Goal: Transaction & Acquisition: Purchase product/service

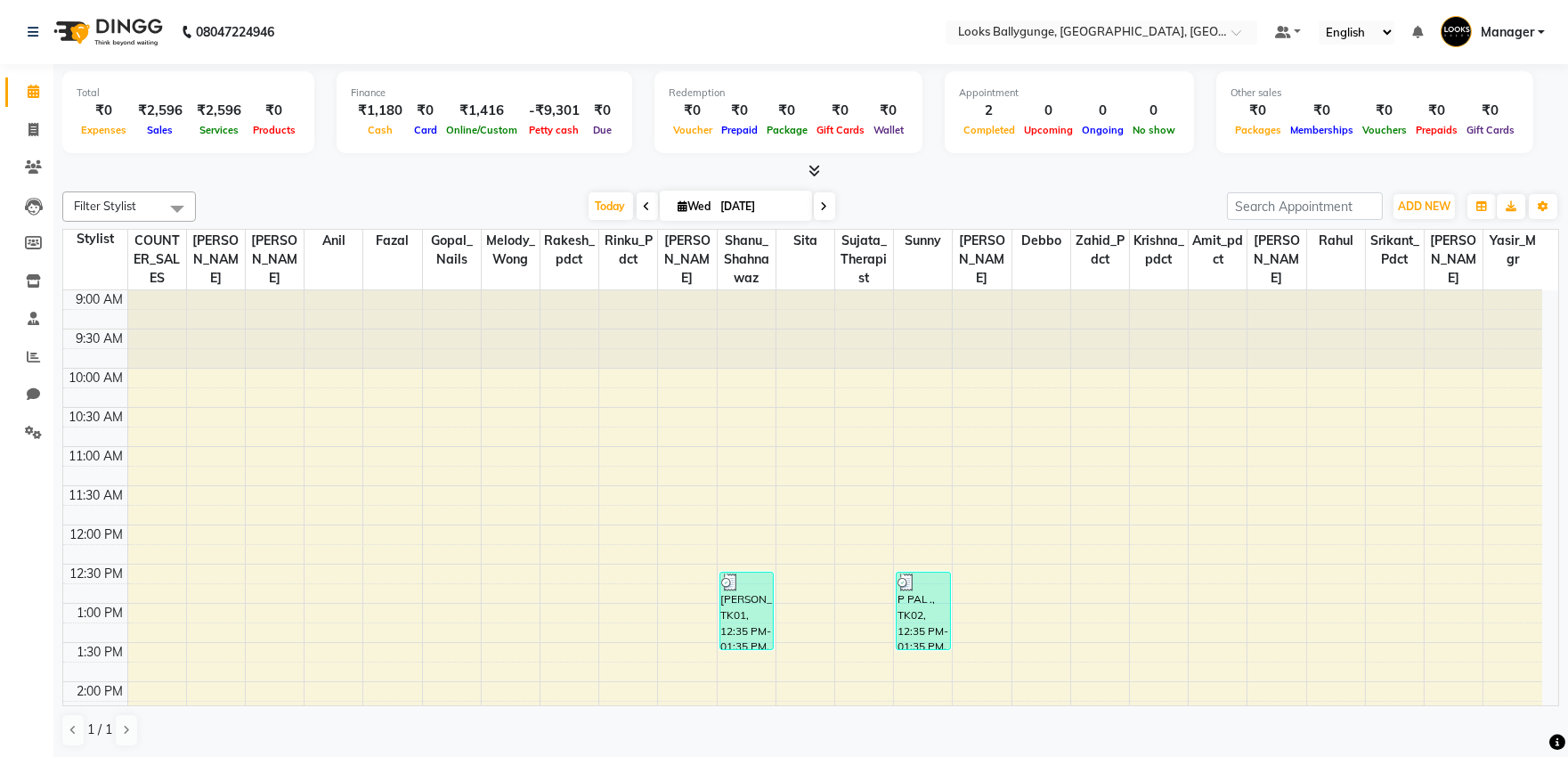
scroll to position [316, 0]
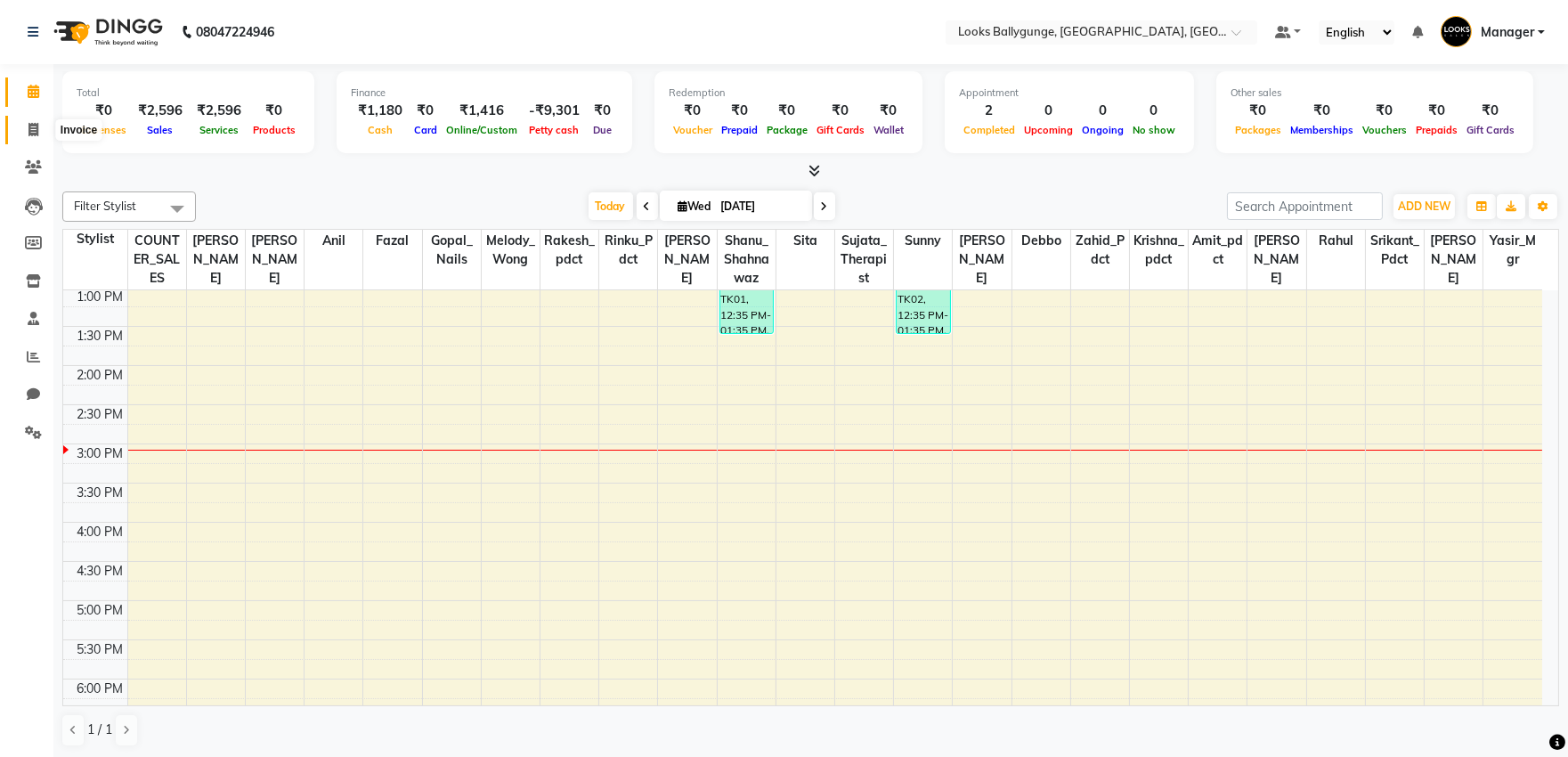
click at [30, 121] on span at bounding box center [34, 130] width 31 height 20
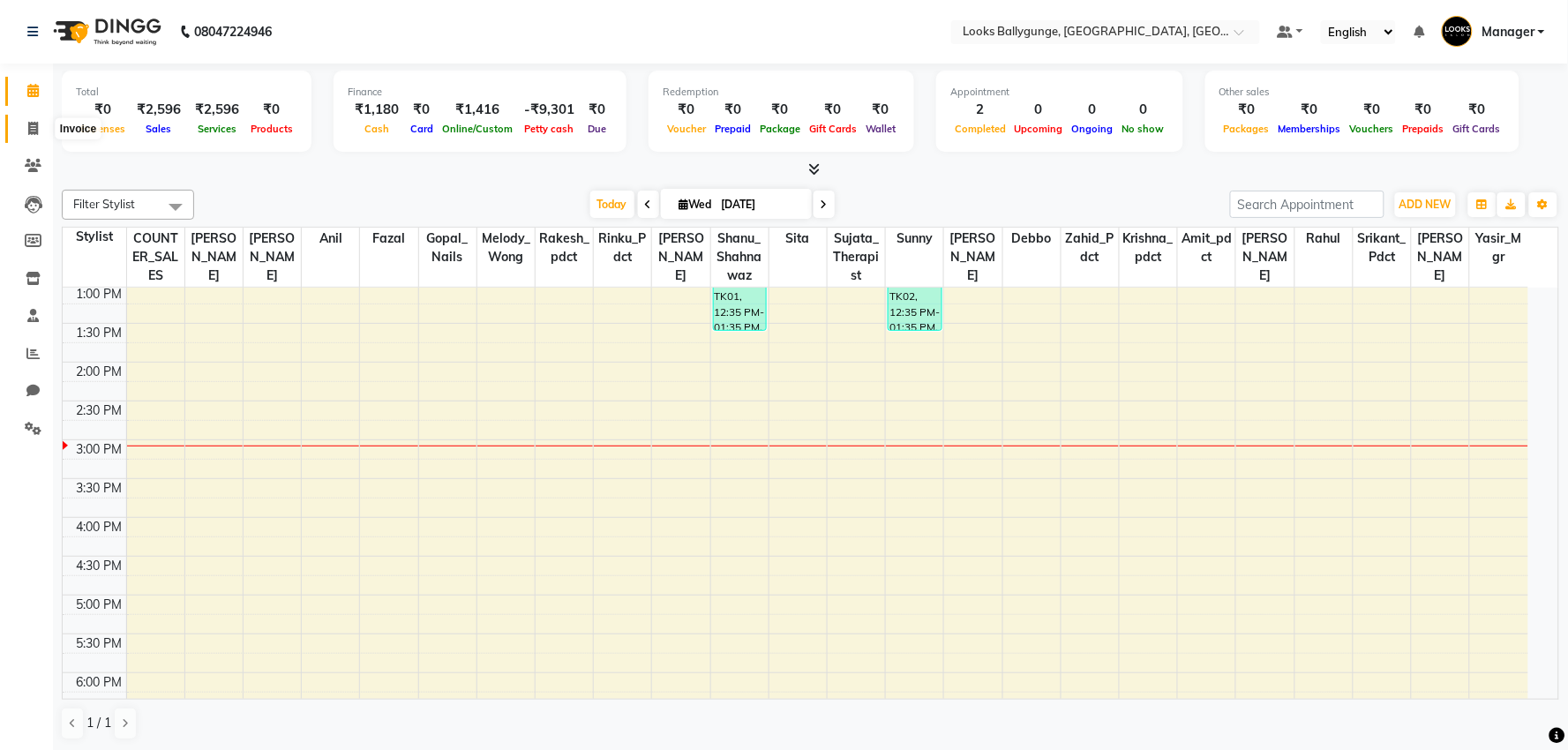
select select "6477"
select select "service"
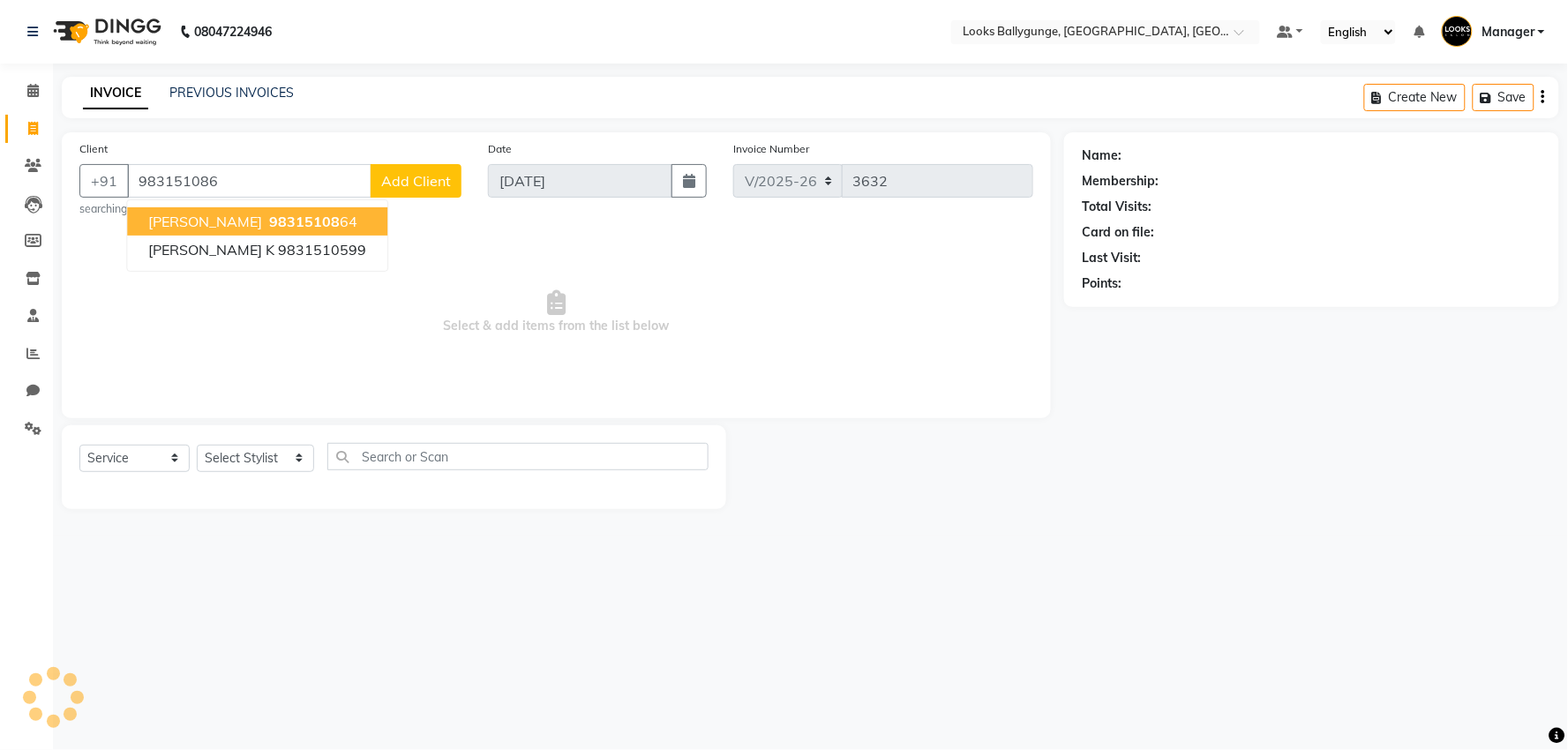
click at [307, 213] on span "98315108" at bounding box center [304, 221] width 70 height 18
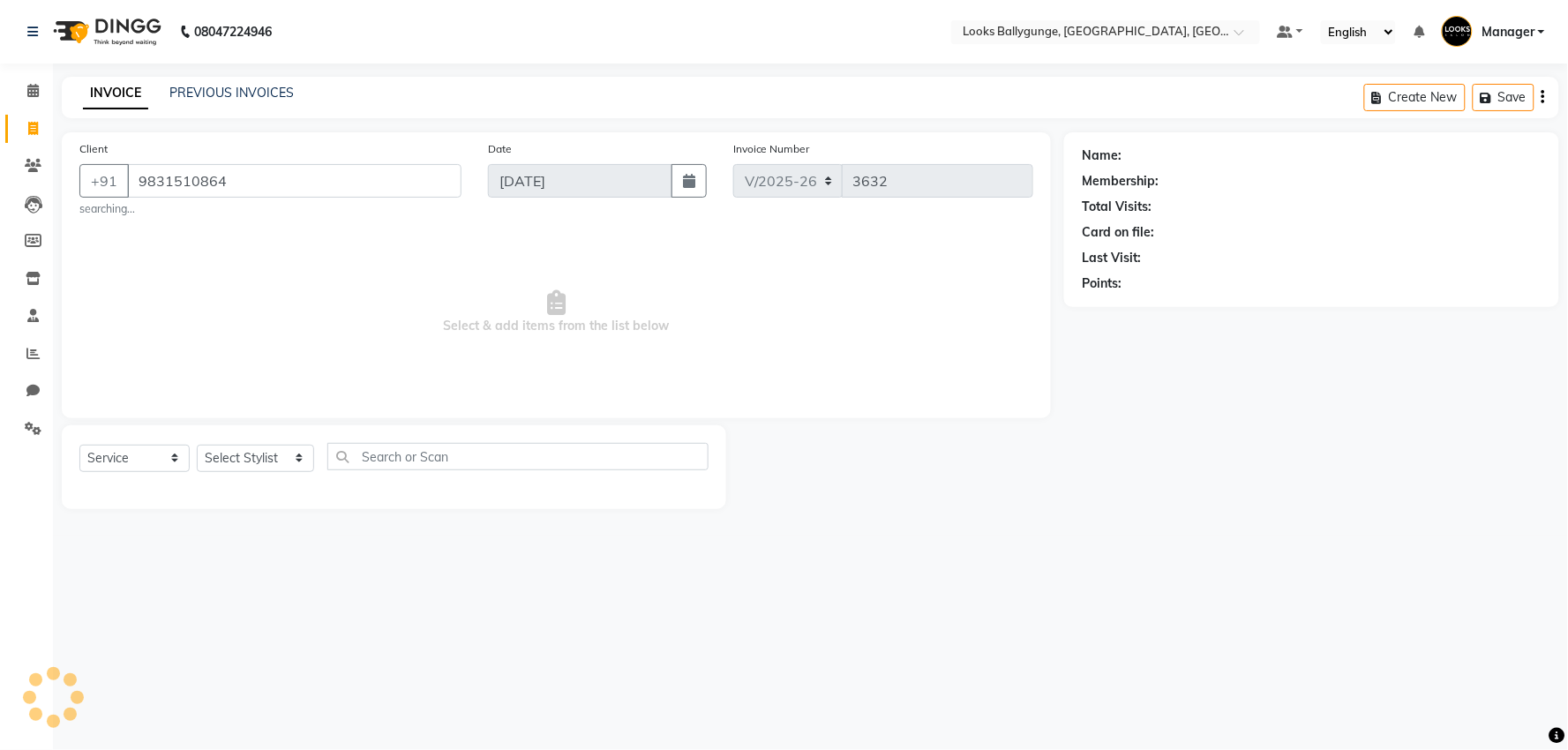
type input "9831510864"
select select "1: Object"
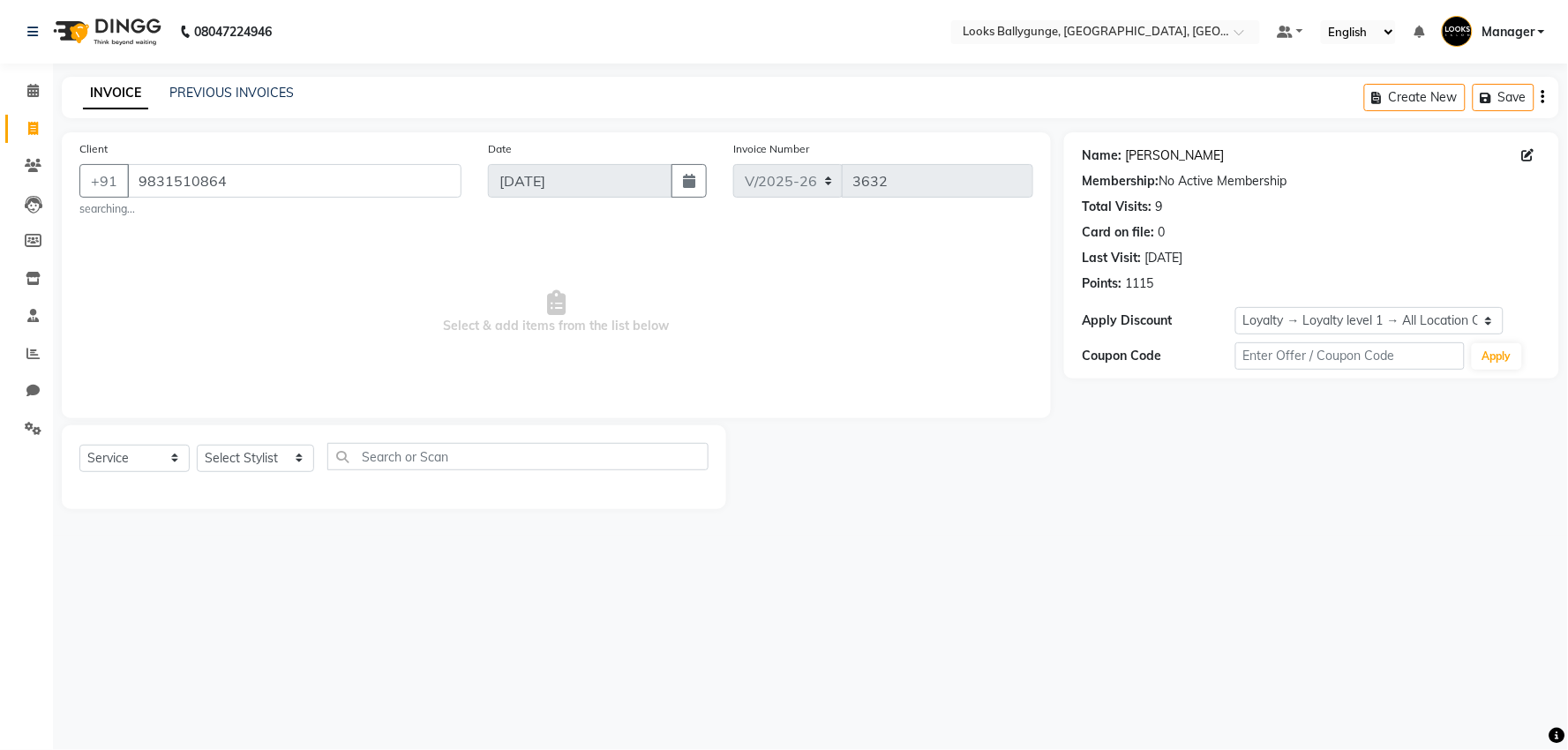
click at [1172, 160] on link "Kunal Agarwal" at bounding box center [1174, 155] width 99 height 18
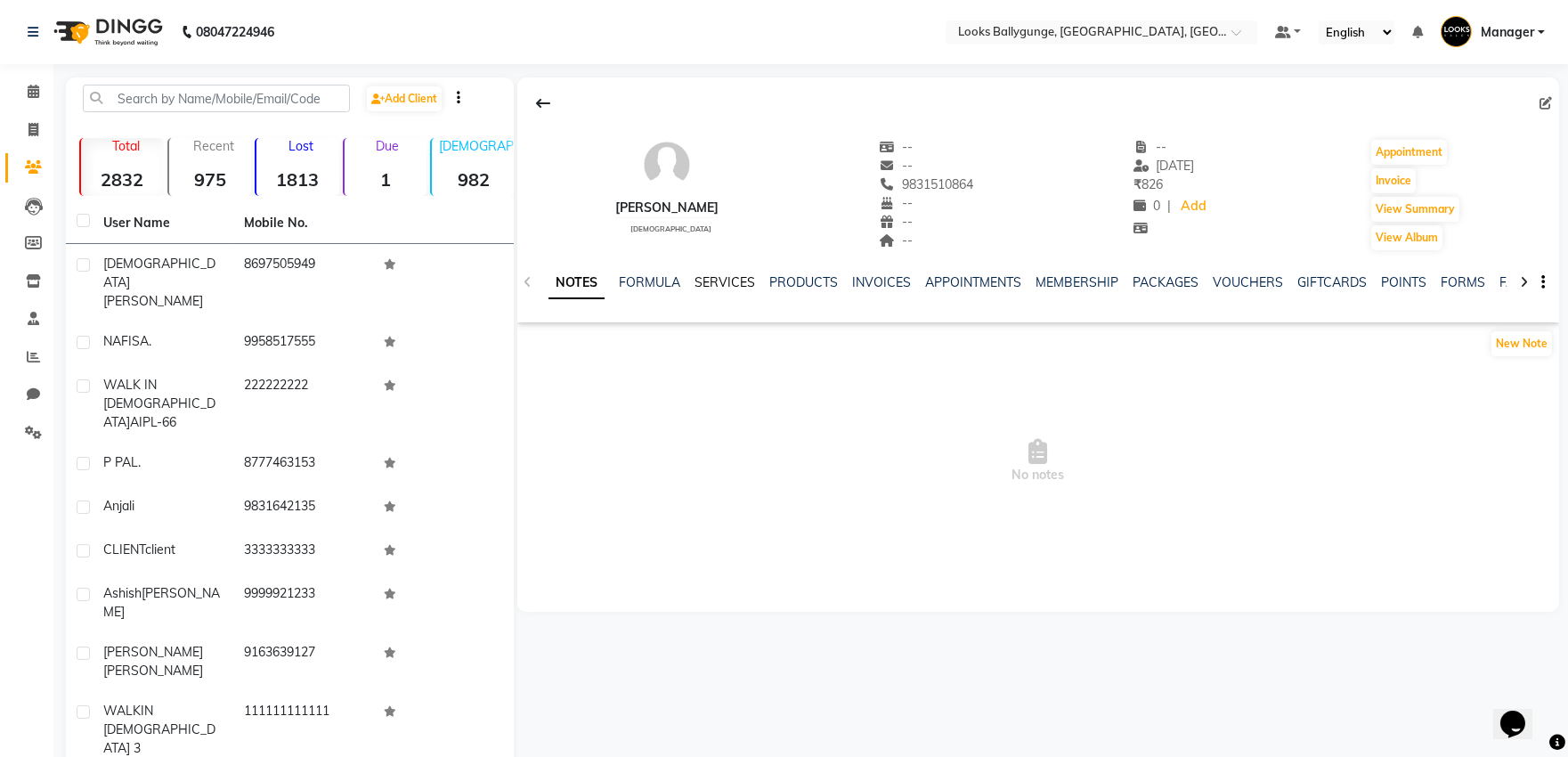
click at [718, 289] on link "SERVICES" at bounding box center [725, 282] width 60 height 16
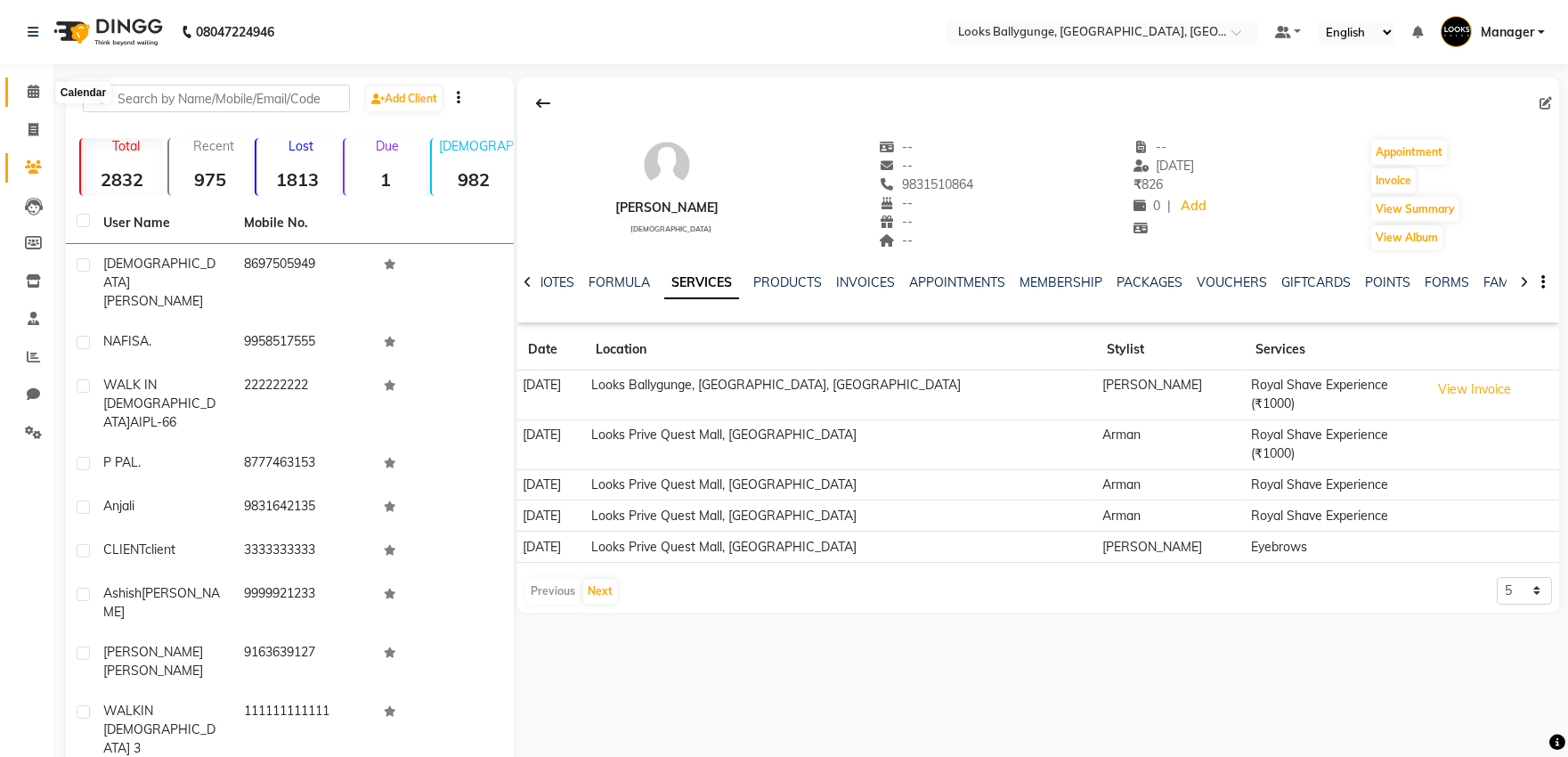
click at [36, 93] on icon at bounding box center [34, 91] width 12 height 13
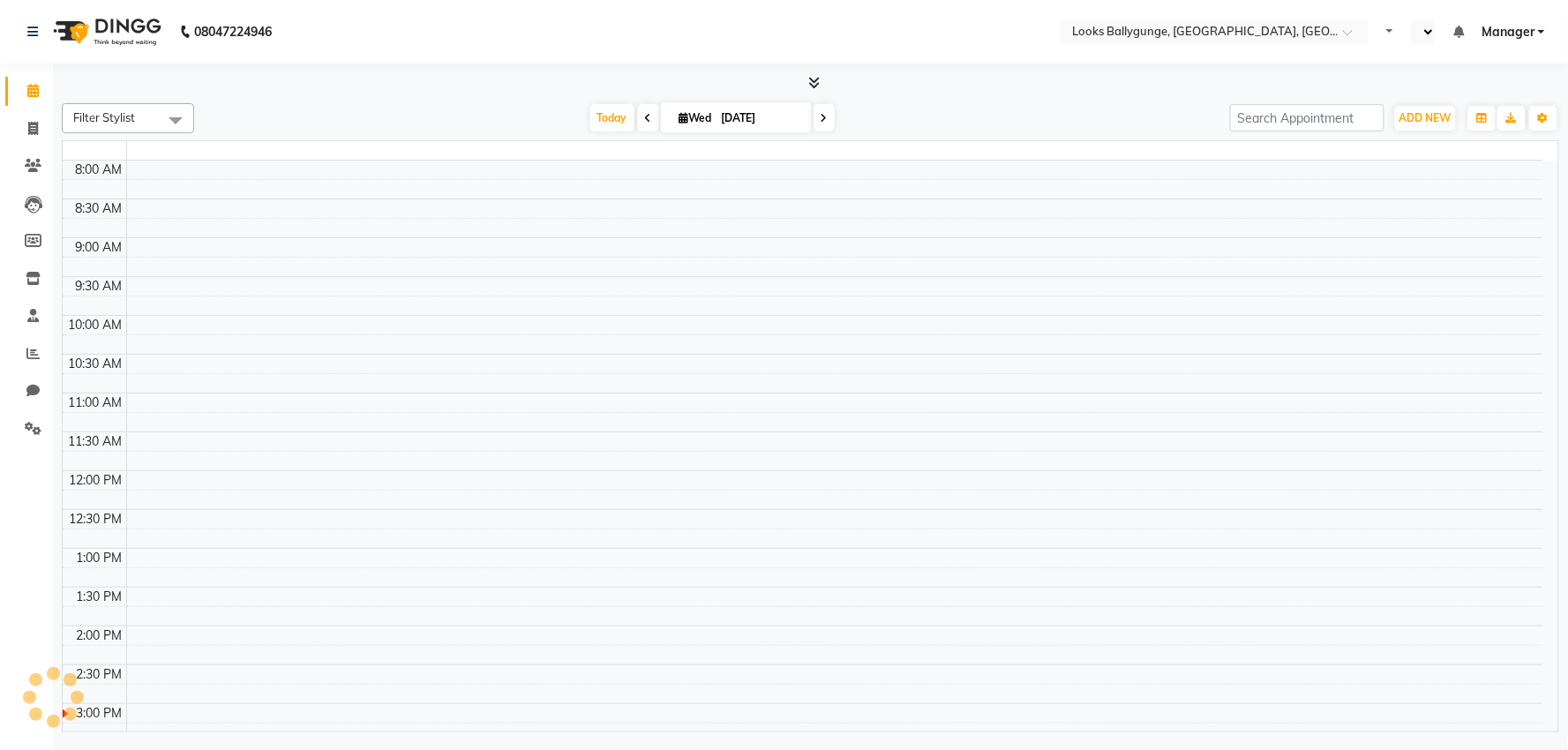
select select "en"
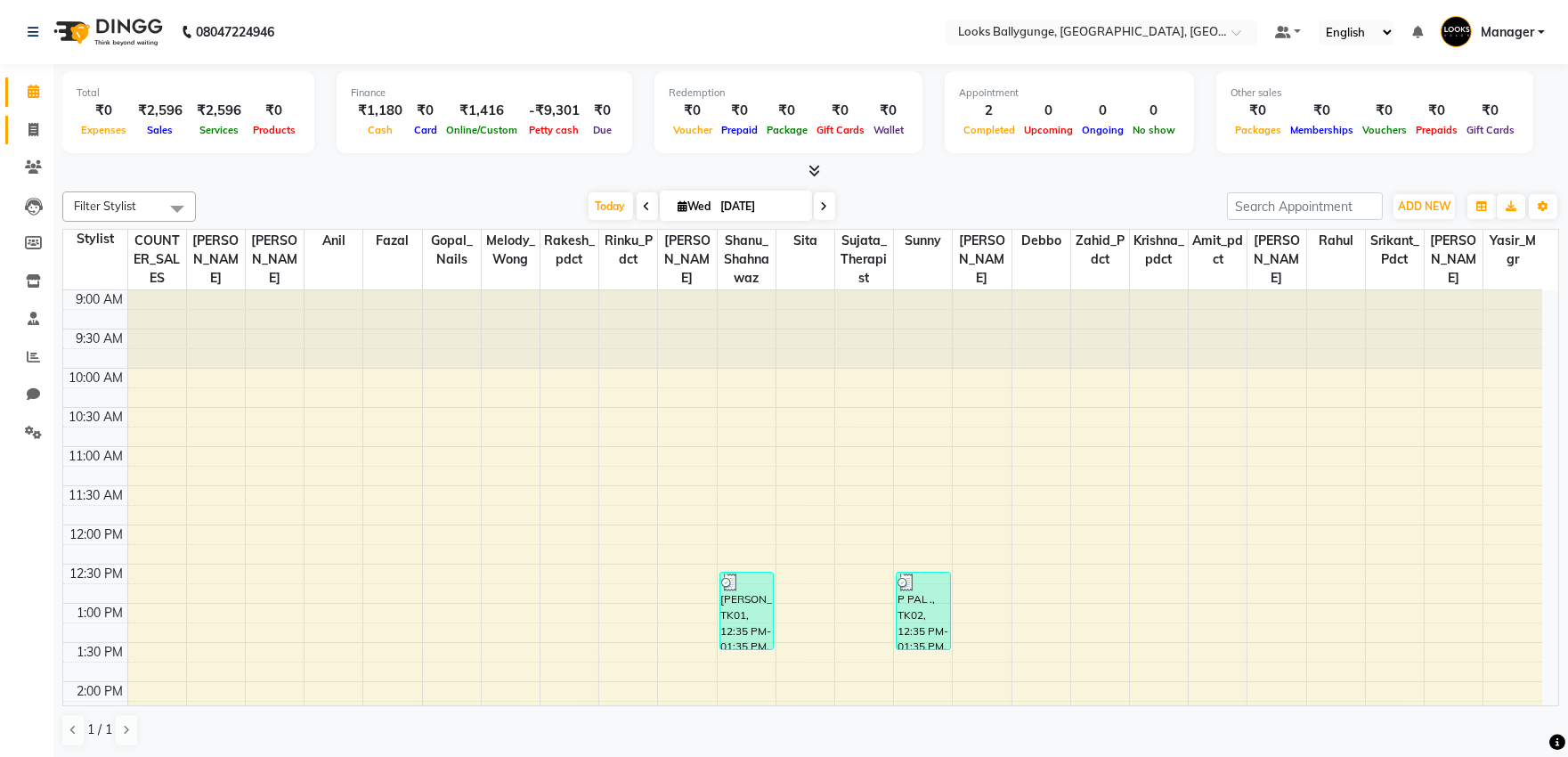
click at [36, 139] on span at bounding box center [34, 130] width 31 height 20
select select "service"
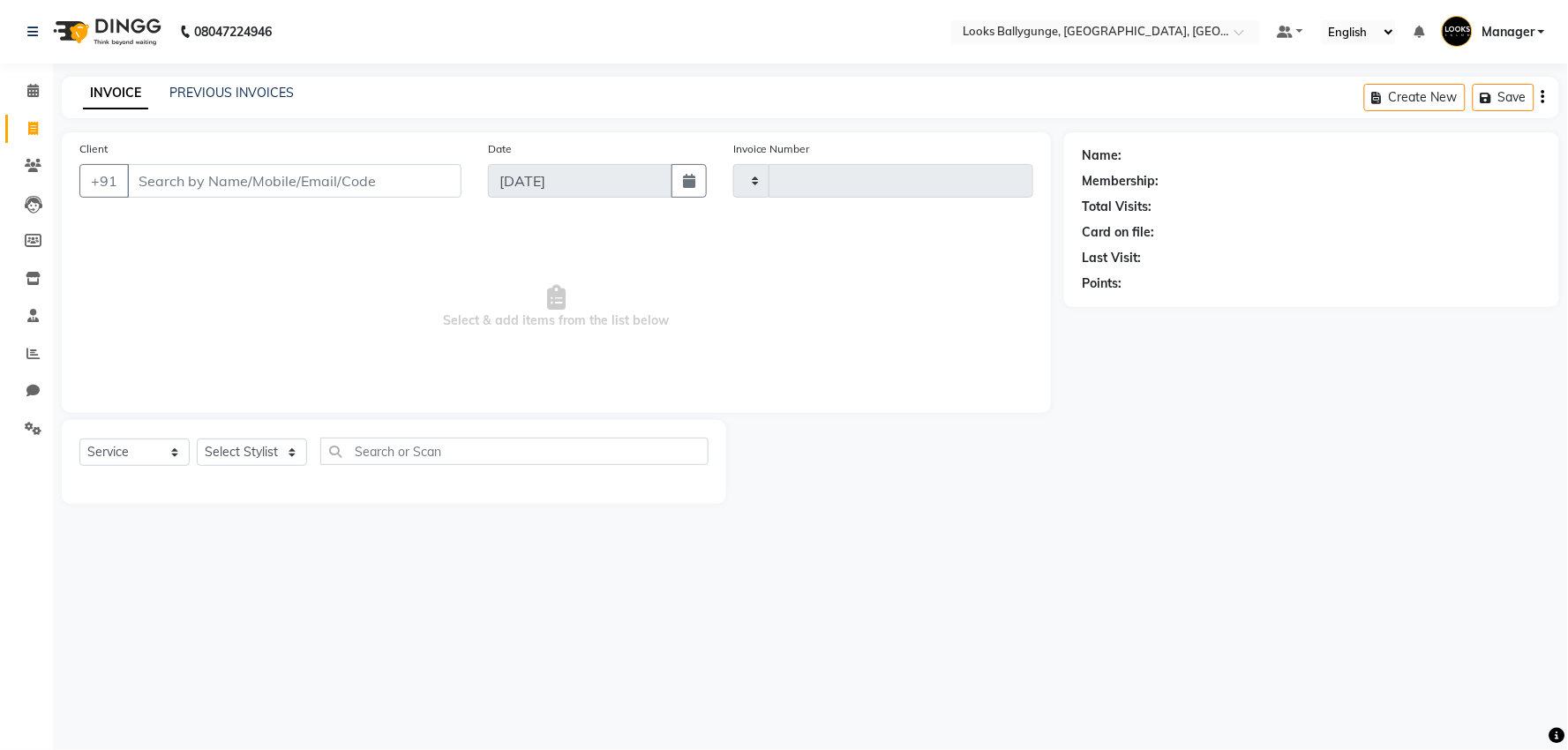
type input "3632"
select select "6477"
click at [223, 442] on select "Select Stylist [PERSON_NAME] amit_pdct anil [PERSON_NAME] COUNTER_SALES [PERSON…" at bounding box center [255, 452] width 117 height 28
select select "50037"
click at [197, 439] on select "Select Stylist [PERSON_NAME] amit_pdct anil [PERSON_NAME] COUNTER_SALES [PERSON…" at bounding box center [255, 452] width 117 height 28
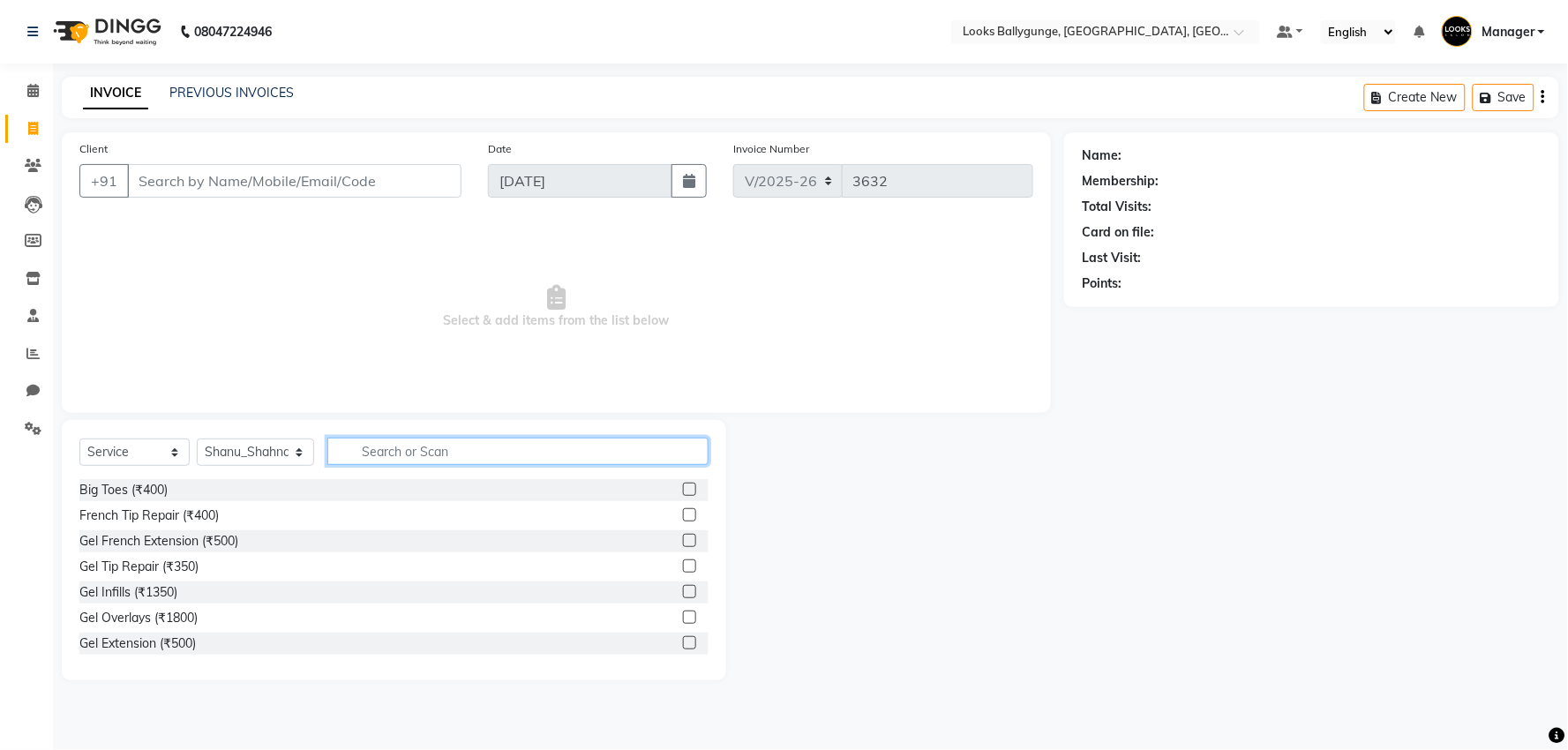
click at [362, 459] on input "text" at bounding box center [517, 451] width 381 height 28
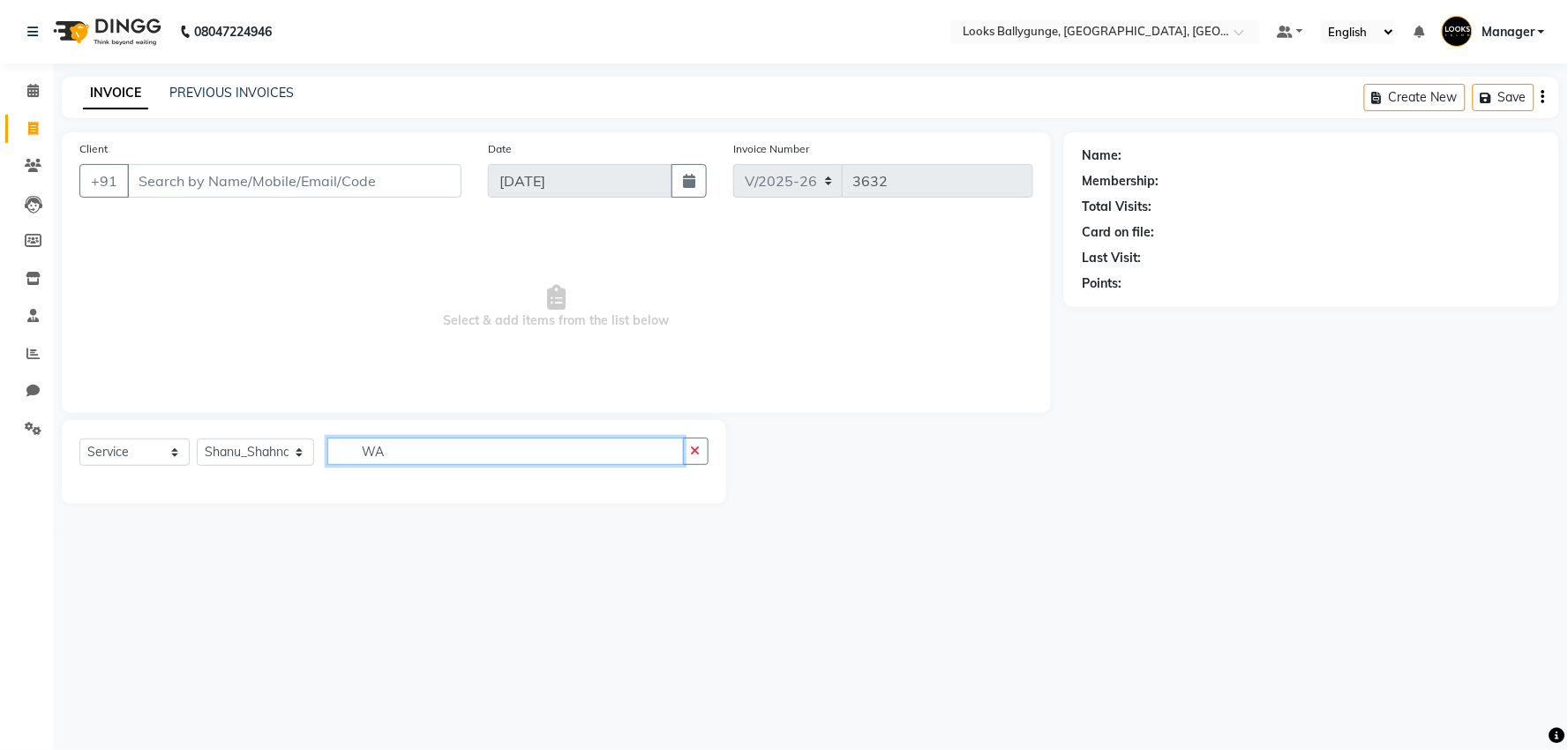
type input "W"
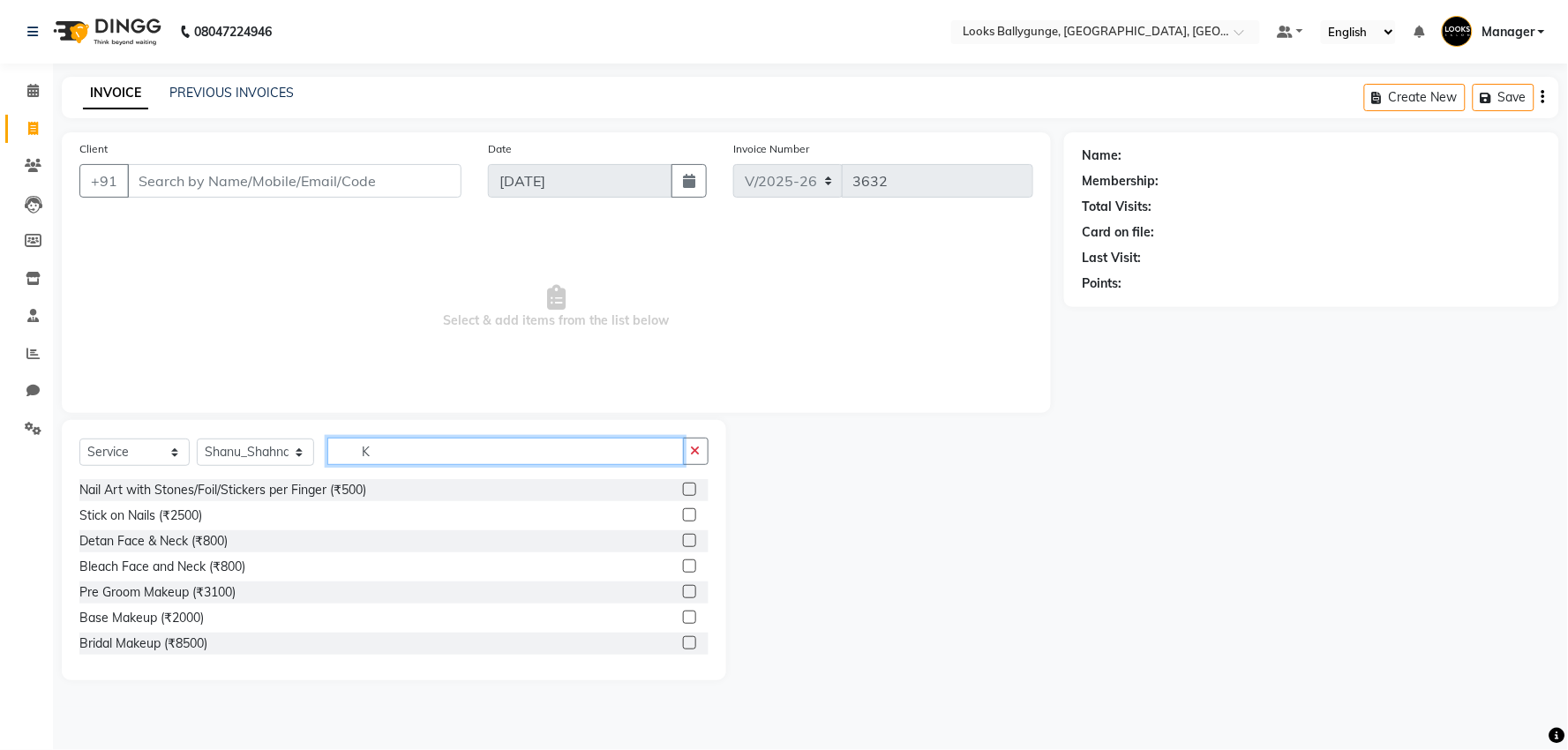
type input "K"
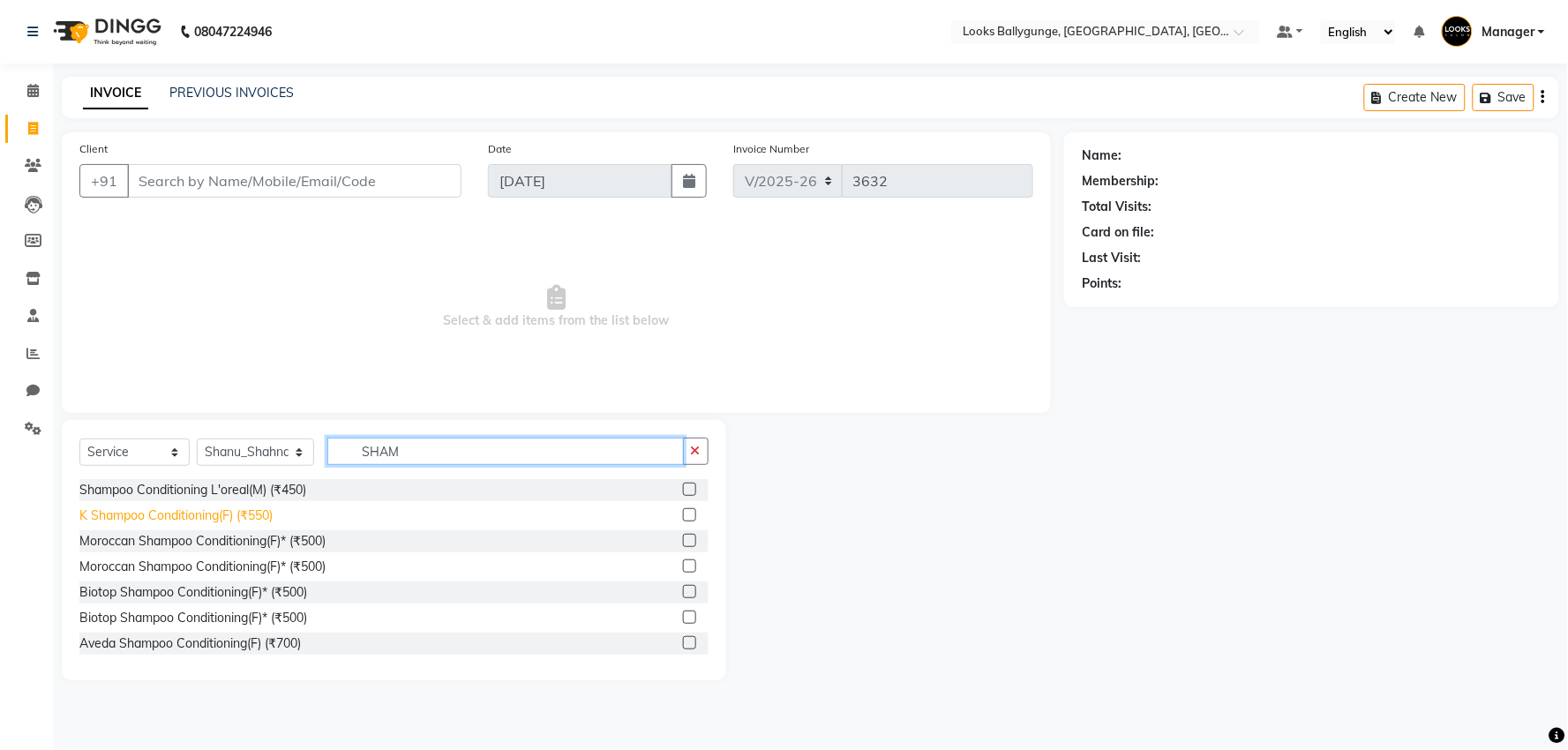
type input "SHAM"
click at [216, 508] on div "K Shampoo Conditioning(F) (₹550)" at bounding box center [176, 515] width 193 height 18
checkbox input "false"
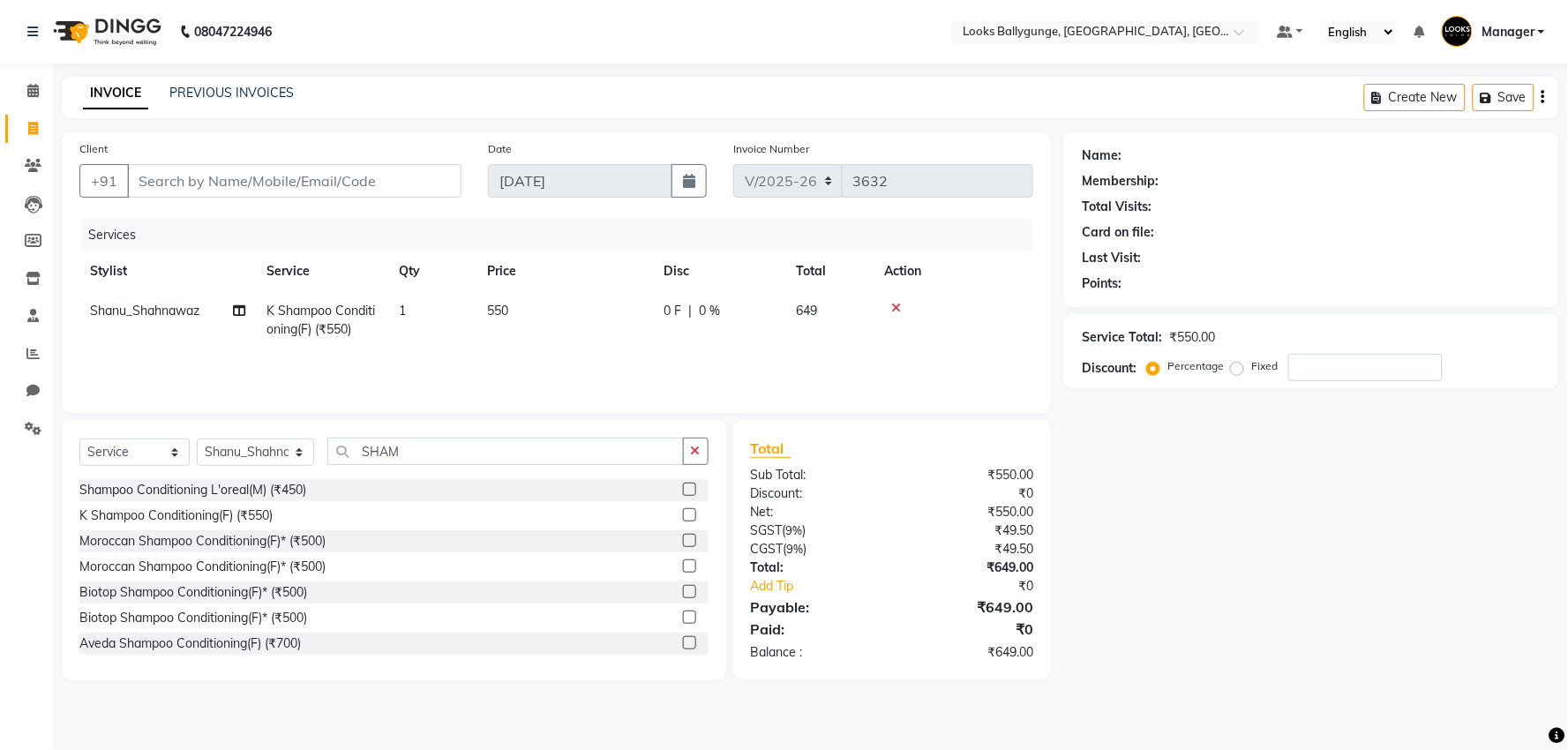
click at [484, 327] on td "550" at bounding box center [565, 319] width 177 height 58
select select "50037"
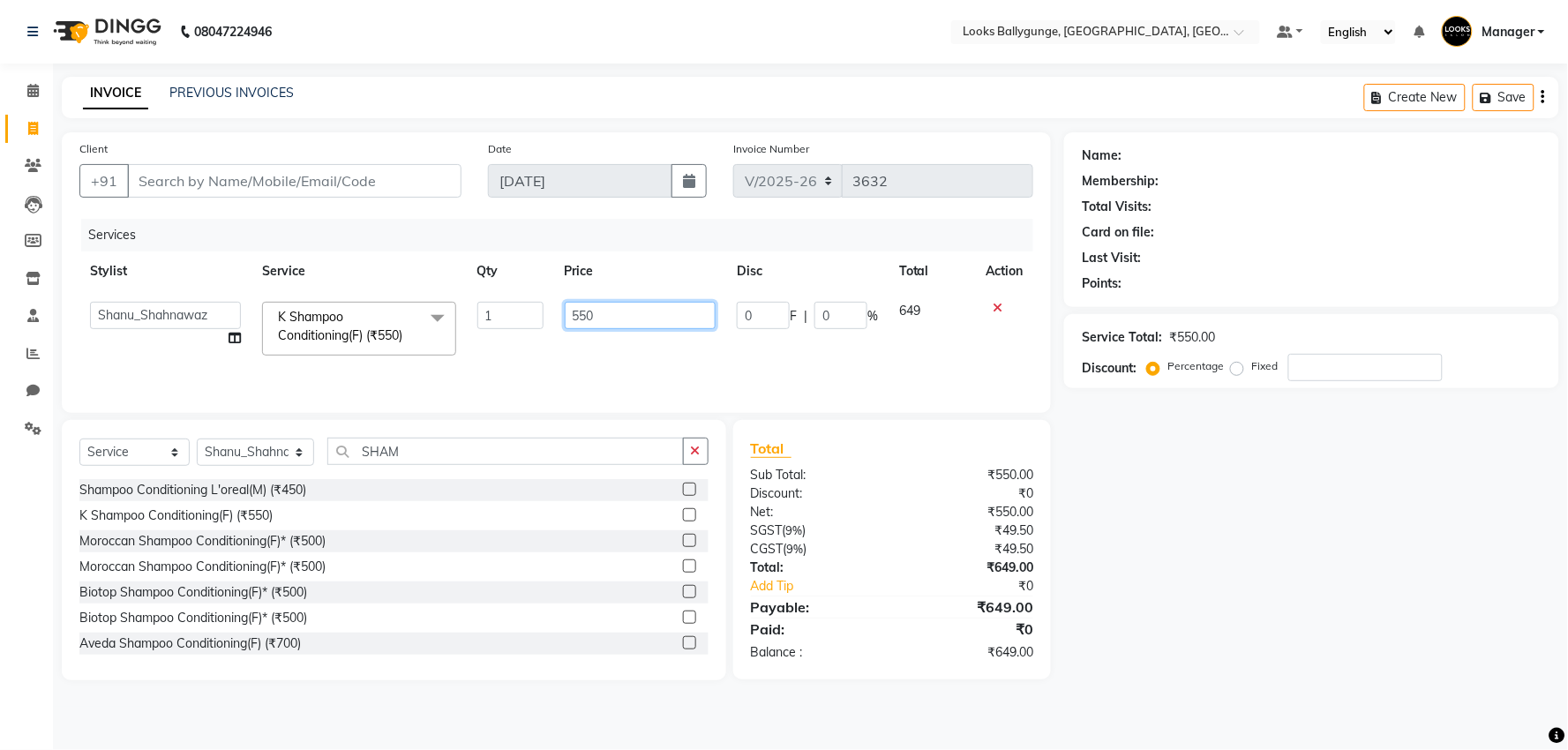
drag, startPoint x: 637, startPoint y: 310, endPoint x: 562, endPoint y: 320, distance: 75.7
click at [562, 320] on td "550" at bounding box center [640, 328] width 172 height 75
type input "600"
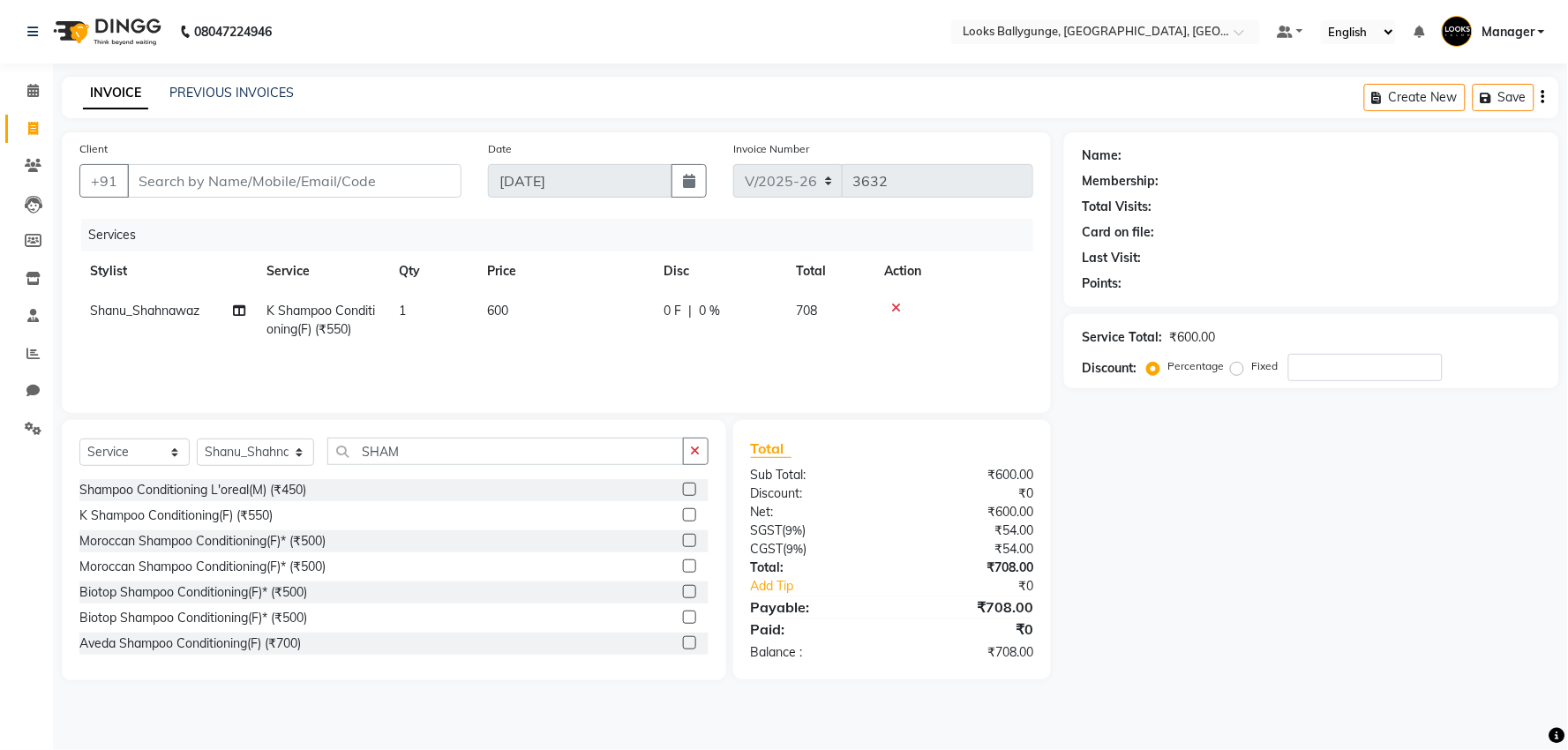
click at [583, 345] on td "600" at bounding box center [565, 319] width 177 height 58
select select "50037"
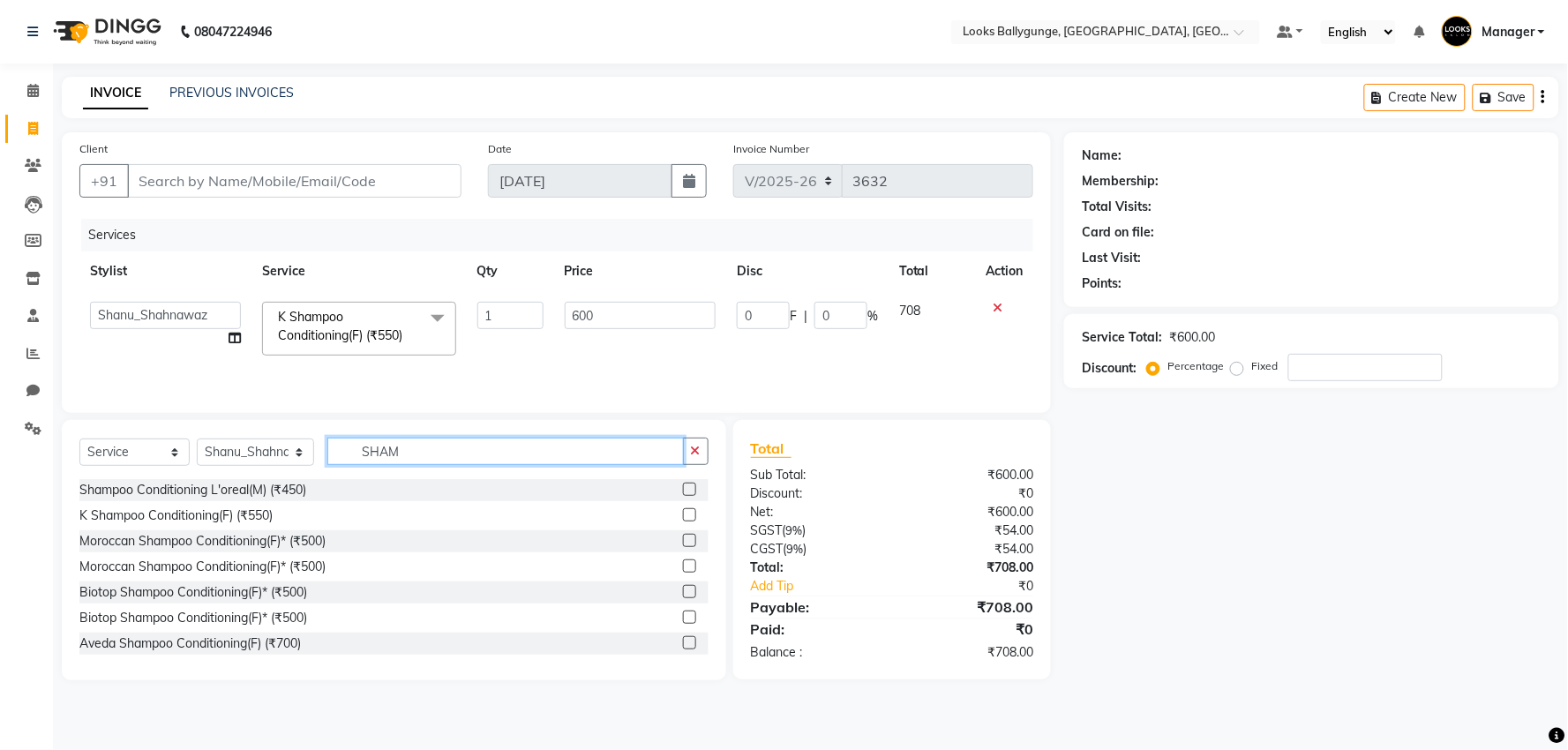
drag, startPoint x: 450, startPoint y: 450, endPoint x: 311, endPoint y: 444, distance: 139.1
click at [302, 460] on div "Select Service Product Membership Package Voucher Prepaid Gift Card Select Styl…" at bounding box center [395, 458] width 629 height 42
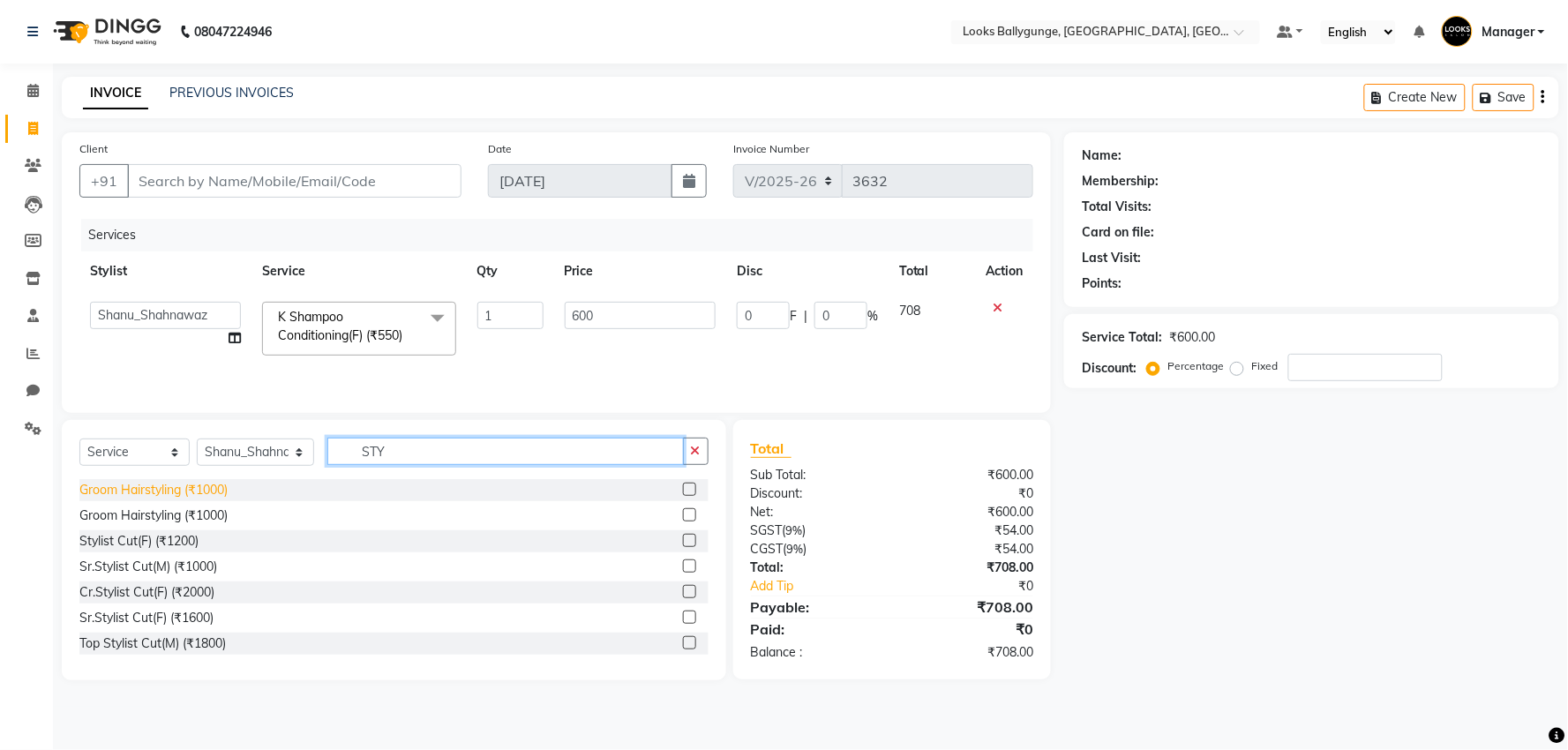
type input "STY"
click at [201, 488] on div "Groom Hairstyling (₹1000)" at bounding box center [154, 490] width 148 height 18
checkbox input "false"
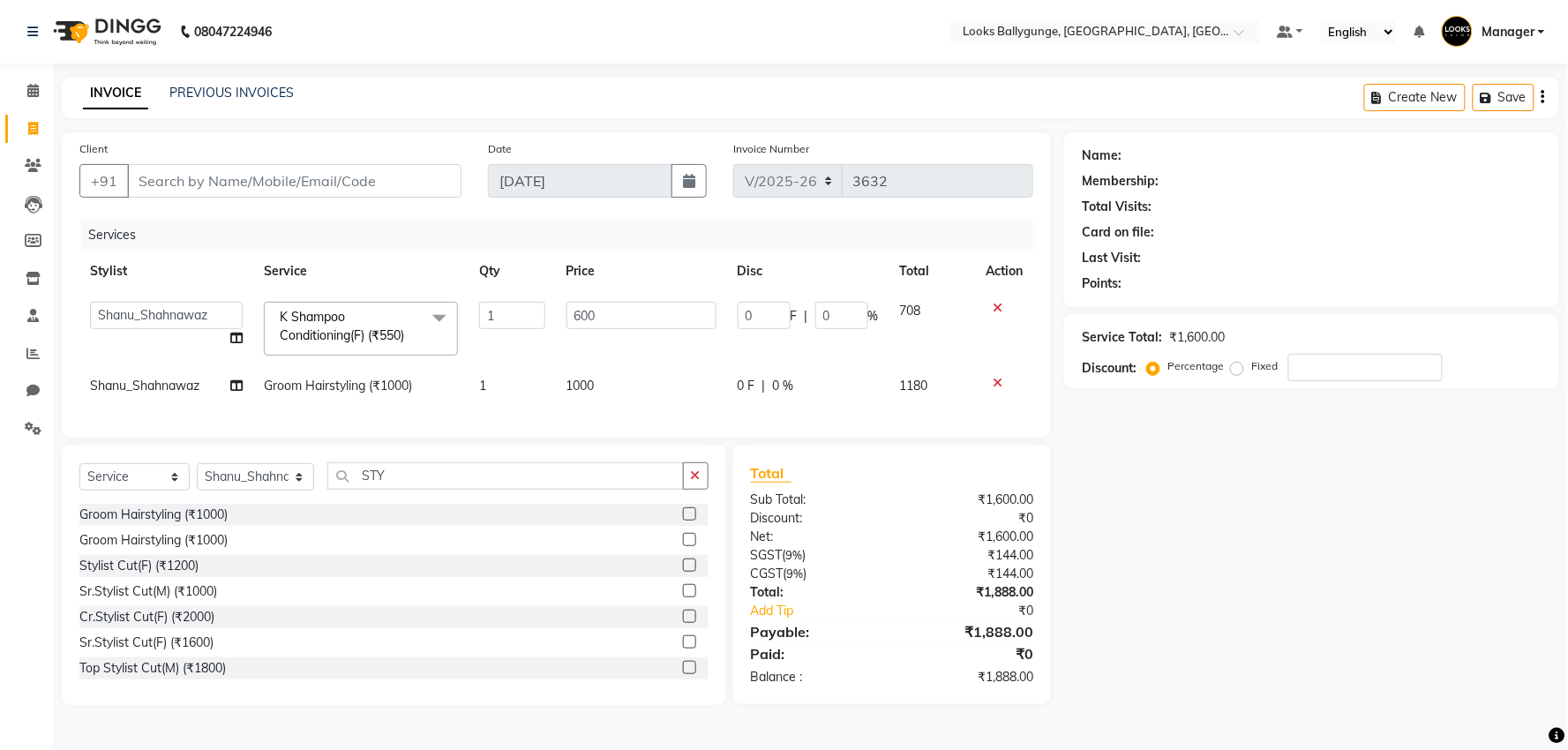
click at [997, 381] on icon at bounding box center [997, 382] width 10 height 12
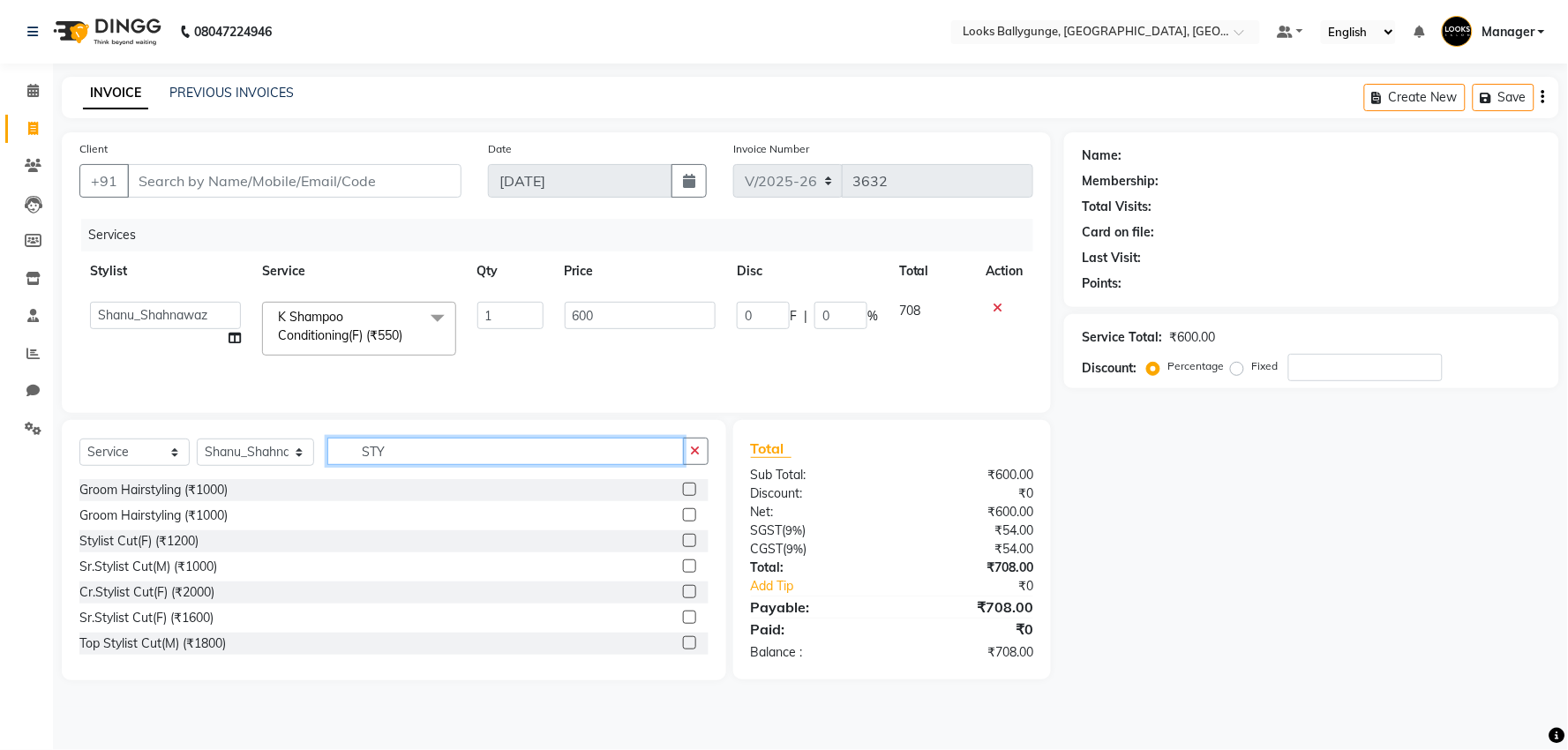
drag, startPoint x: 505, startPoint y: 455, endPoint x: 338, endPoint y: 450, distance: 167.1
click at [338, 450] on input "STY" at bounding box center [505, 451] width 357 height 28
click at [262, 177] on input "Client" at bounding box center [295, 181] width 335 height 33
type input "W"
type input "0"
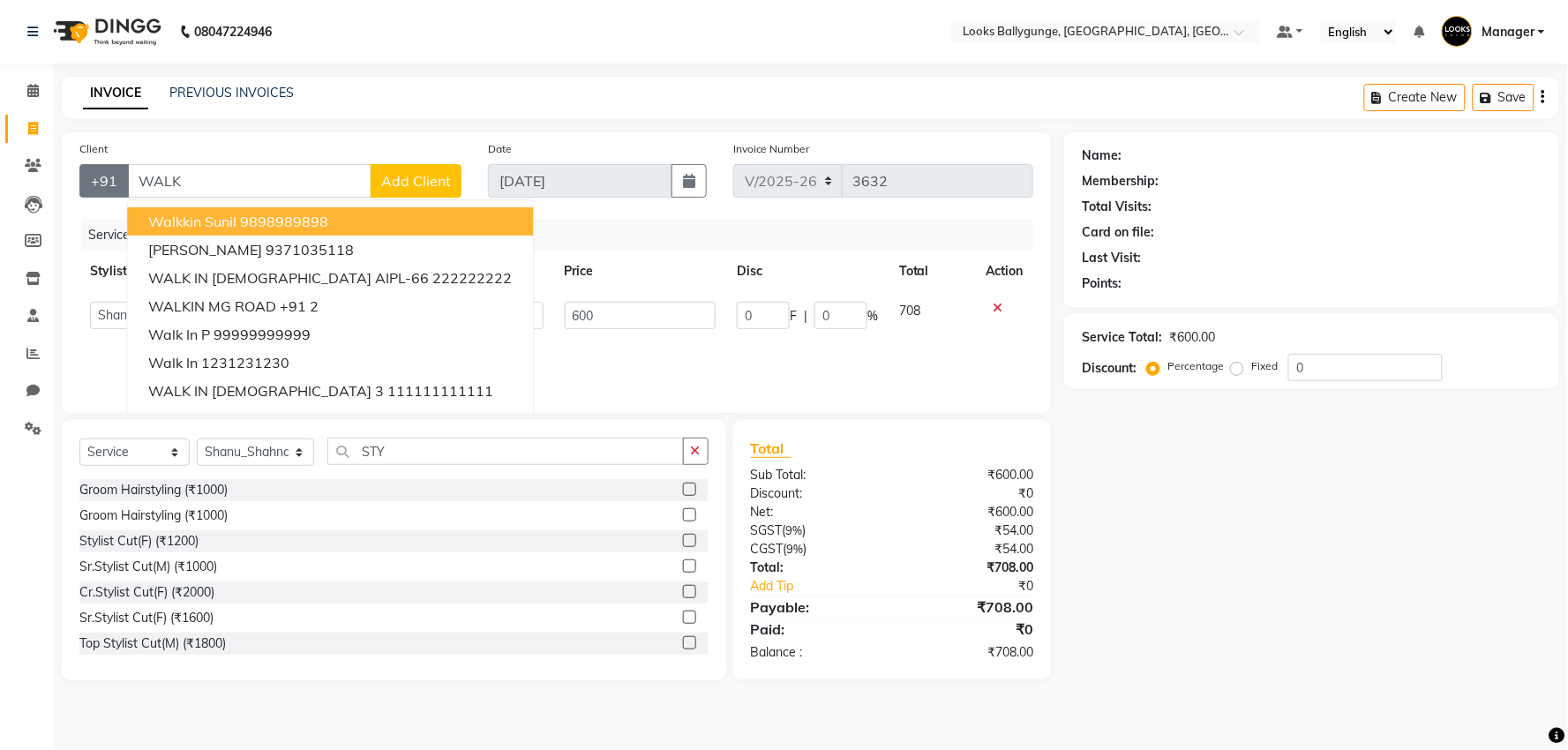
drag, startPoint x: 252, startPoint y: 163, endPoint x: 117, endPoint y: 183, distance: 136.5
click at [117, 183] on div "Client +91 WALK walkkin sunil 9898989898 [PERSON_NAME] 9371035118 WALK IN [DEMO…" at bounding box center [271, 176] width 409 height 72
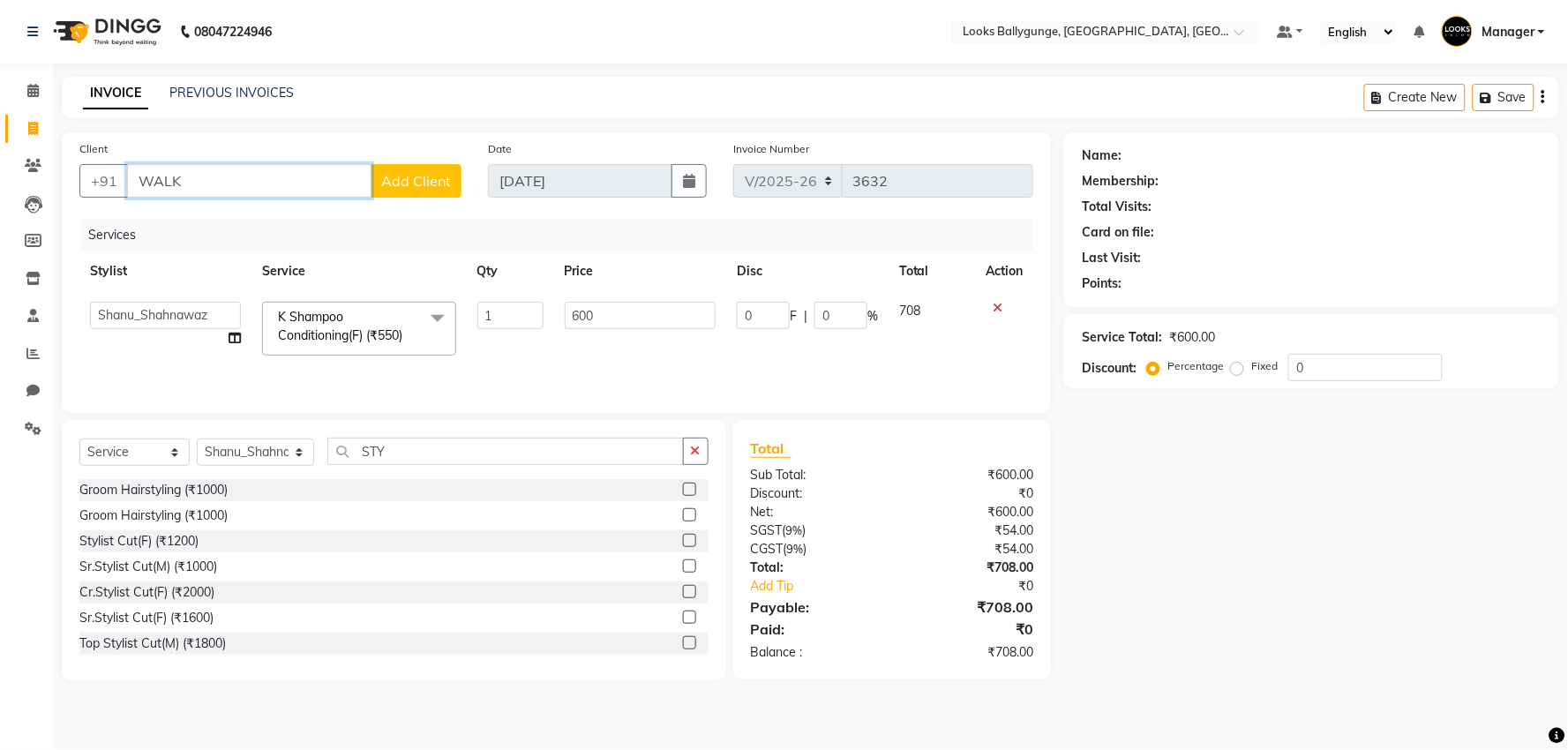
drag, startPoint x: 194, startPoint y: 178, endPoint x: 145, endPoint y: 182, distance: 49.2
click at [145, 182] on input "WALK" at bounding box center [249, 181] width 244 height 33
type input "7063750980"
click at [412, 185] on span "Add Client" at bounding box center [416, 181] width 69 height 18
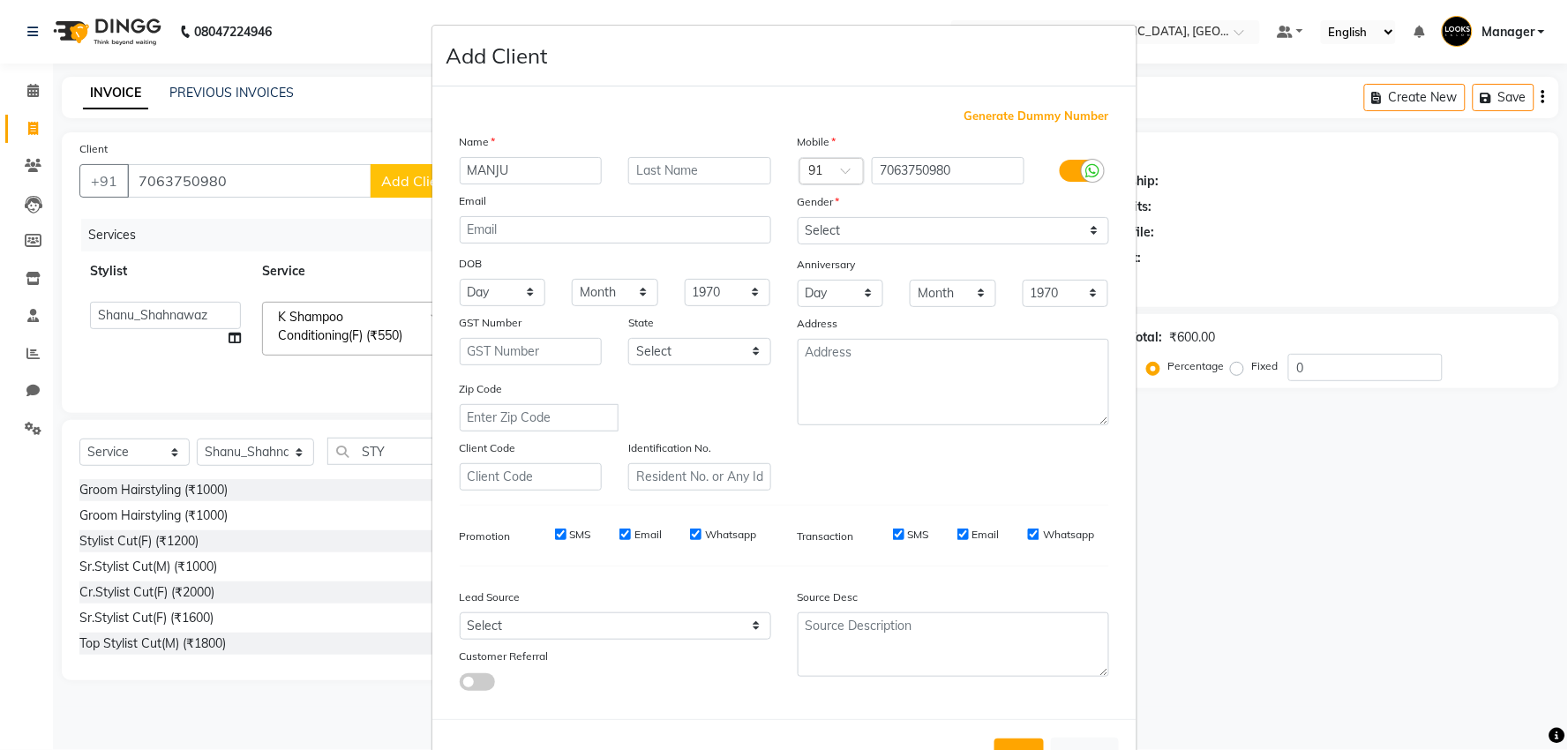
type input "MANJU"
click at [893, 239] on select "Select [DEMOGRAPHIC_DATA] [DEMOGRAPHIC_DATA] Other Prefer Not To Say" at bounding box center [954, 230] width 312 height 28
select select "[DEMOGRAPHIC_DATA]"
click at [798, 217] on select "Select [DEMOGRAPHIC_DATA] [DEMOGRAPHIC_DATA] Other Prefer Not To Say" at bounding box center [954, 230] width 312 height 28
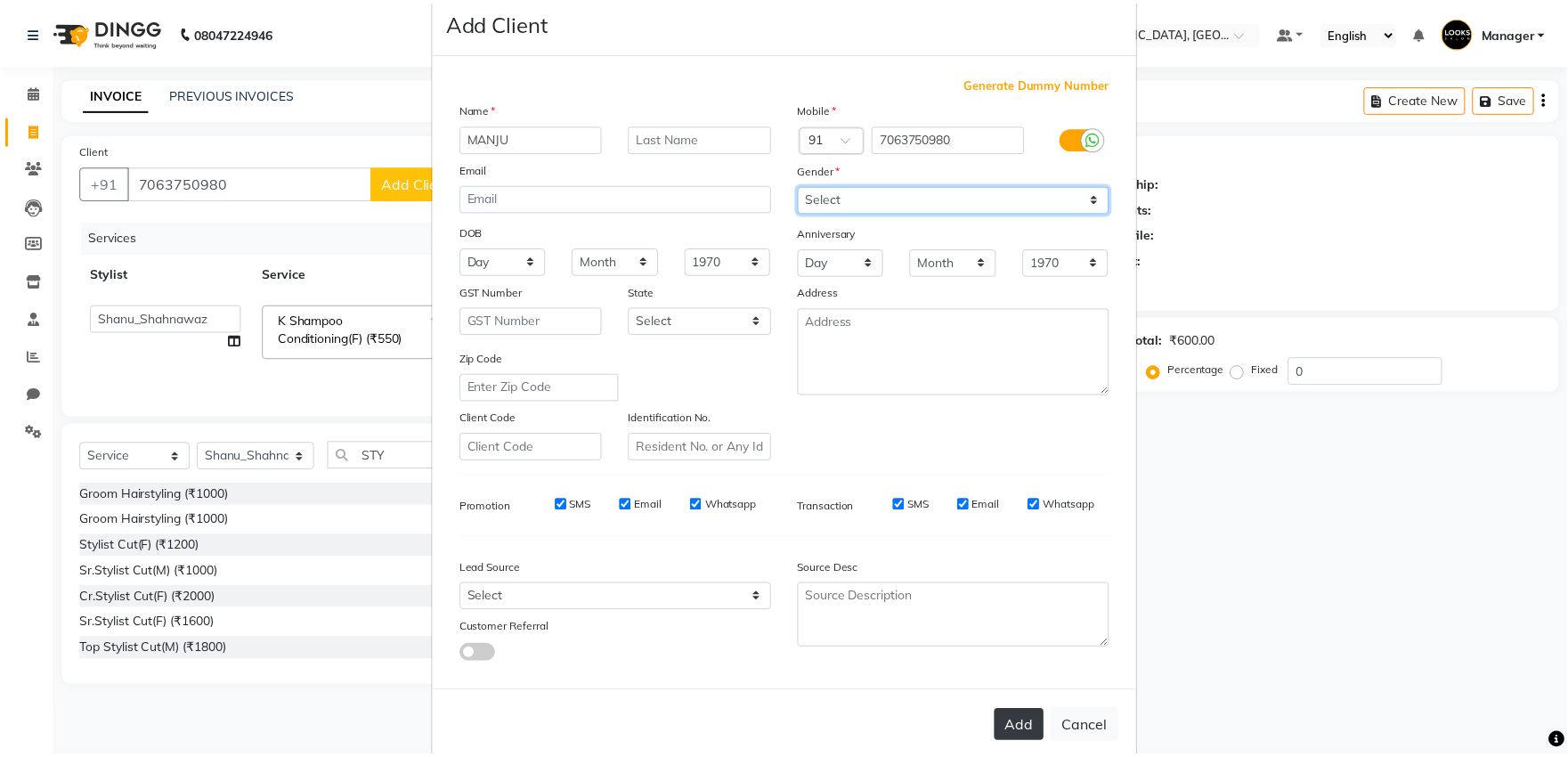
scroll to position [66, 0]
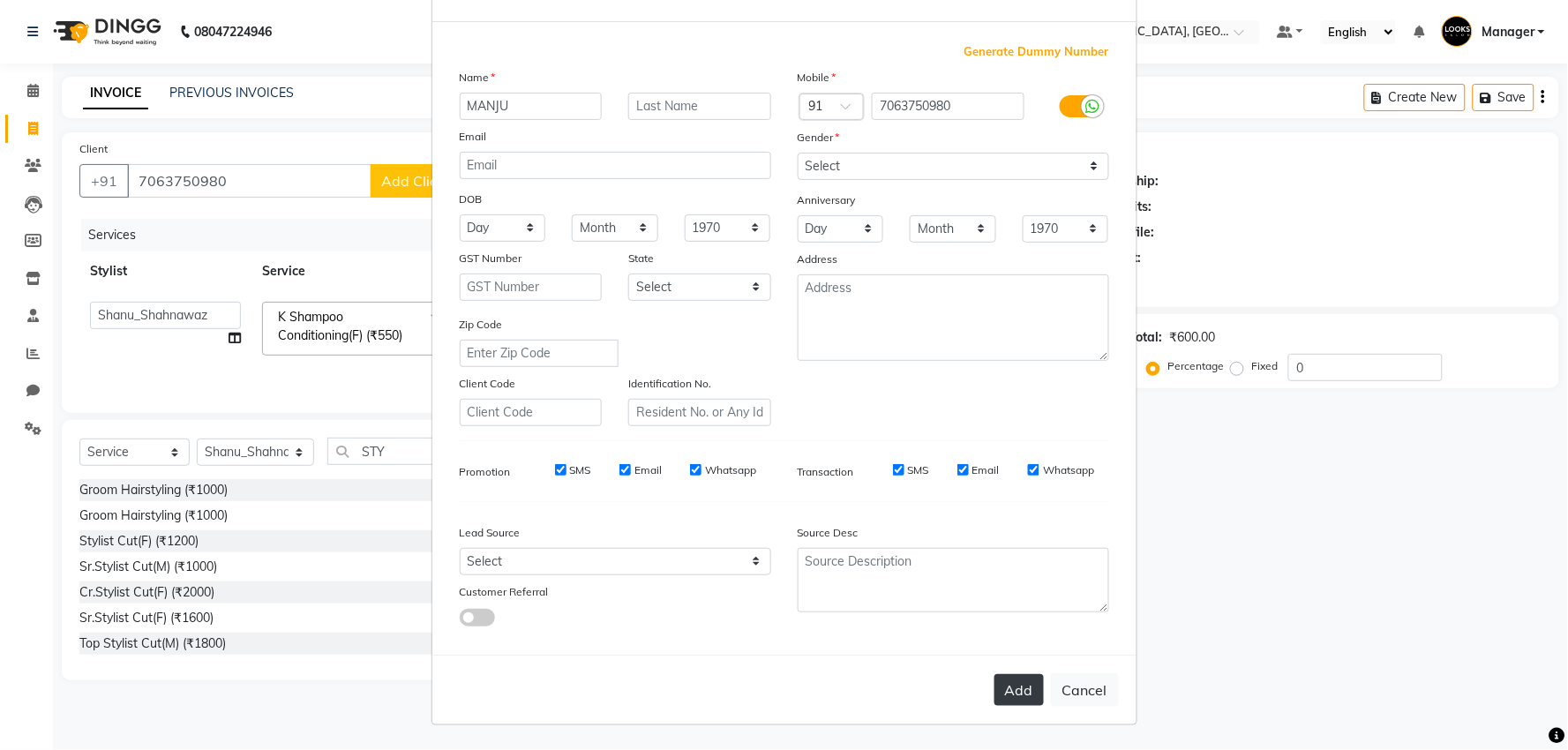
click at [995, 683] on button "Add" at bounding box center [1019, 689] width 49 height 31
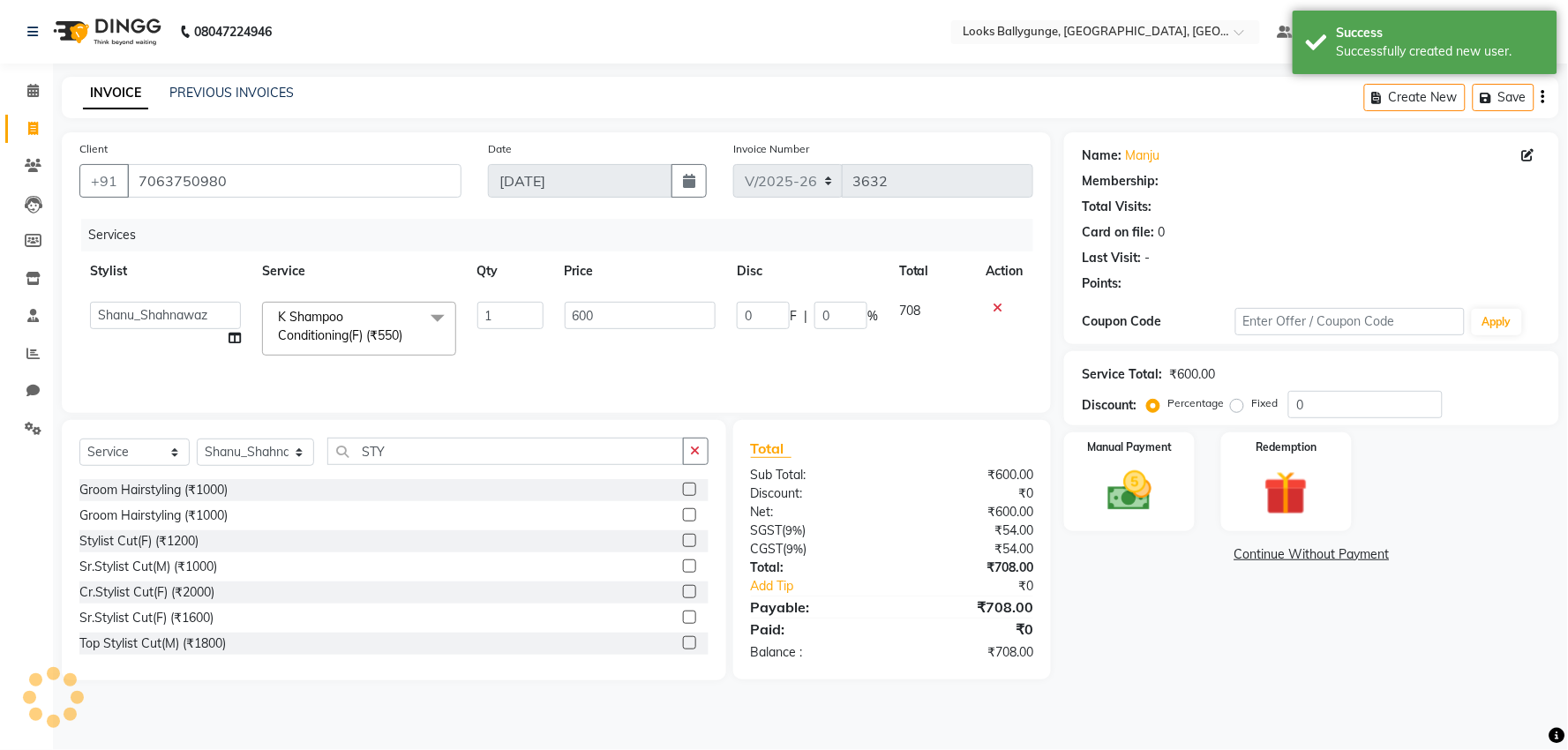
click at [358, 330] on span "K Shampoo Conditioning(F) (₹550)" at bounding box center [339, 326] width 125 height 34
select select "1: Object"
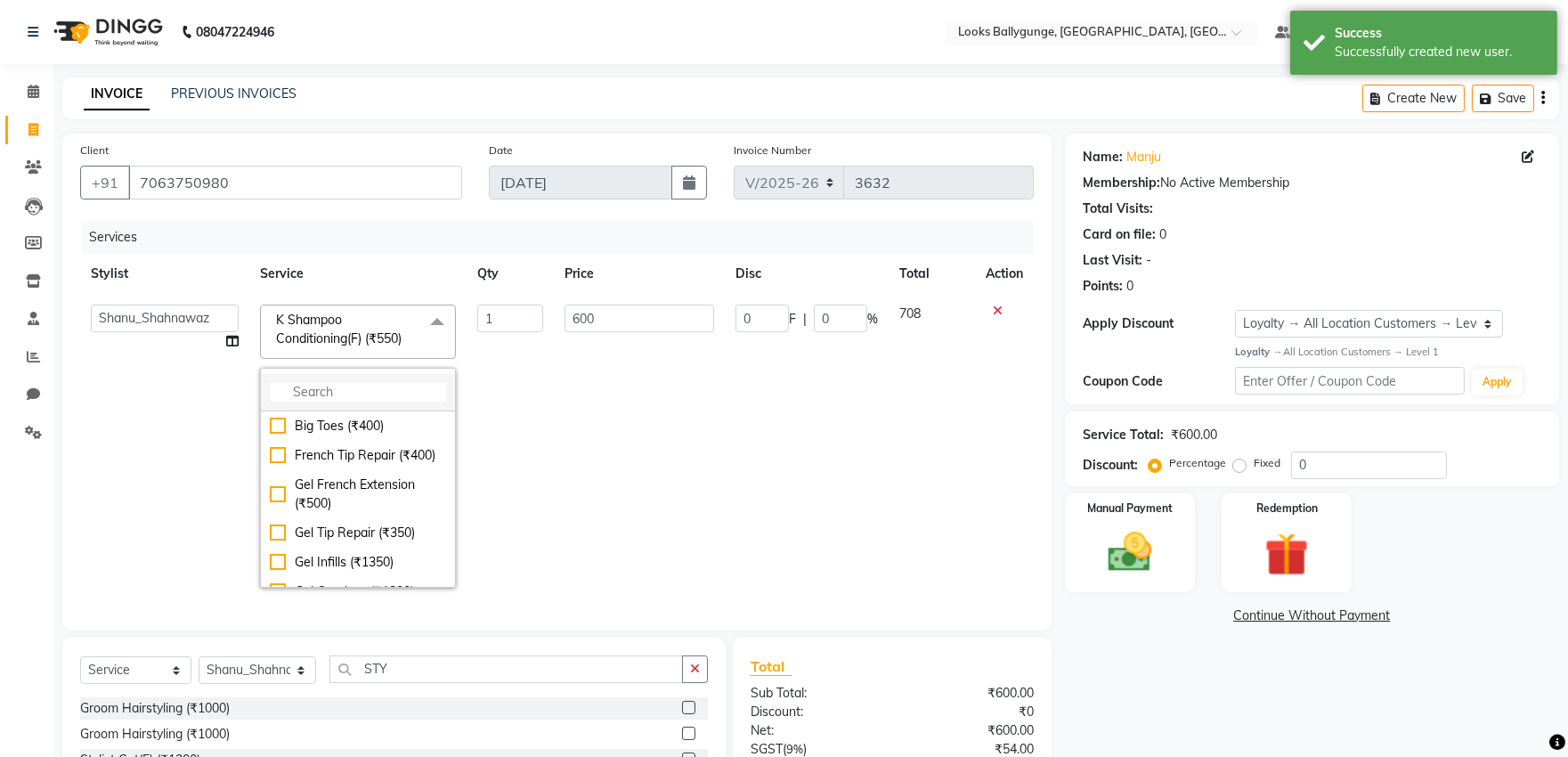
click at [381, 381] on li at bounding box center [358, 392] width 194 height 37
click at [348, 386] on input "multiselect-search" at bounding box center [358, 391] width 177 height 18
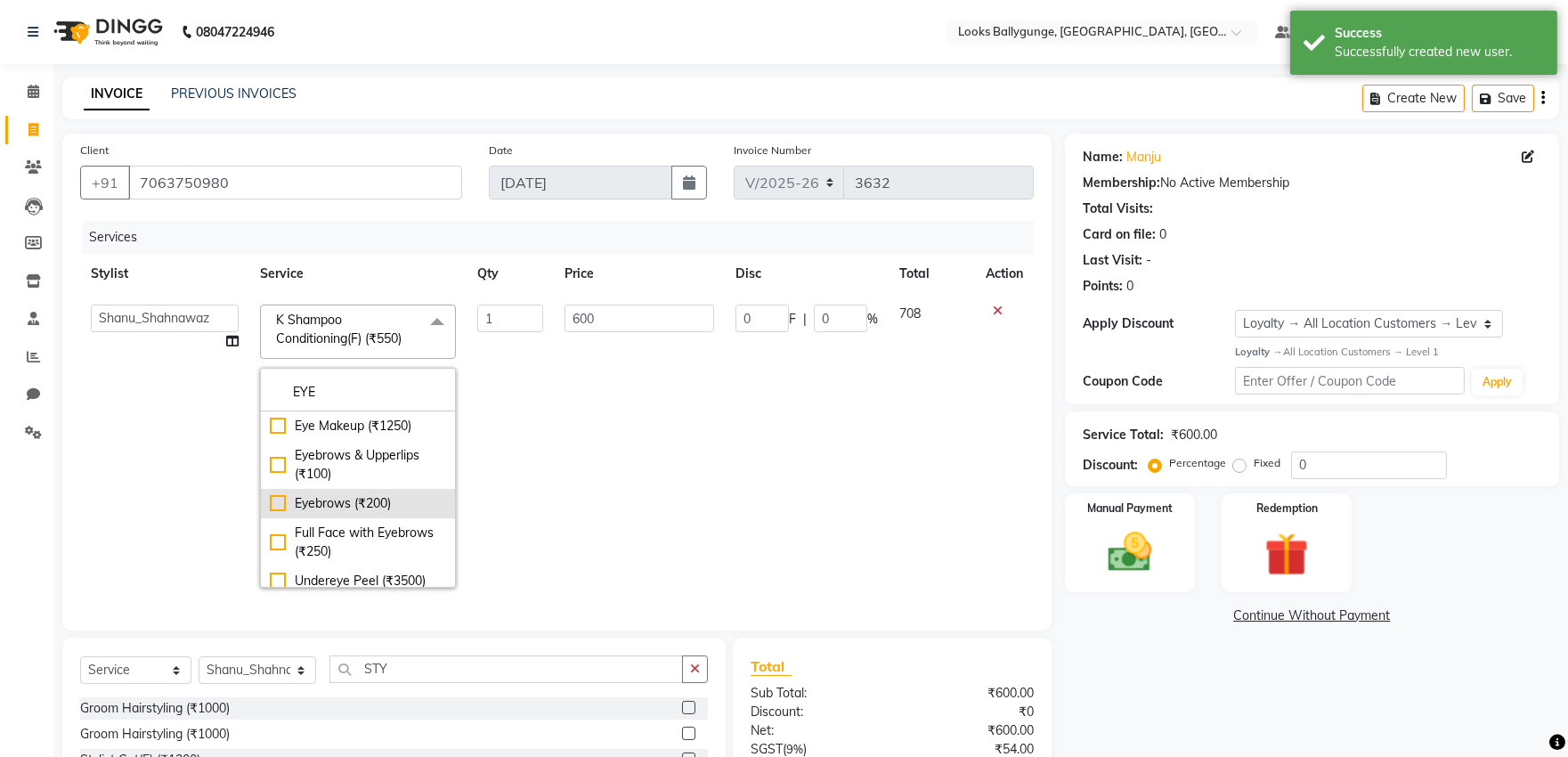
type input "EYE"
click at [349, 501] on div "Eyebrows (₹200)" at bounding box center [358, 503] width 177 height 18
checkbox input "true"
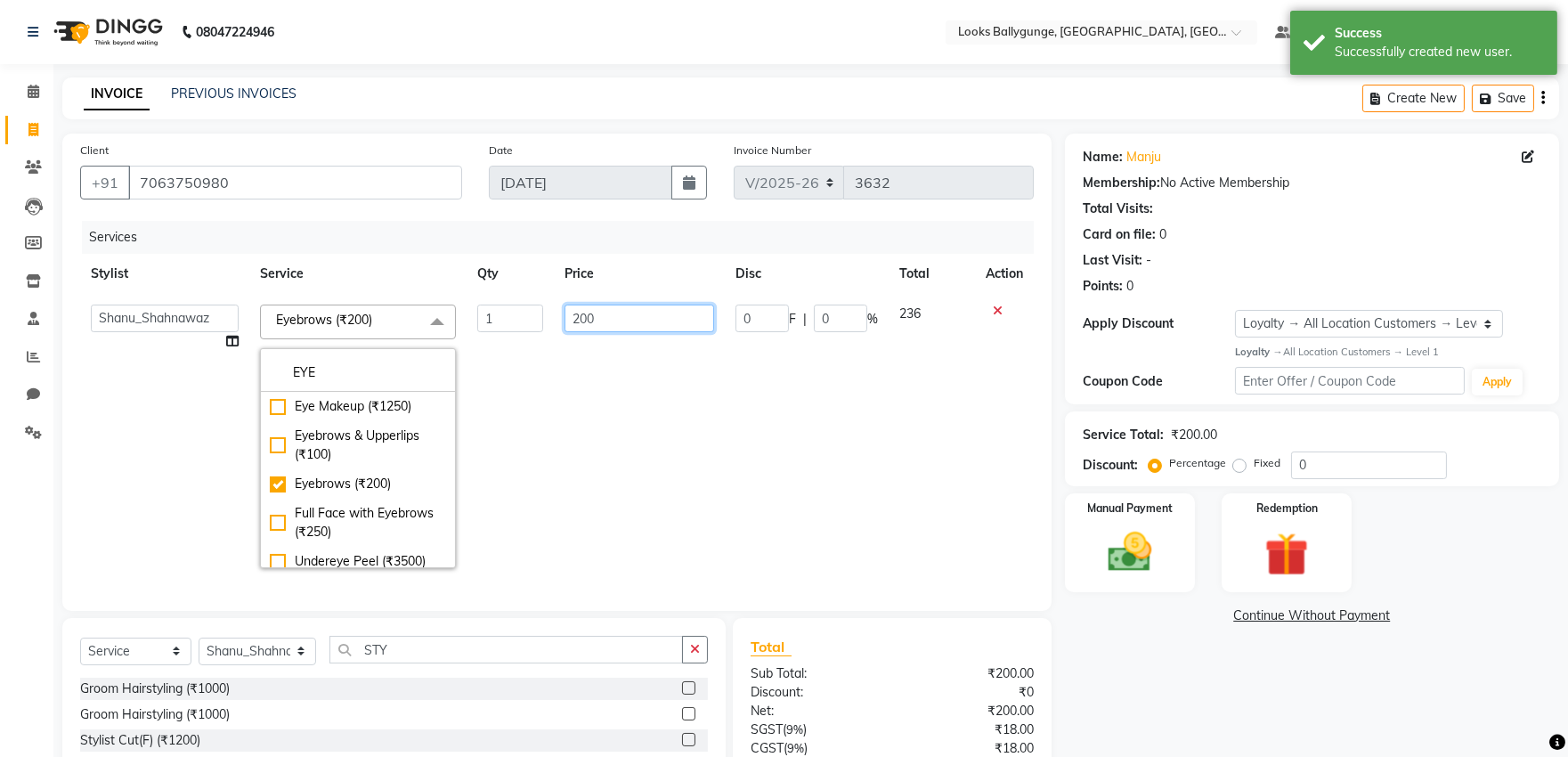
drag, startPoint x: 647, startPoint y: 323, endPoint x: 529, endPoint y: 332, distance: 118.3
click at [529, 332] on tr "Ali_Stylist amit_pdct anil [PERSON_NAME] COUNTER_SALES [PERSON_NAME] Gopal_Nail…" at bounding box center [558, 436] width 954 height 285
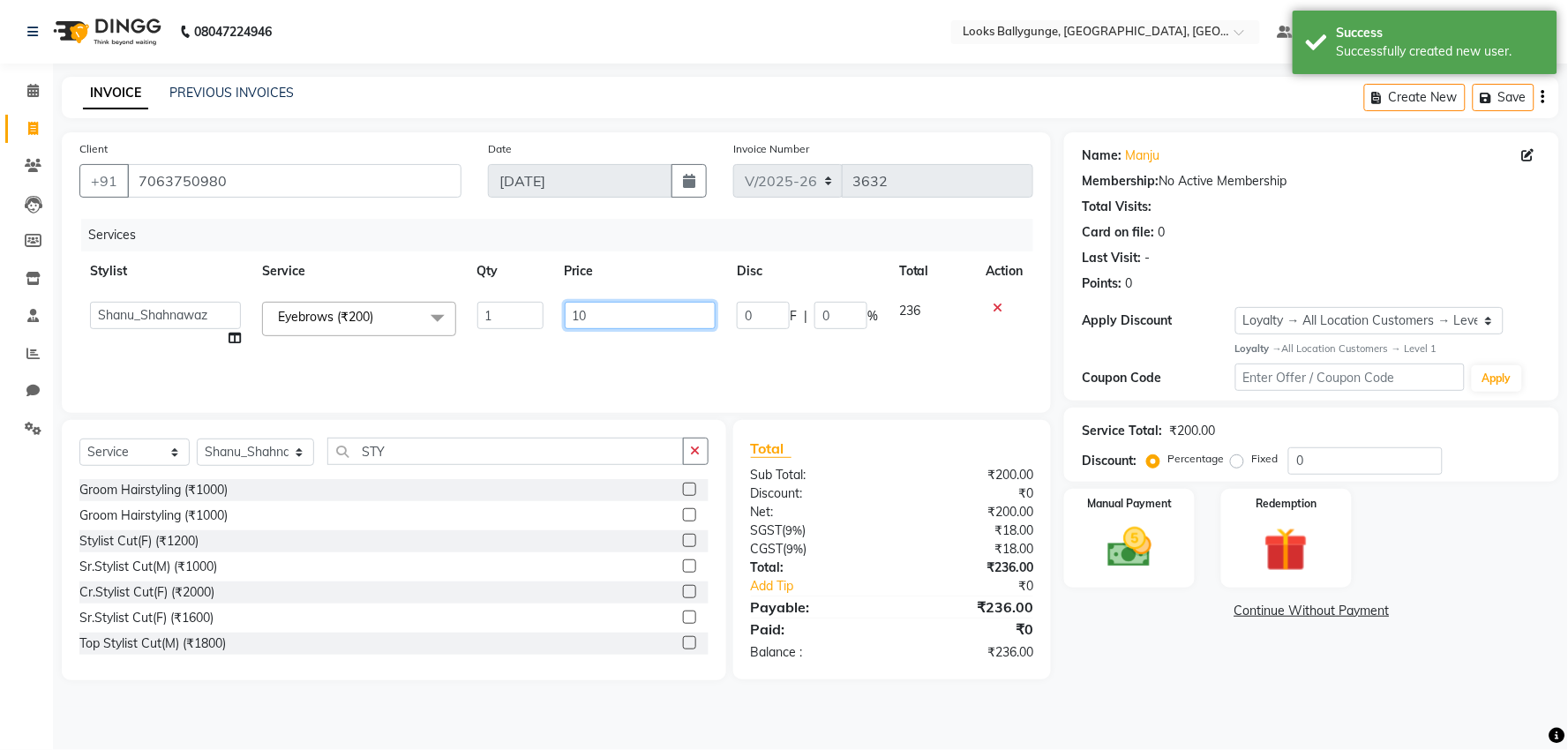
type input "100"
click at [524, 329] on tr "Ali_Stylist amit_pdct anil [PERSON_NAME] COUNTER_SALES [PERSON_NAME] Gopal_Nail…" at bounding box center [556, 324] width 954 height 67
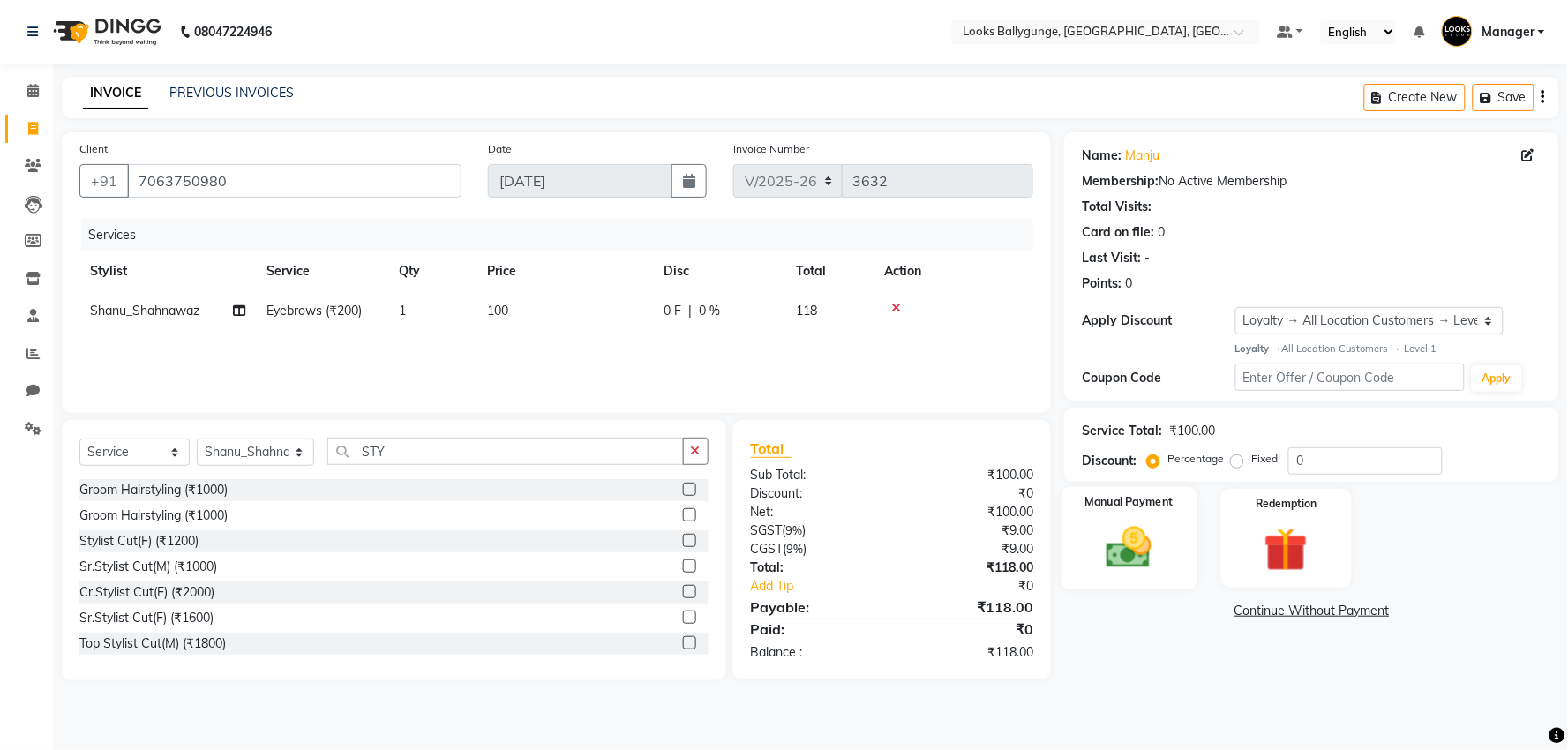
click at [1103, 503] on label "Manual Payment" at bounding box center [1130, 503] width 88 height 17
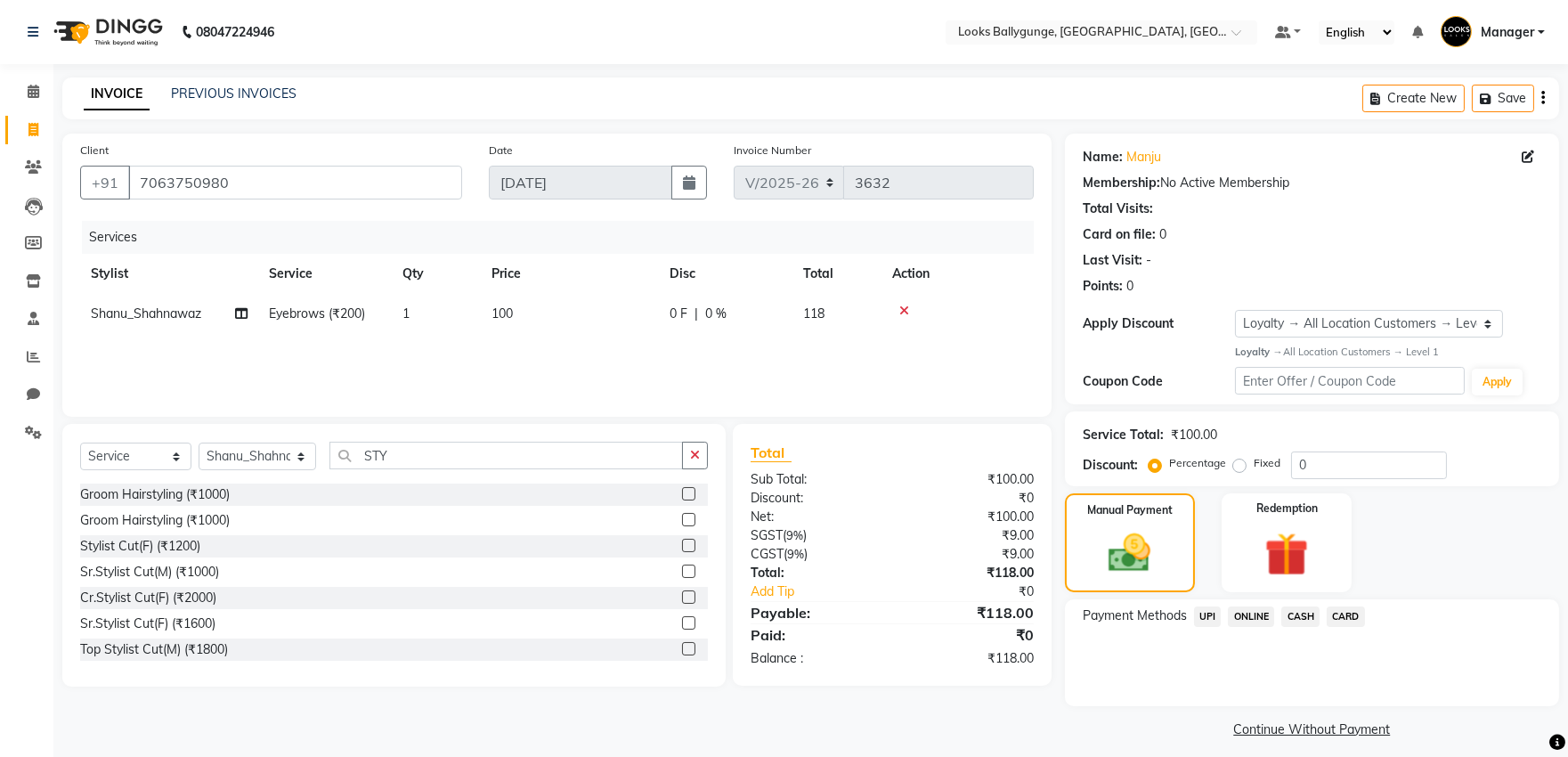
click at [1295, 608] on span "CASH" at bounding box center [1301, 616] width 38 height 20
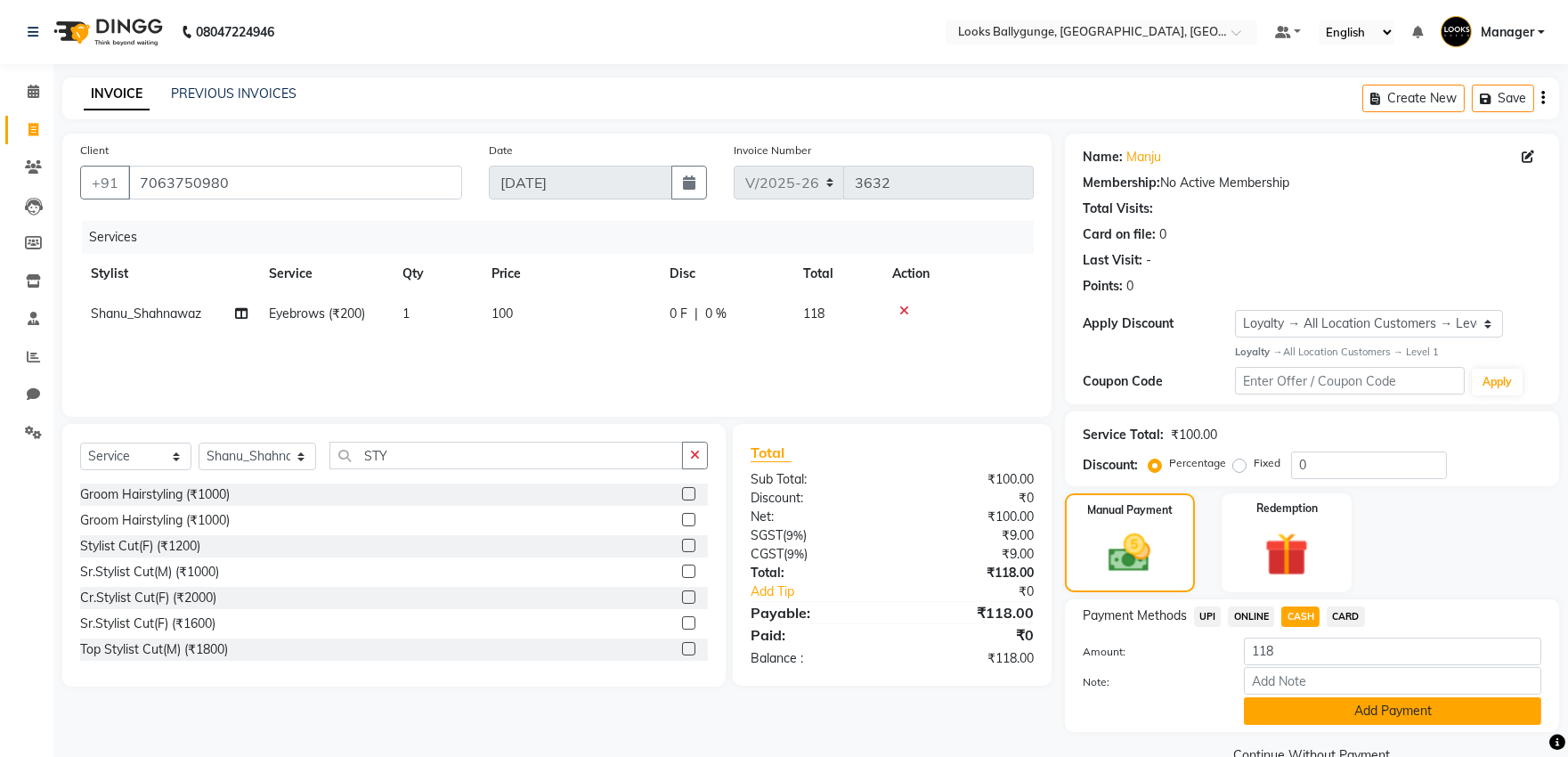
click at [1295, 708] on button "Add Payment" at bounding box center [1393, 711] width 297 height 28
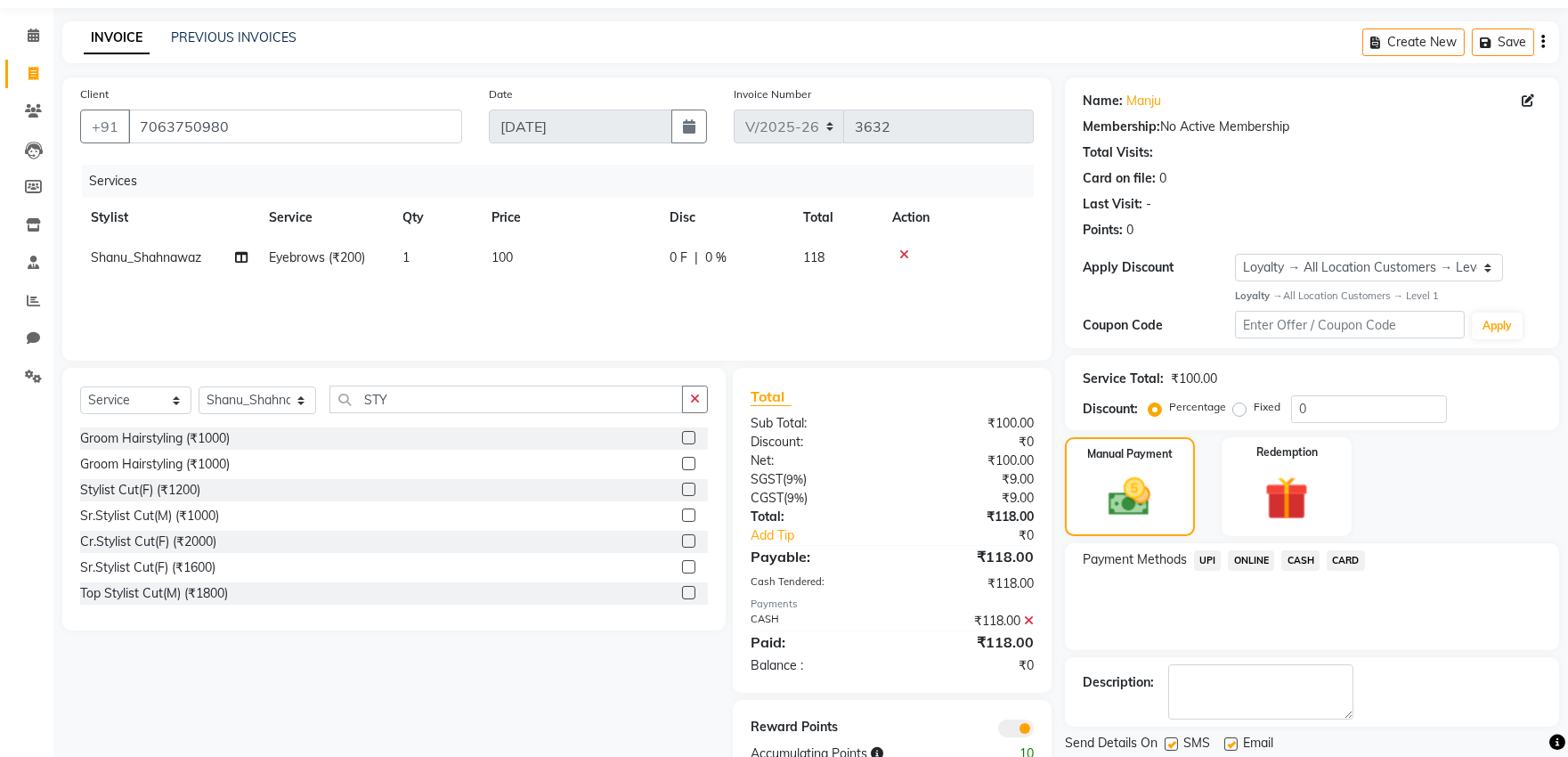
scroll to position [112, 0]
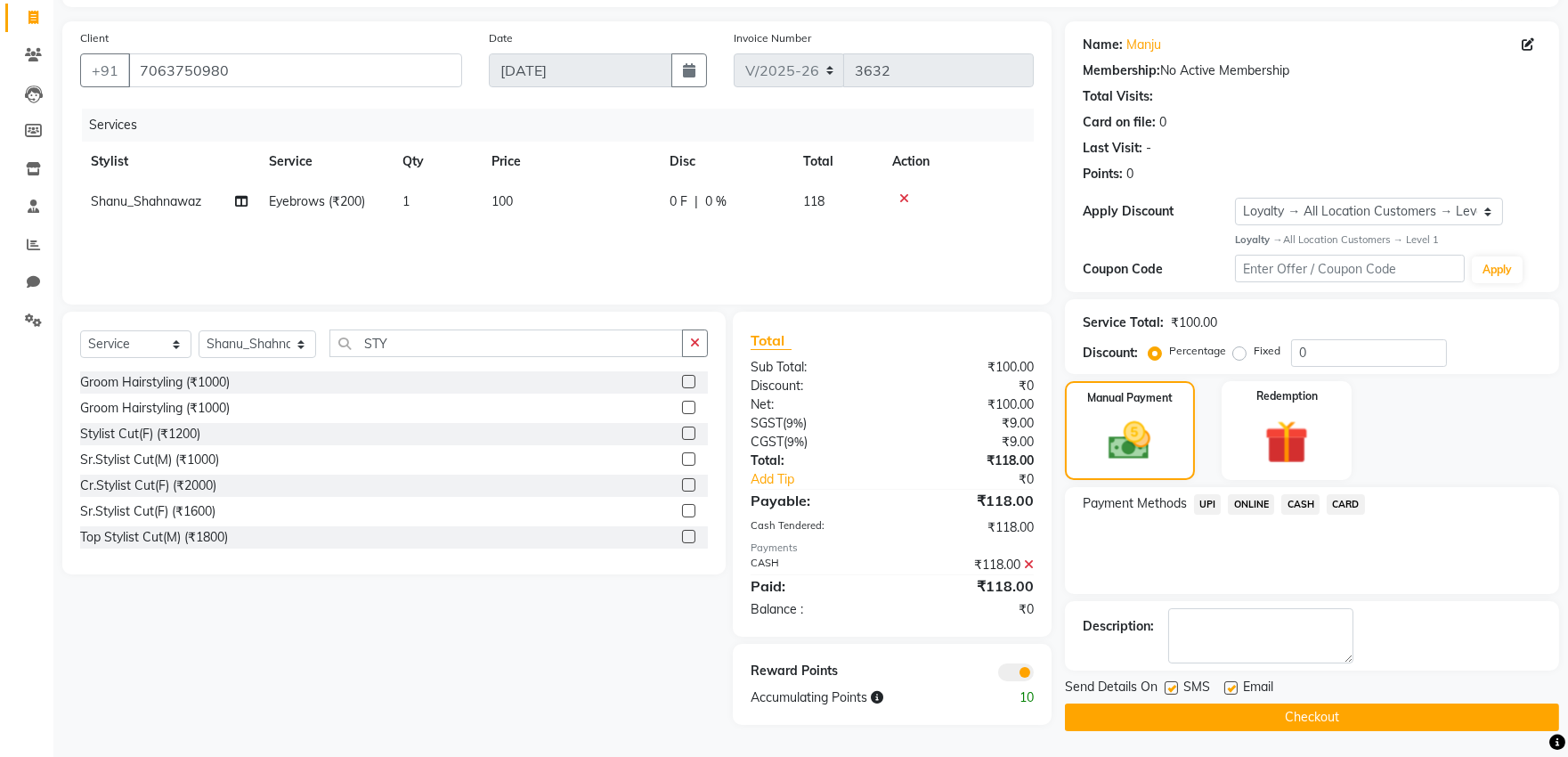
click at [1276, 698] on div "Email" at bounding box center [1256, 688] width 63 height 22
click at [1274, 707] on button "Checkout" at bounding box center [1312, 717] width 494 height 28
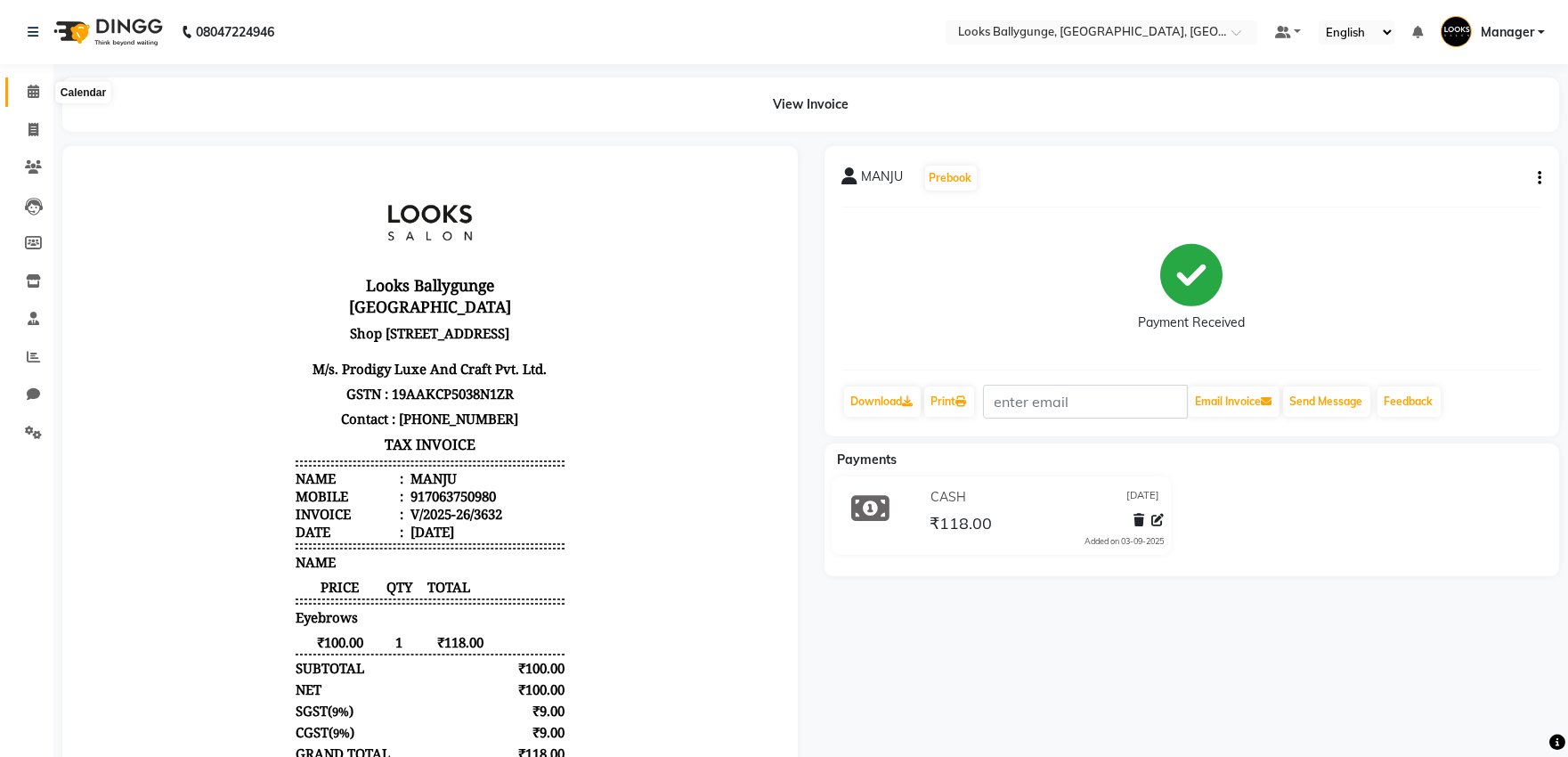
click at [28, 93] on icon at bounding box center [34, 91] width 12 height 13
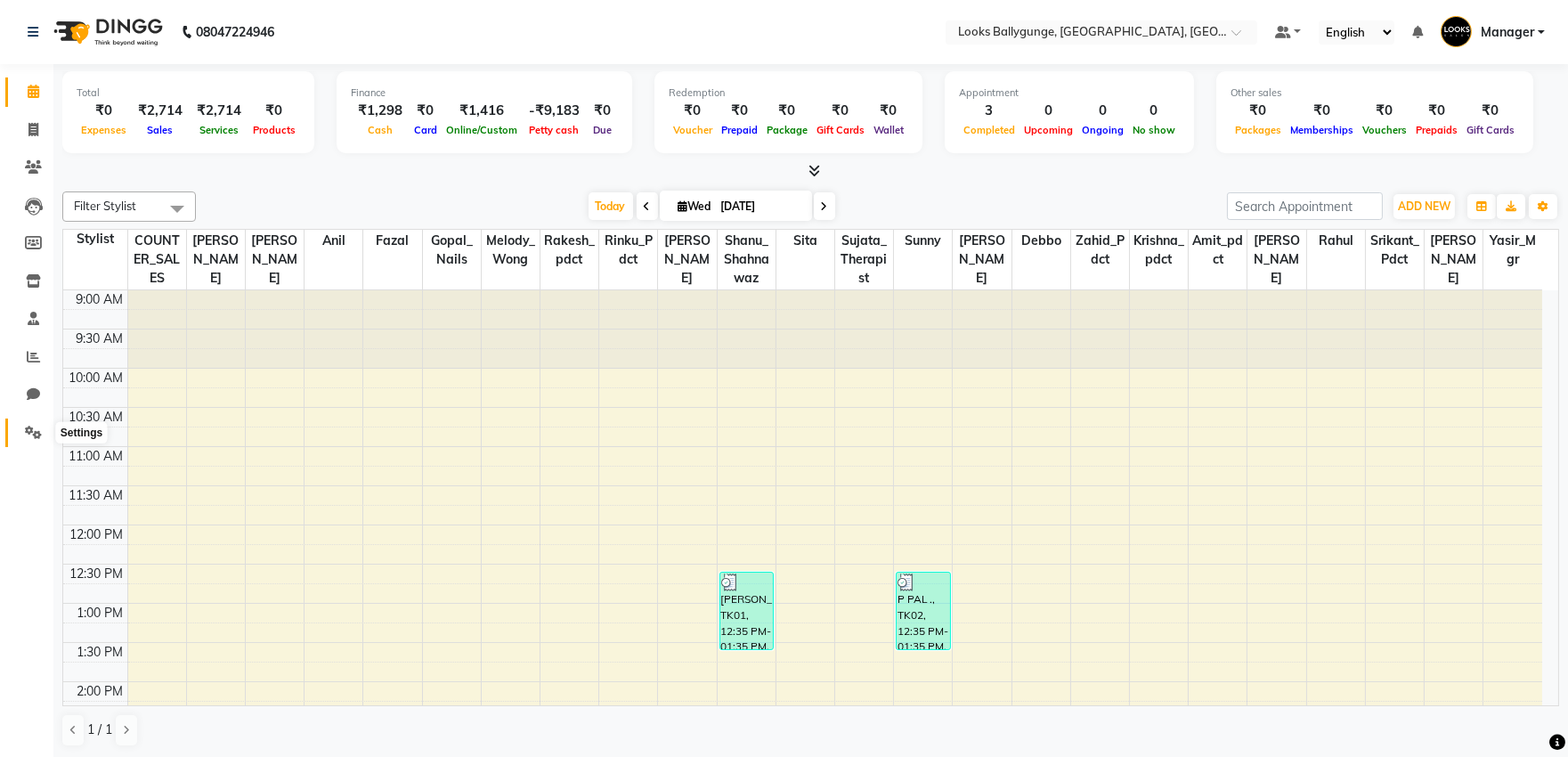
click at [31, 432] on icon at bounding box center [34, 433] width 17 height 13
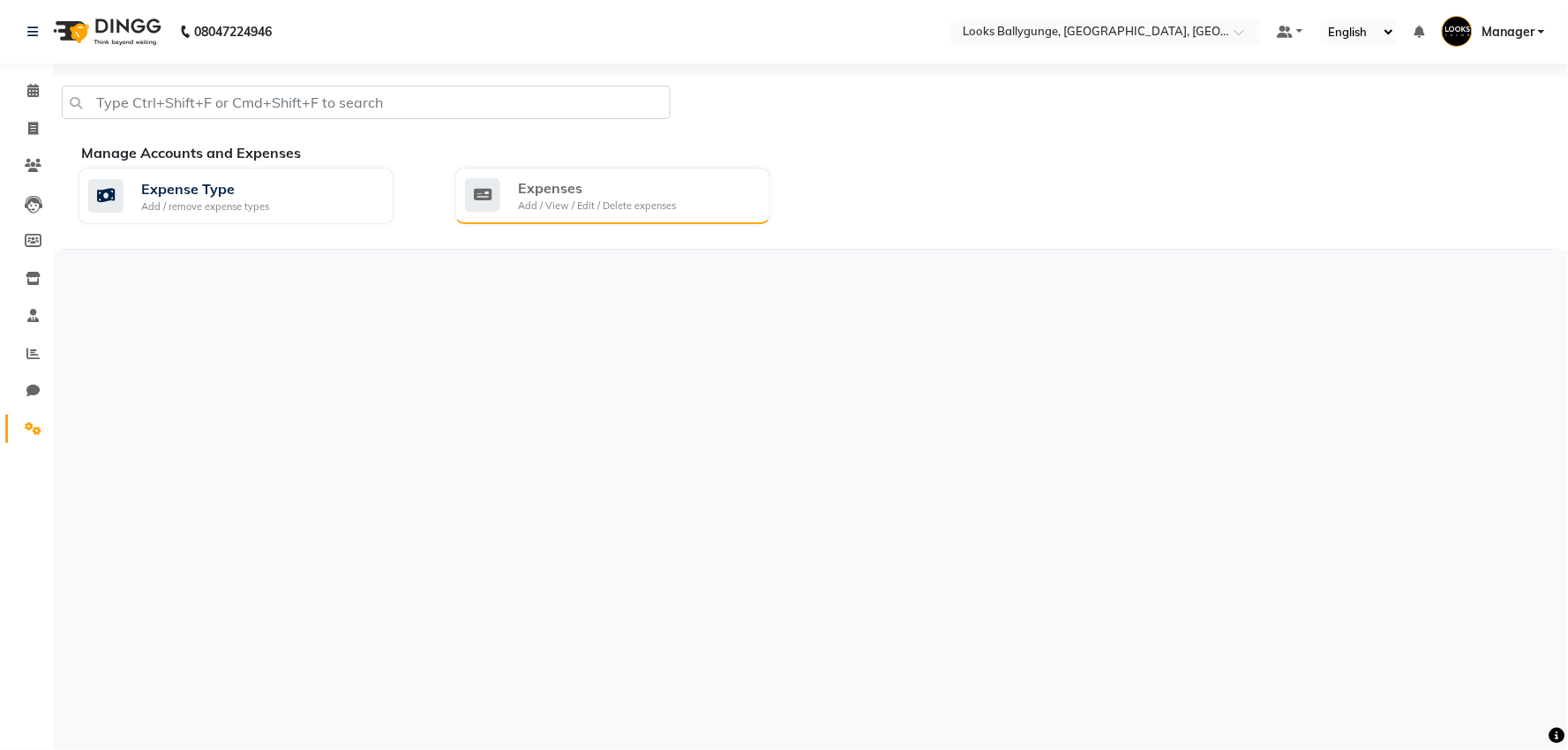
click at [659, 172] on div "Expenses Add / View / Edit / Delete expenses" at bounding box center [612, 195] width 315 height 56
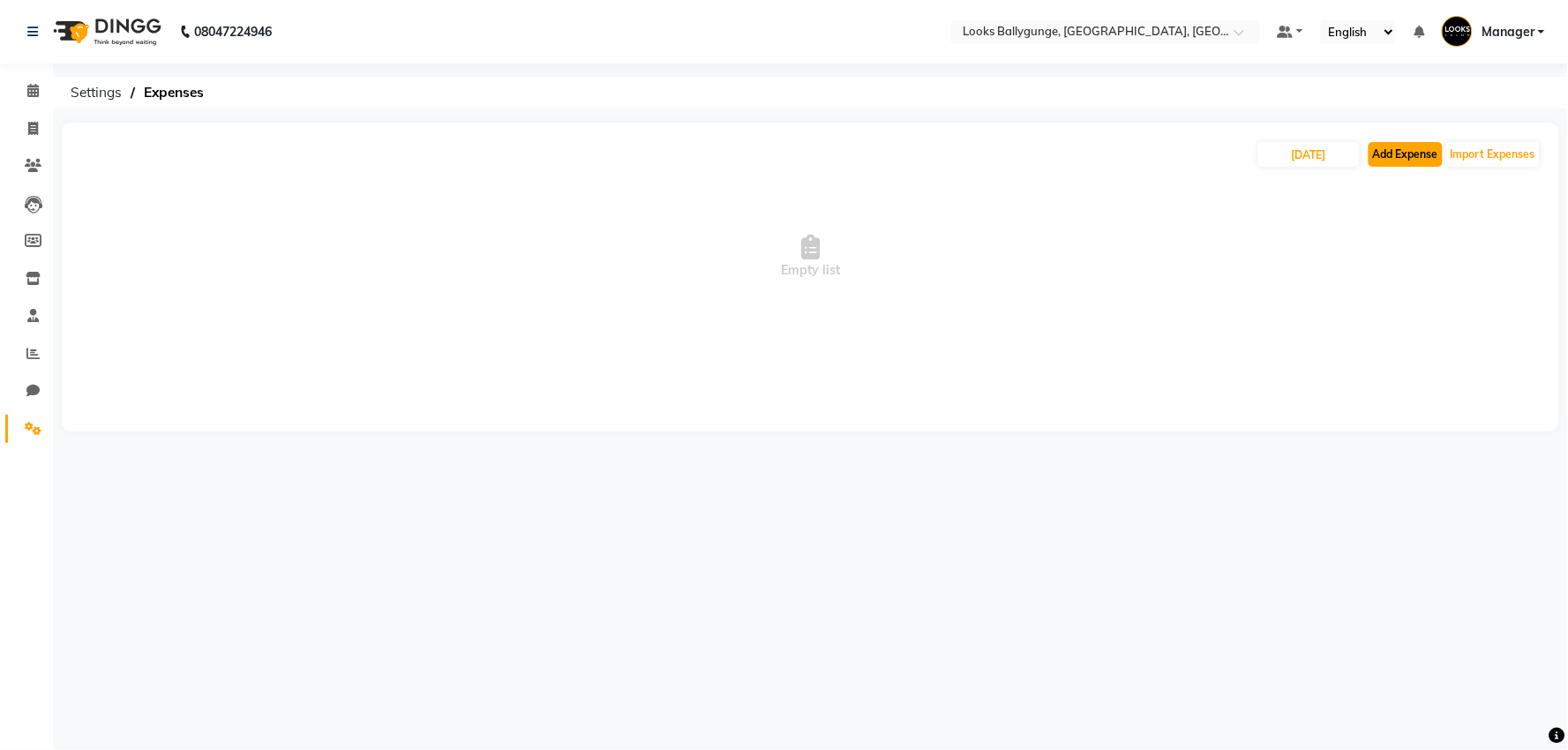
click at [1403, 153] on button "Add Expense" at bounding box center [1406, 154] width 74 height 25
select select "1"
select select "5499"
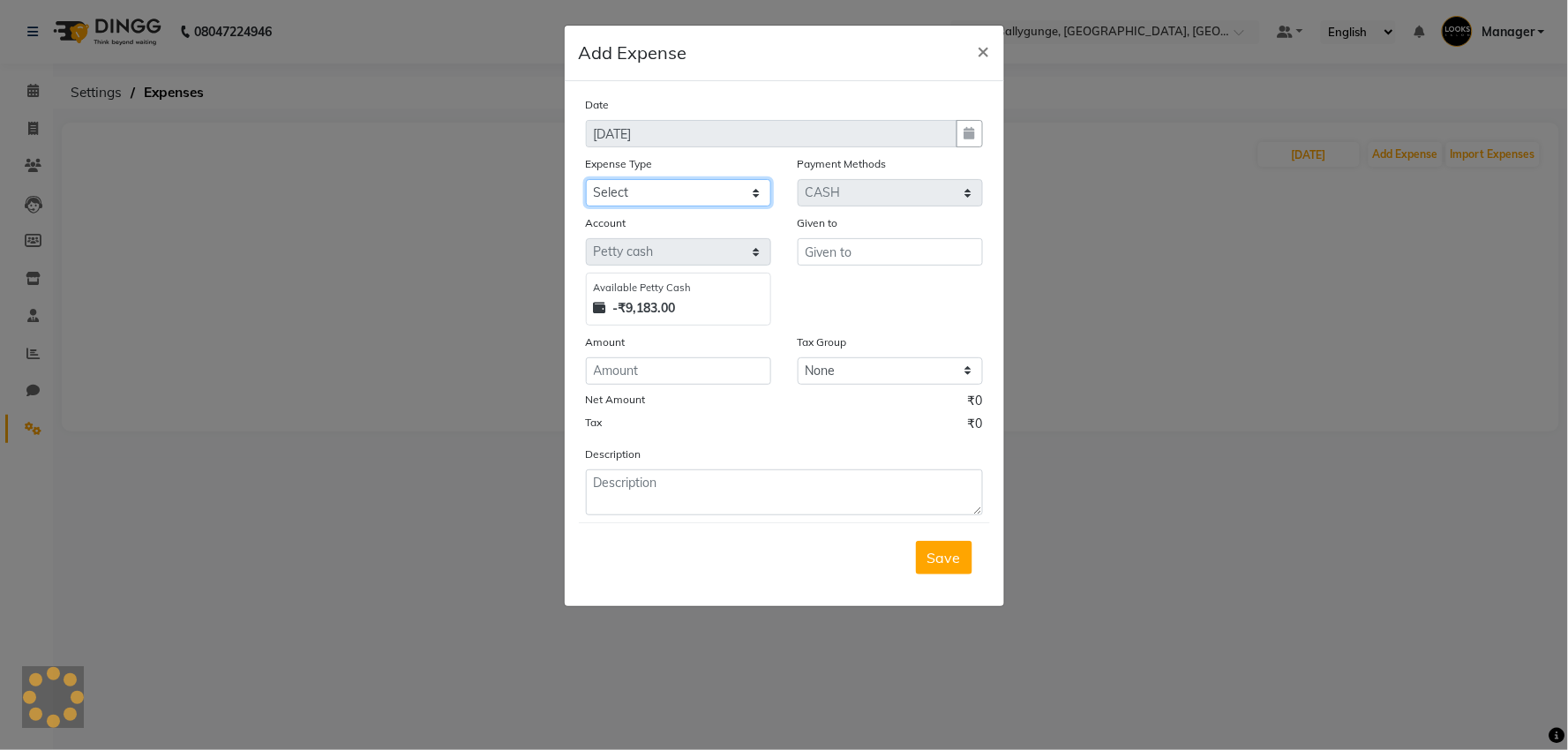
click at [727, 187] on select "Select Bank Deposit Blinkit Cash Handover CLIENT Client ordered food Client Ref…" at bounding box center [678, 192] width 185 height 28
click at [734, 191] on select "Select Bank Deposit Blinkit Cash Handover CLIENT Client ordered food Client Ref…" at bounding box center [678, 192] width 185 height 28
select select "5134"
click at [586, 179] on select "Select Bank Deposit Blinkit Cash Handover CLIENT Client ordered food Client Ref…" at bounding box center [678, 192] width 185 height 28
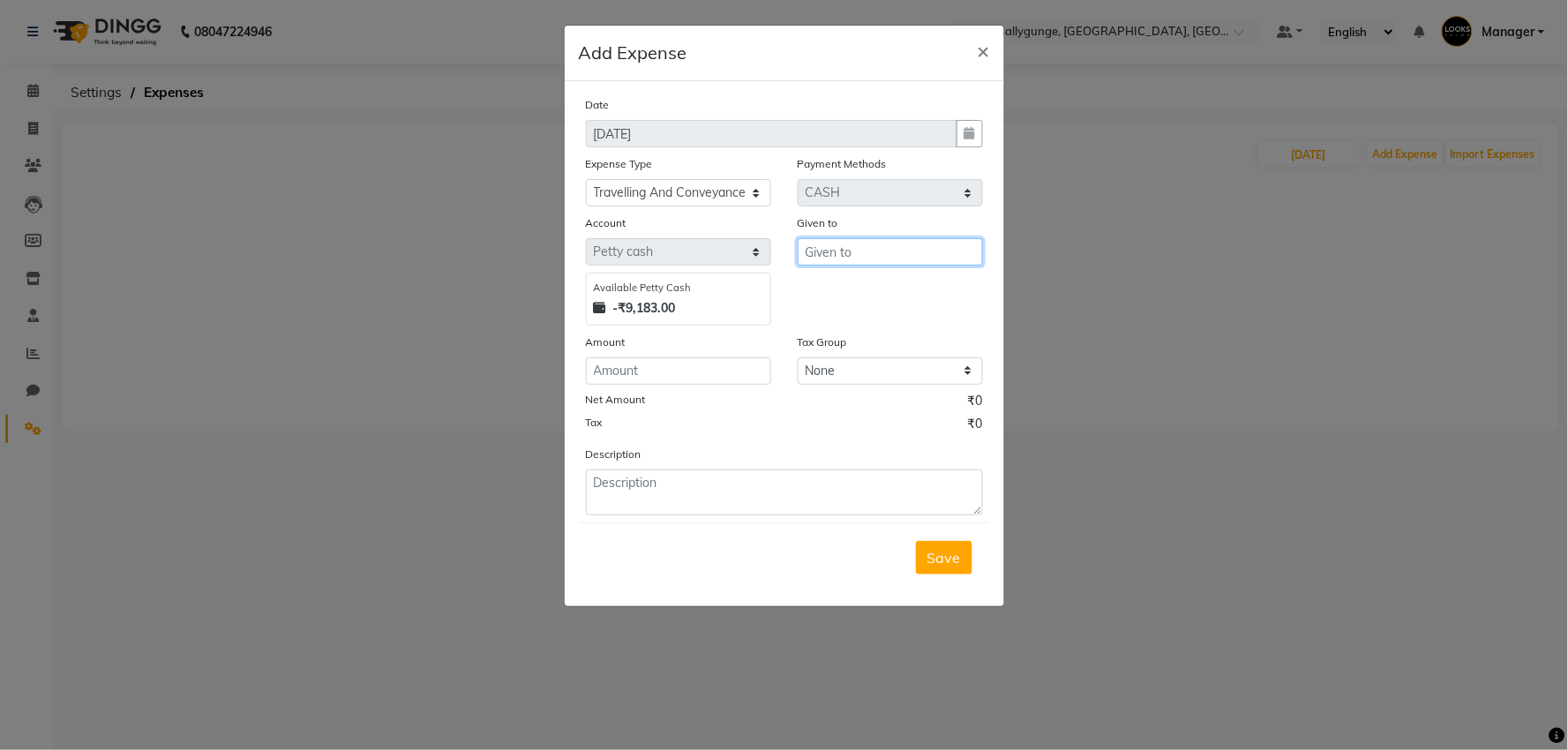
click at [866, 256] on input "text" at bounding box center [890, 252] width 185 height 28
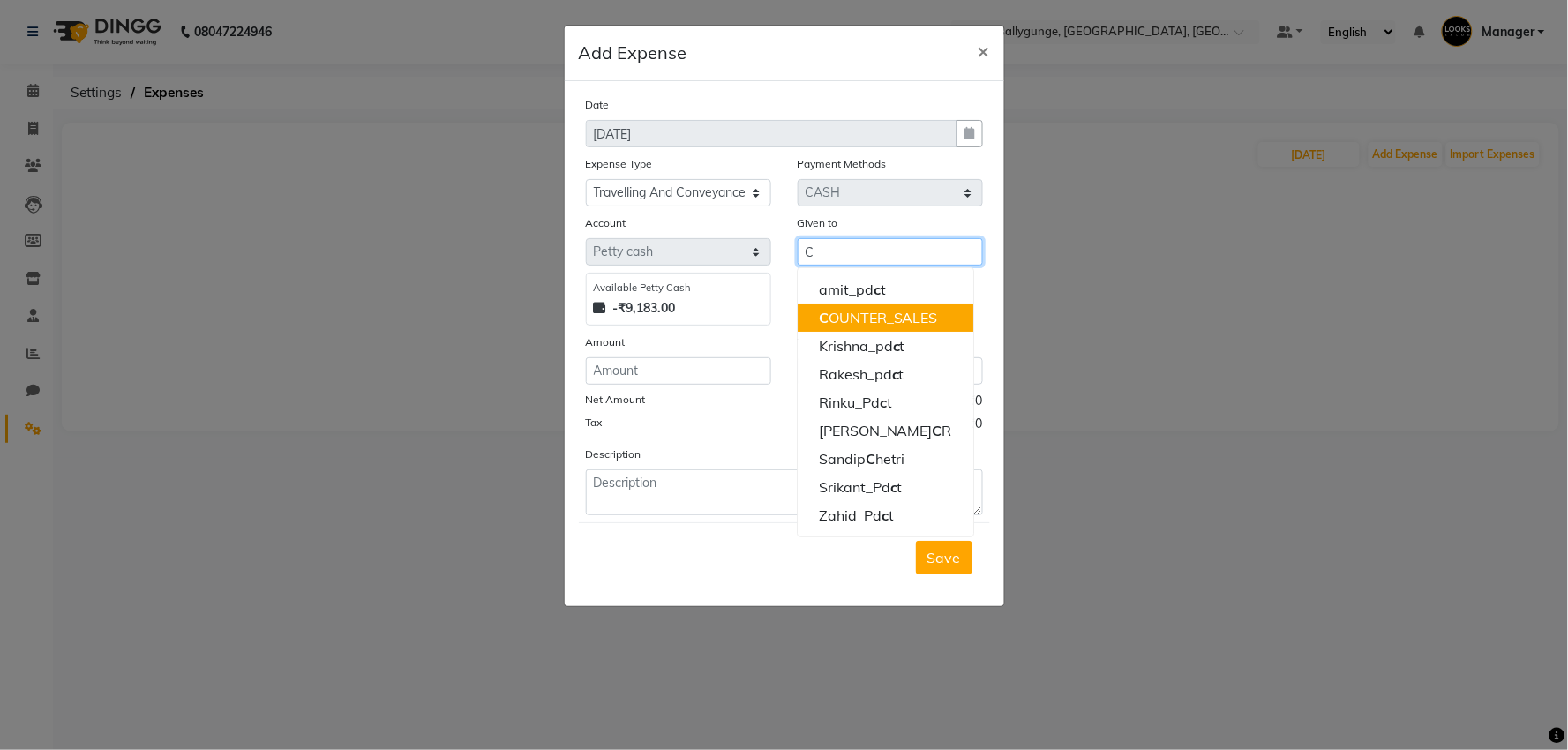
click at [837, 313] on ngb-highlight "C OUNTER_SALES" at bounding box center [878, 317] width 119 height 18
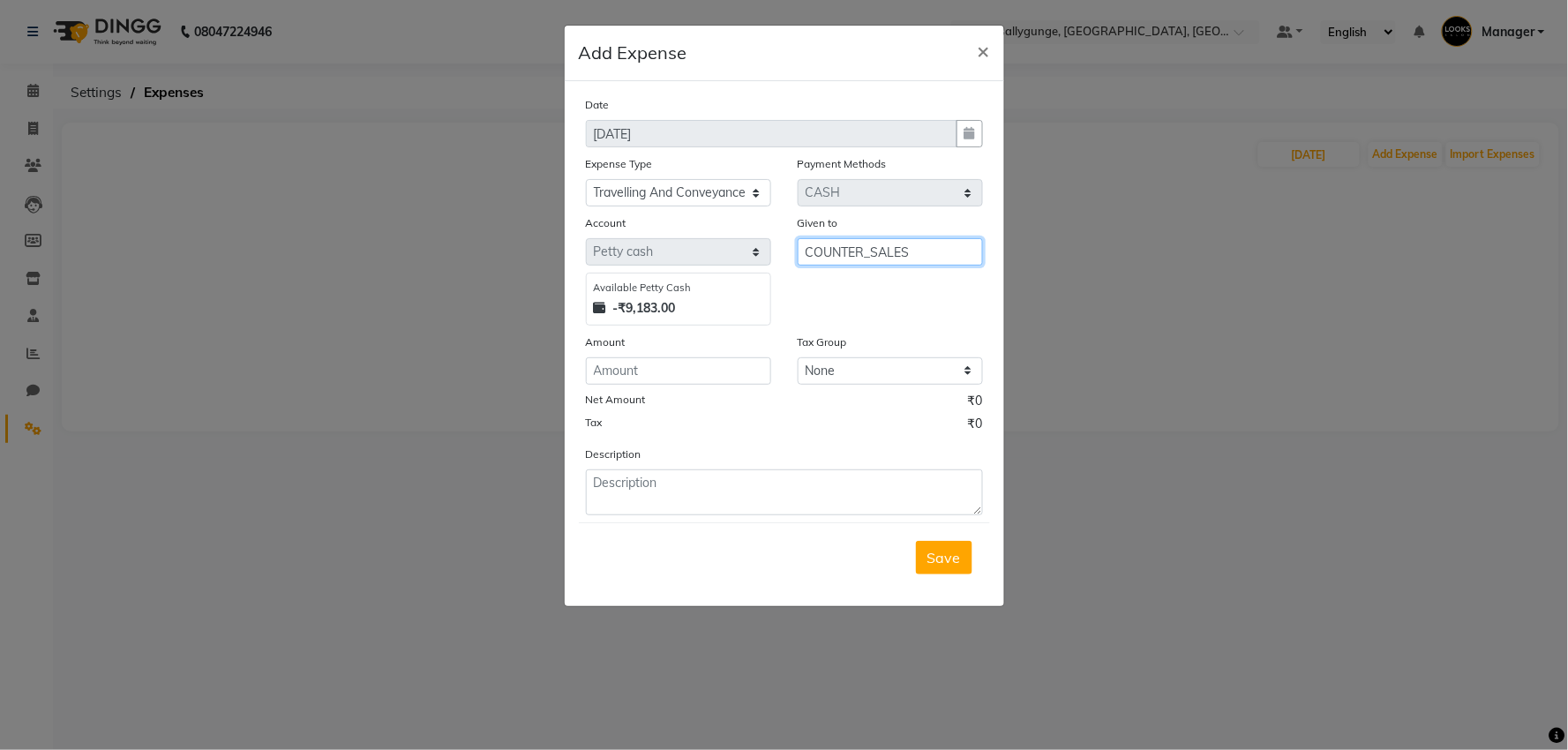
type input "COUNTER_SALES"
click at [684, 380] on input "number" at bounding box center [678, 371] width 185 height 28
type input "76"
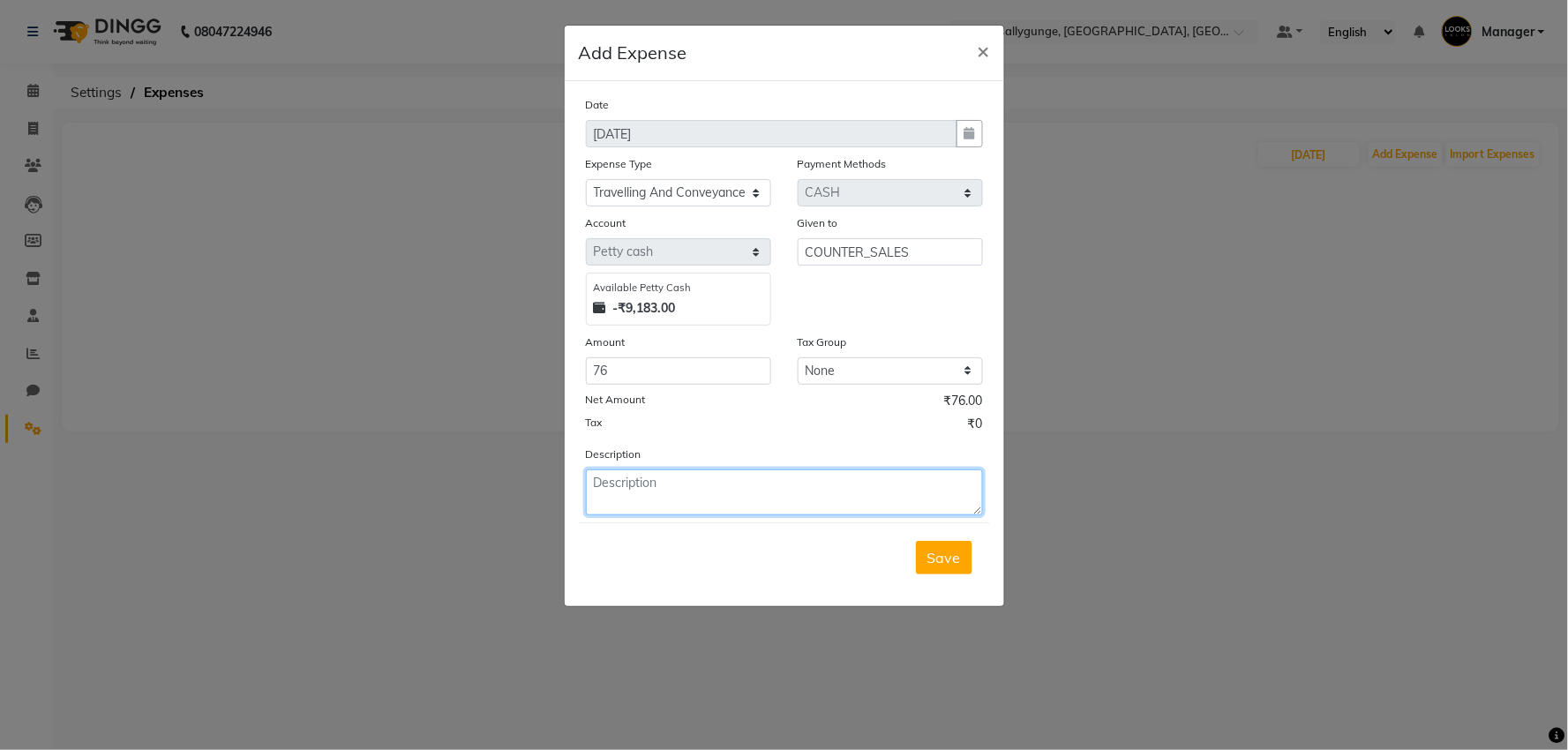
click at [673, 472] on textarea at bounding box center [784, 492] width 397 height 46
type textarea "TO AND [GEOGRAPHIC_DATA]"
click at [941, 558] on span "Save" at bounding box center [943, 557] width 33 height 18
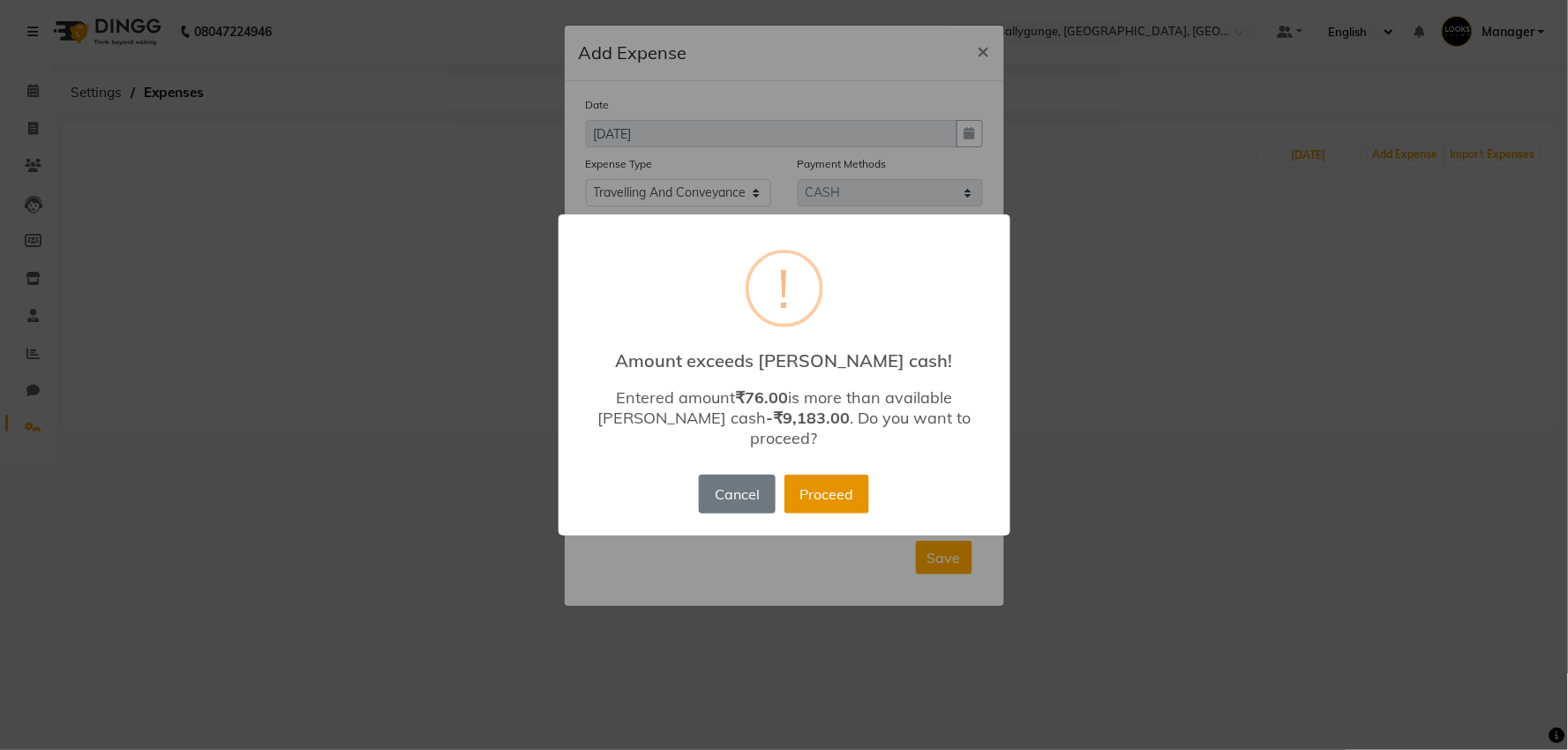
click at [833, 496] on button "Proceed" at bounding box center [826, 493] width 85 height 39
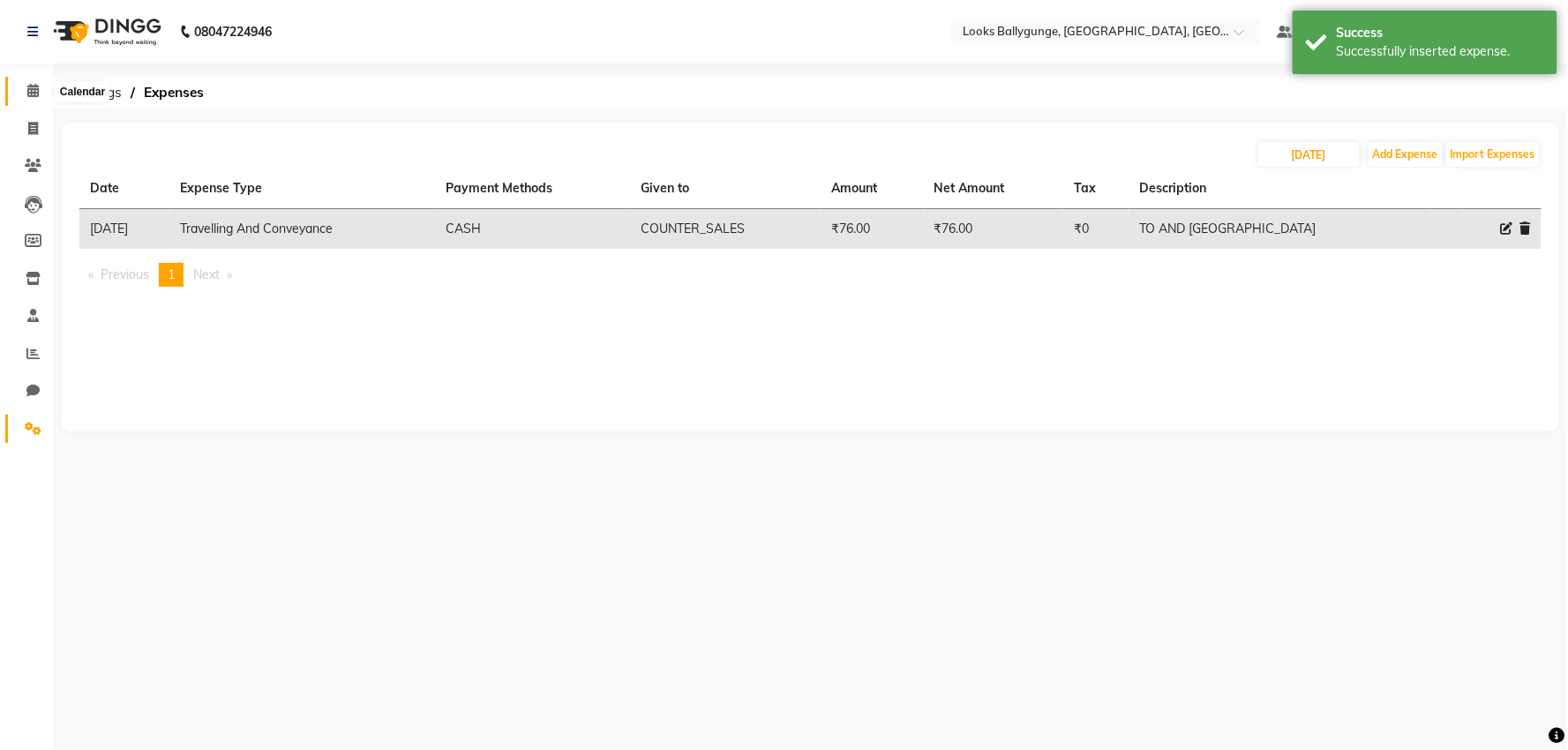
click at [43, 81] on span at bounding box center [33, 90] width 30 height 20
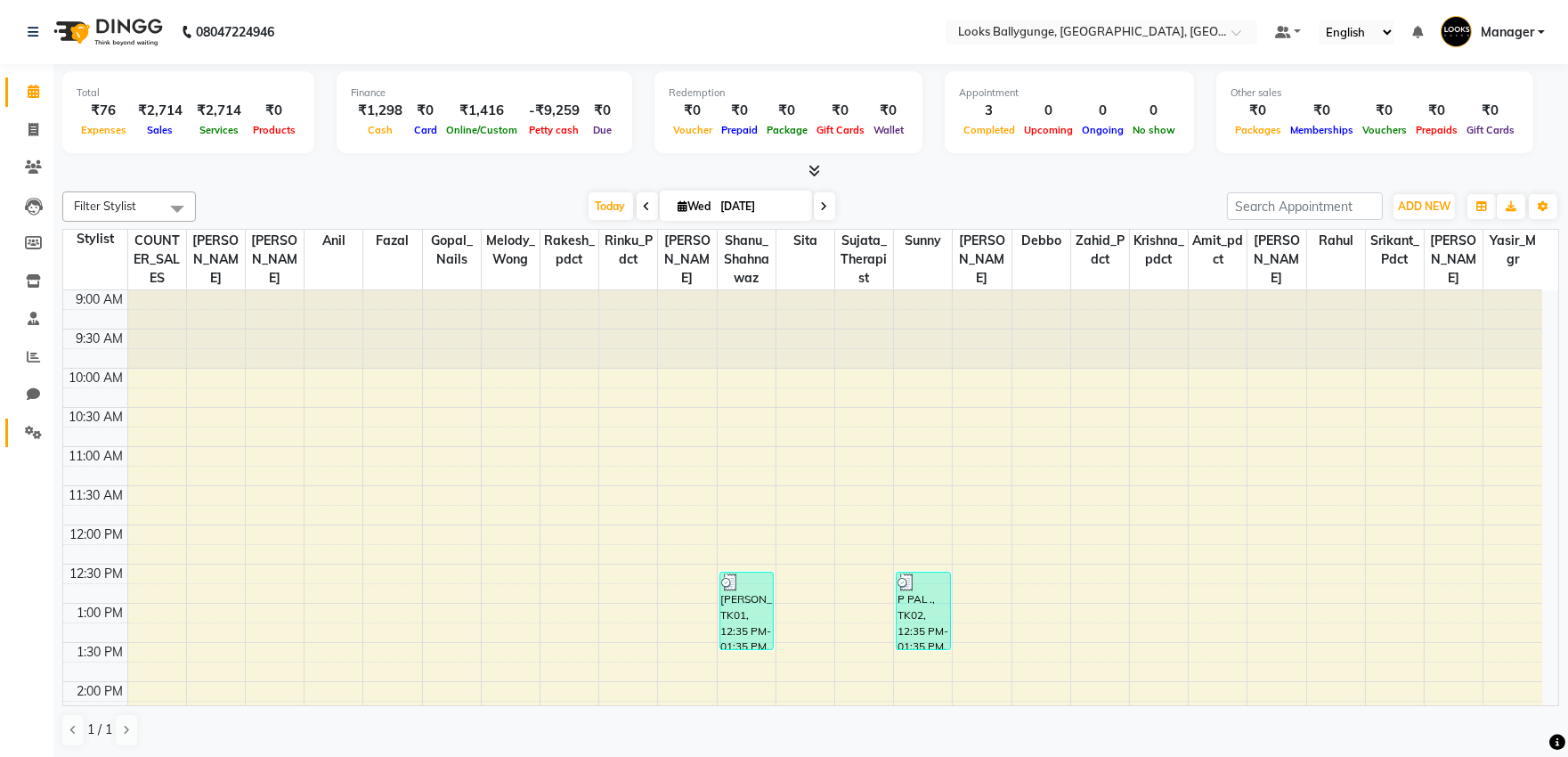
click at [38, 445] on link "Settings" at bounding box center [27, 433] width 43 height 30
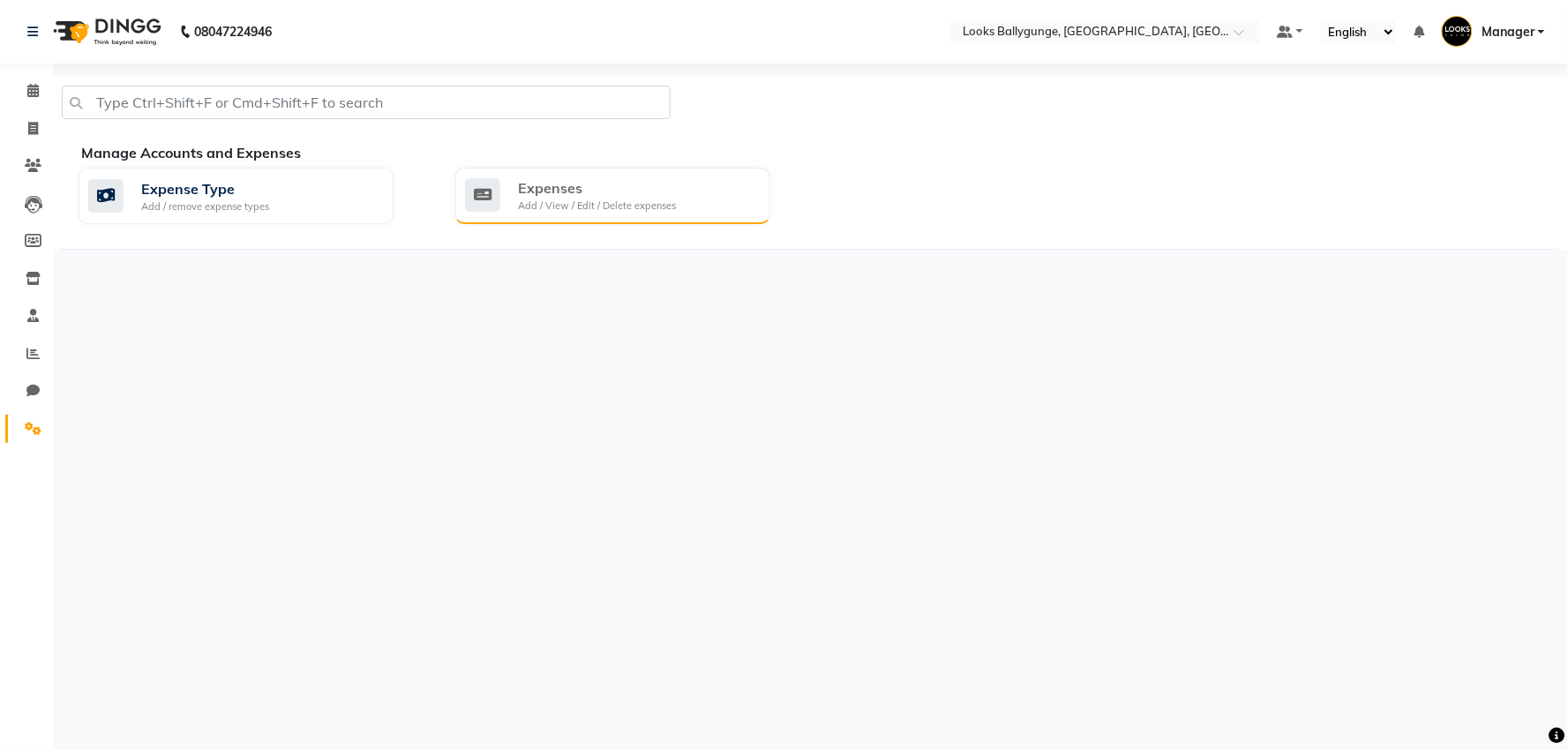
click at [565, 205] on div "Add / View / Edit / Delete expenses" at bounding box center [597, 206] width 158 height 15
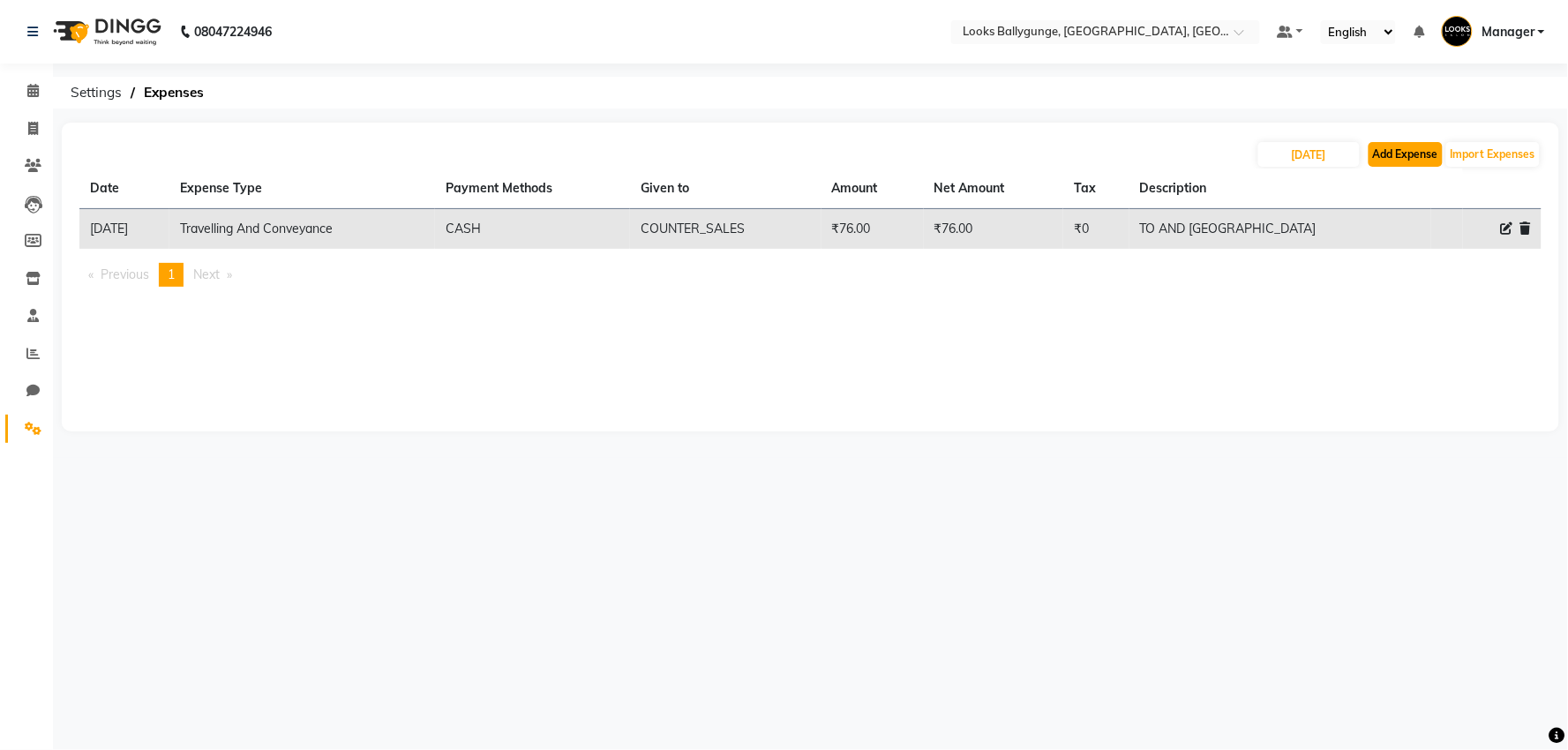
click at [1380, 143] on button "Add Expense" at bounding box center [1406, 154] width 74 height 25
select select "1"
select select "5499"
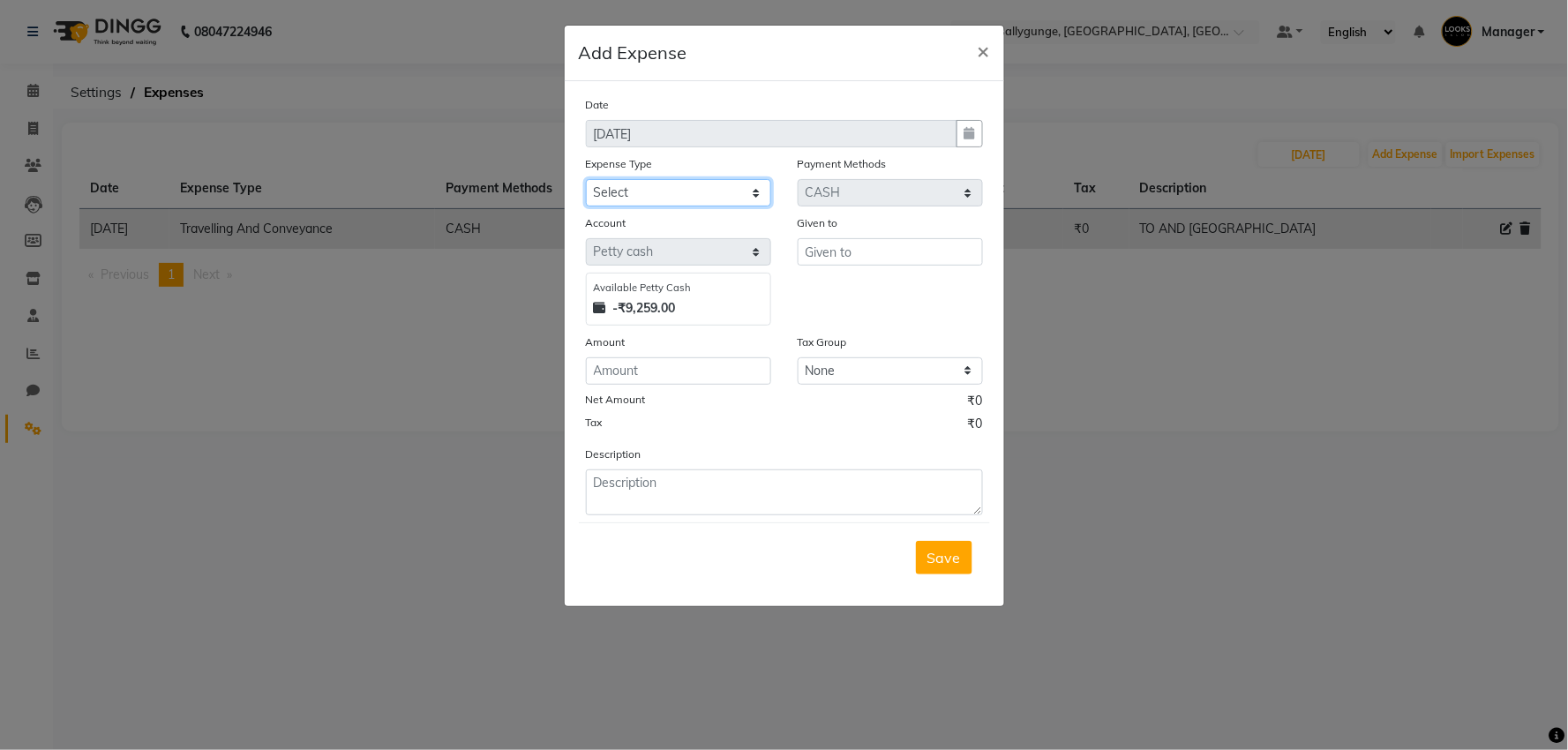
click at [682, 190] on select "Select Bank Deposit Blinkit Cash Handover CLIENT Client ordered food Client Ref…" at bounding box center [678, 192] width 185 height 28
click at [586, 179] on select "Select Bank Deposit Blinkit Cash Handover CLIENT Client ordered food Client Ref…" at bounding box center [678, 192] width 185 height 28
click at [854, 244] on input "text" at bounding box center [890, 252] width 185 height 28
click at [664, 192] on select "Select Bank Deposit Blinkit Cash Handover CLIENT Client ordered food Client Ref…" at bounding box center [678, 192] width 185 height 28
select select "23750"
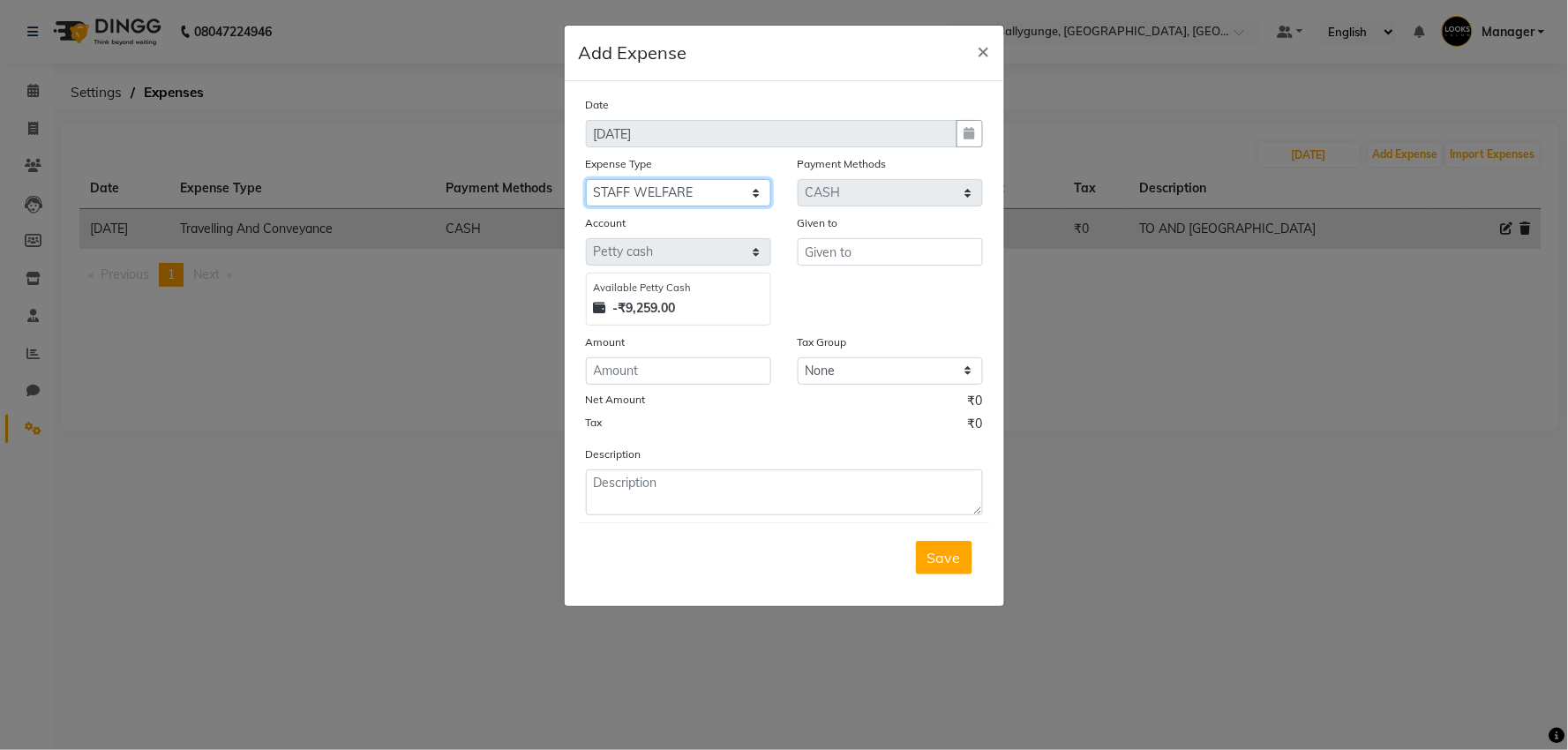
click at [586, 179] on select "Select Bank Deposit Blinkit Cash Handover CLIENT Client ordered food Client Ref…" at bounding box center [678, 192] width 185 height 28
click at [840, 247] on input "text" at bounding box center [890, 252] width 185 height 28
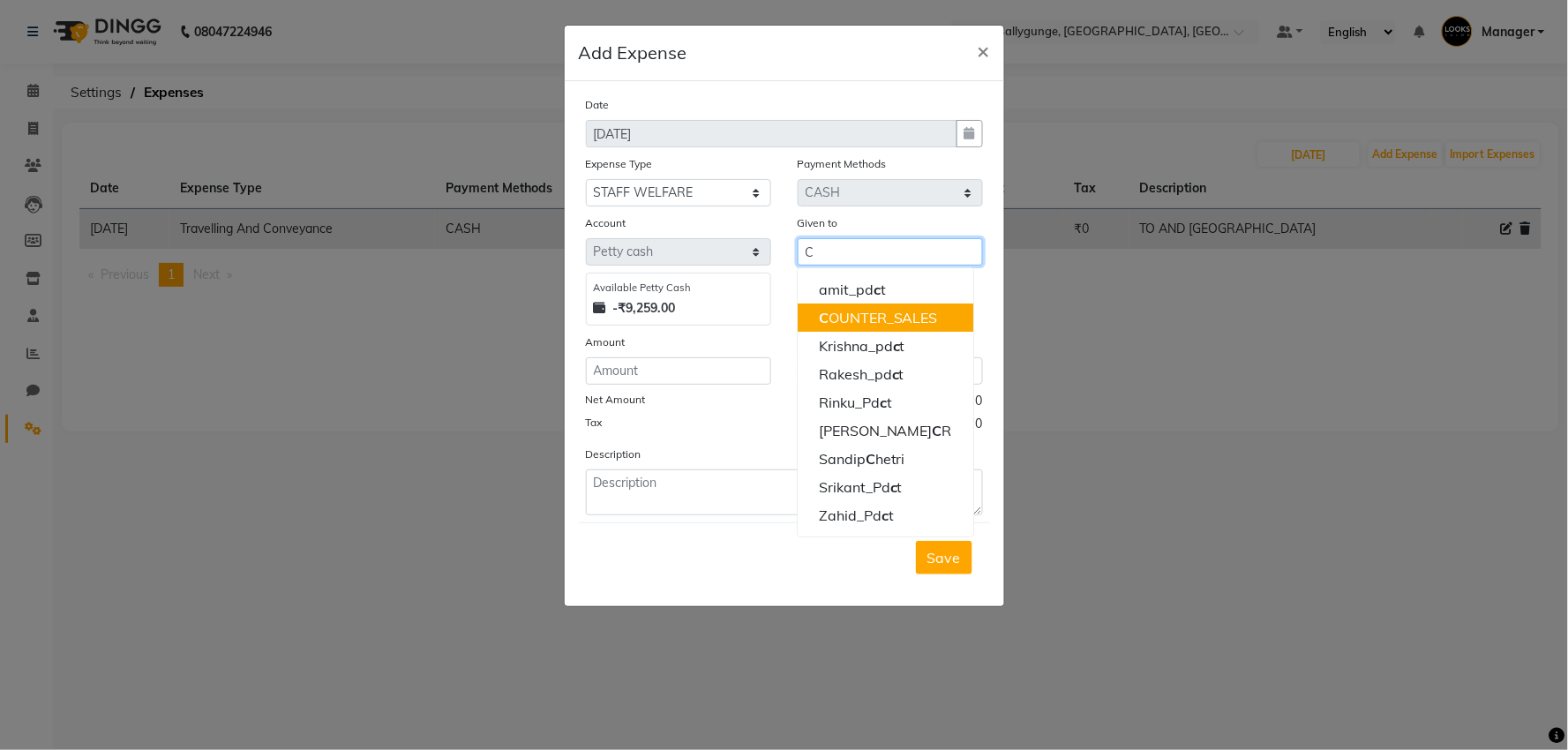
click at [858, 317] on ngb-highlight "C OUNTER_SALES" at bounding box center [878, 317] width 119 height 18
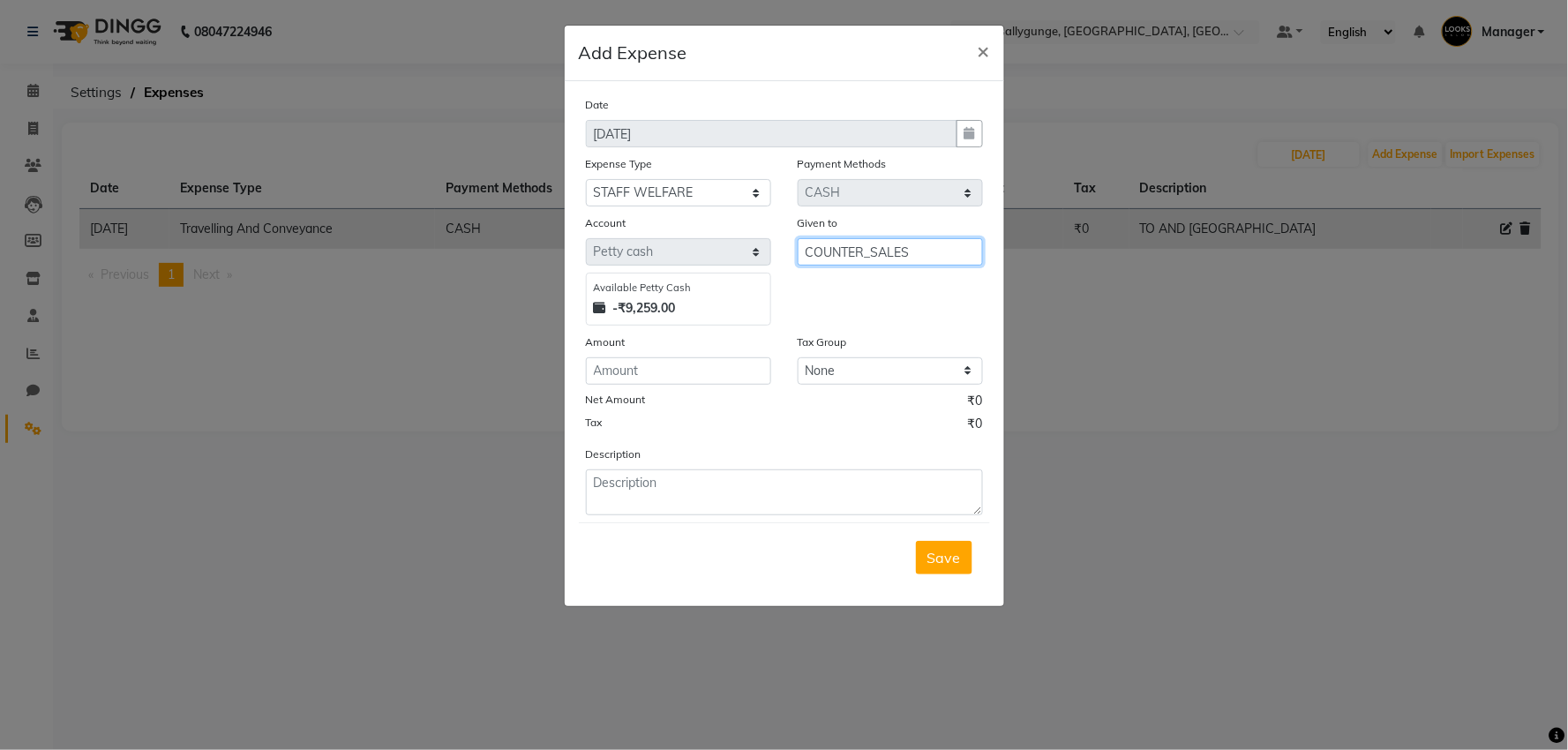
type input "COUNTER_SALES"
click at [685, 365] on input "number" at bounding box center [678, 371] width 185 height 28
type input "200"
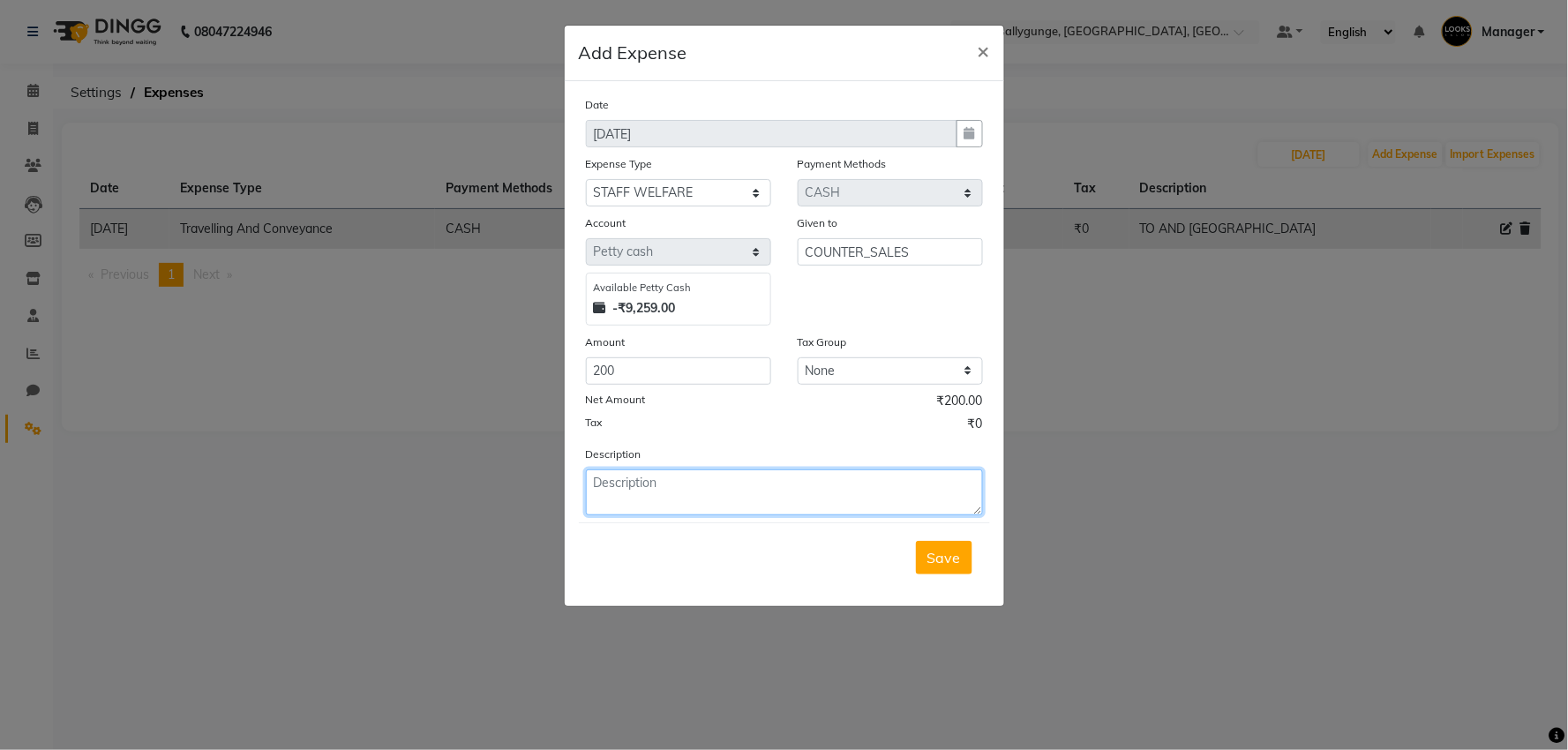
click at [739, 501] on textarea at bounding box center [784, 492] width 397 height 46
type textarea "WATER"
click at [949, 569] on button "Save" at bounding box center [943, 557] width 56 height 33
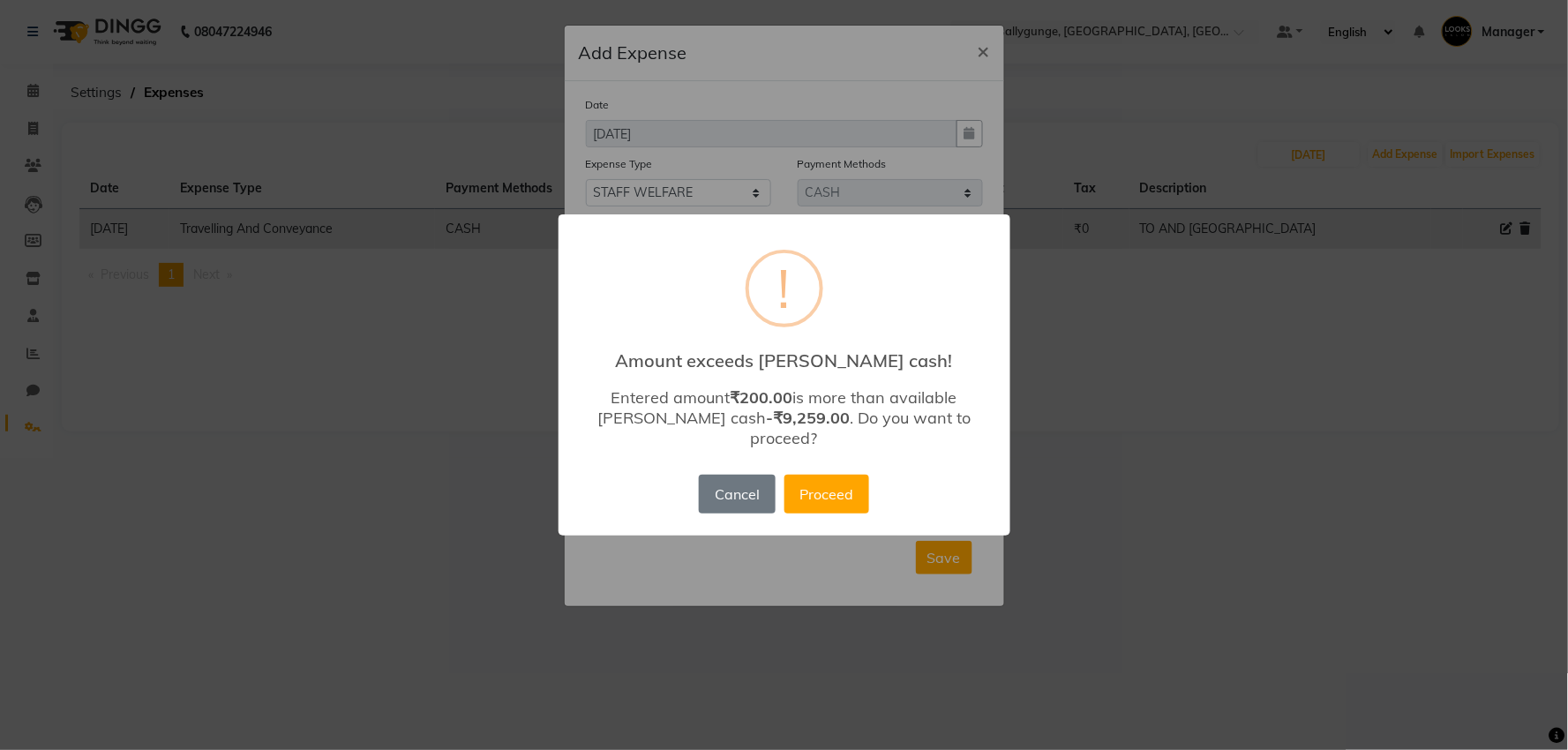
click at [841, 504] on div "Cancel No Proceed" at bounding box center [783, 494] width 178 height 48
click at [841, 496] on button "Proceed" at bounding box center [826, 493] width 85 height 39
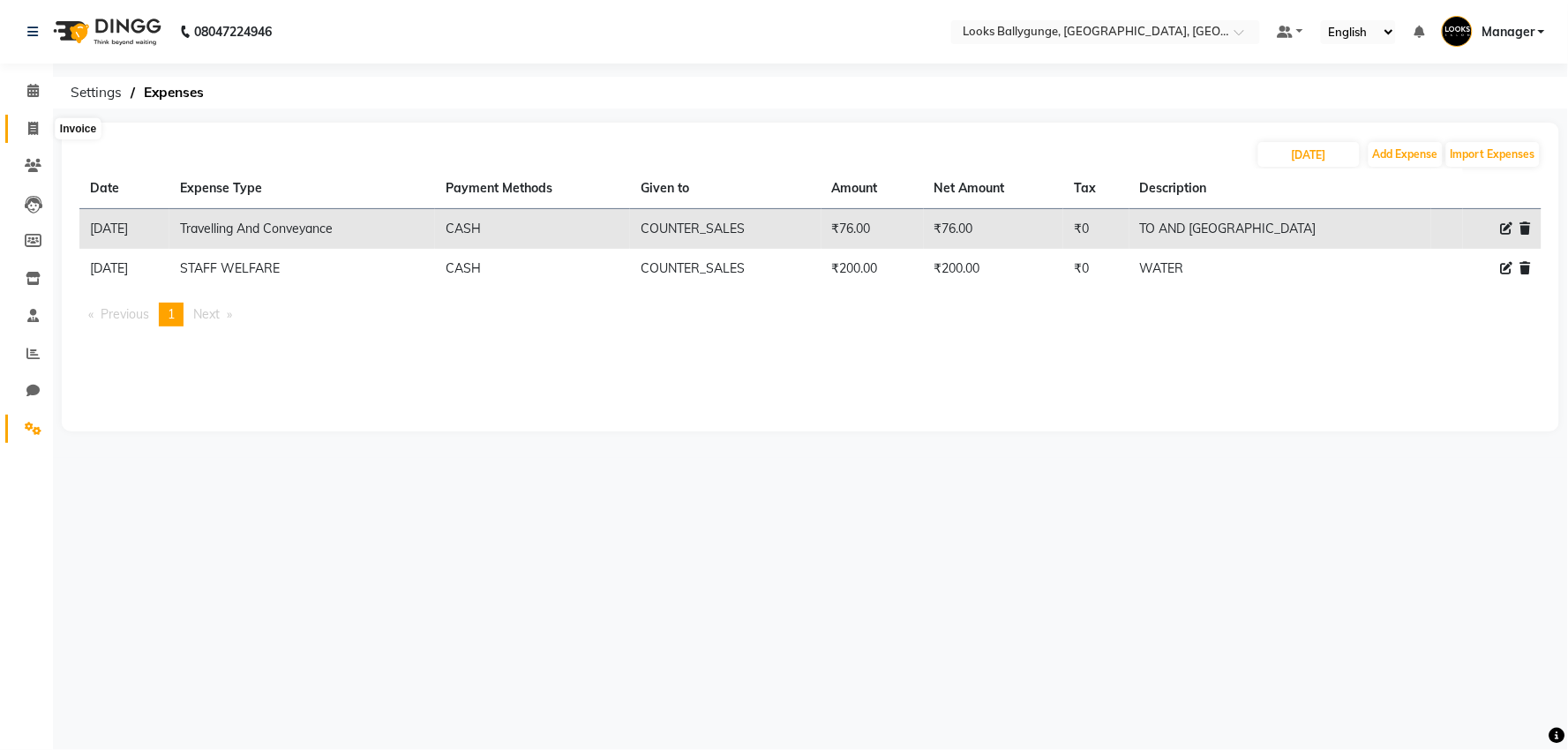
click at [37, 117] on link "Invoice" at bounding box center [27, 129] width 43 height 29
select select "service"
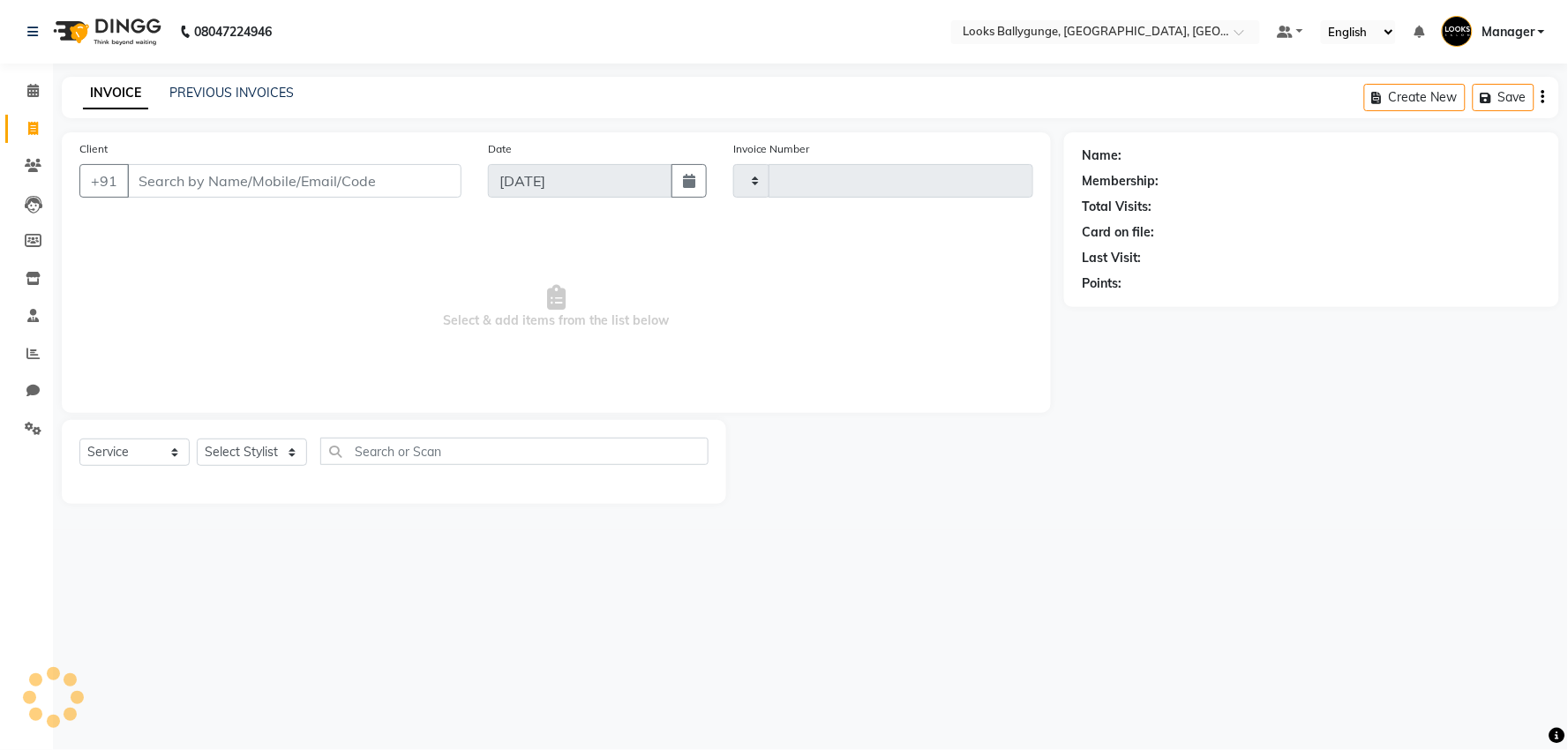
type input "3633"
select select "6477"
type input "7364067406"
click at [413, 196] on button "Add Client" at bounding box center [416, 181] width 91 height 33
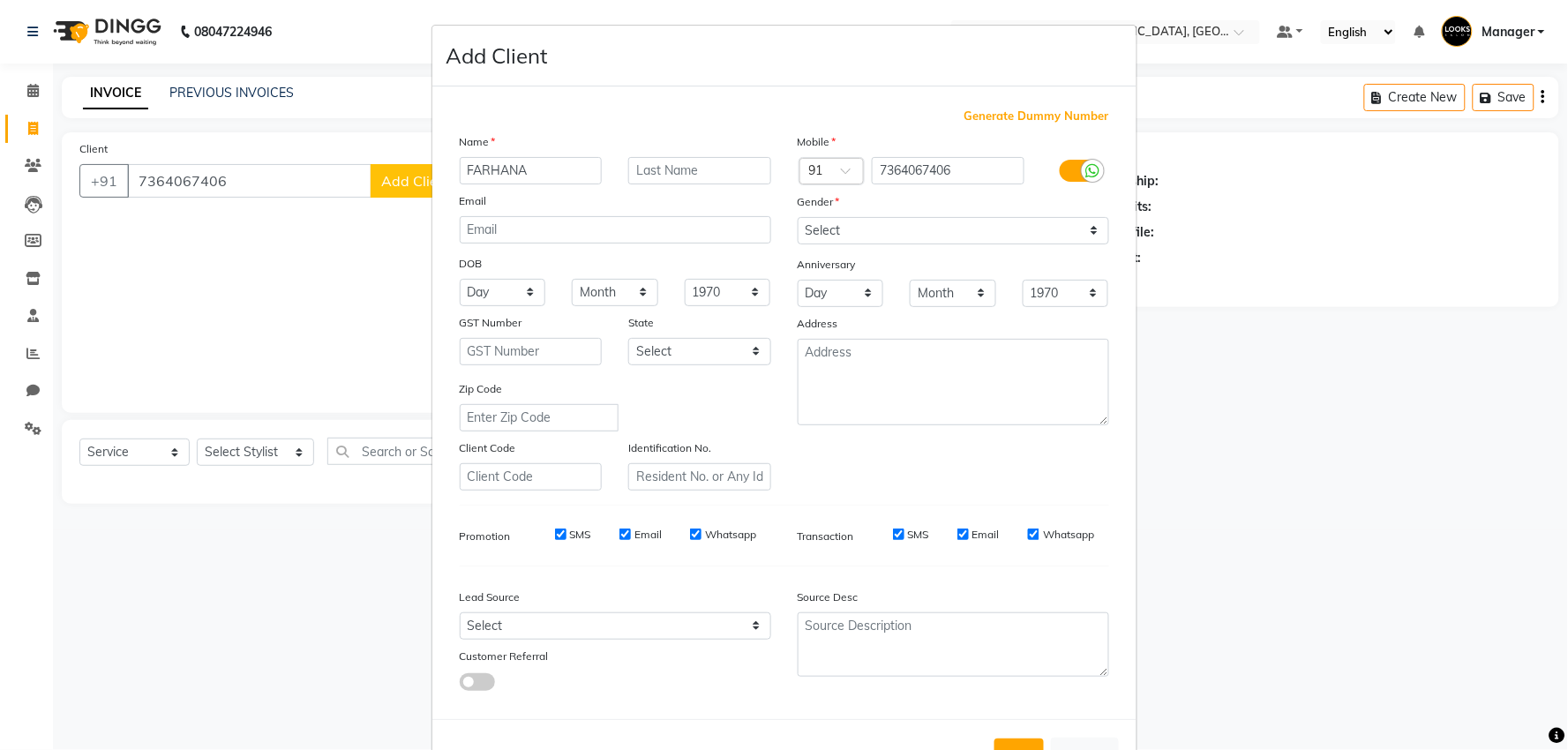
type input "FARHANA"
type input "ZAMAN"
click at [830, 226] on select "Select [DEMOGRAPHIC_DATA] [DEMOGRAPHIC_DATA] Other Prefer Not To Say" at bounding box center [954, 230] width 312 height 28
select select "[DEMOGRAPHIC_DATA]"
click at [798, 217] on select "Select [DEMOGRAPHIC_DATA] [DEMOGRAPHIC_DATA] Other Prefer Not To Say" at bounding box center [954, 230] width 312 height 28
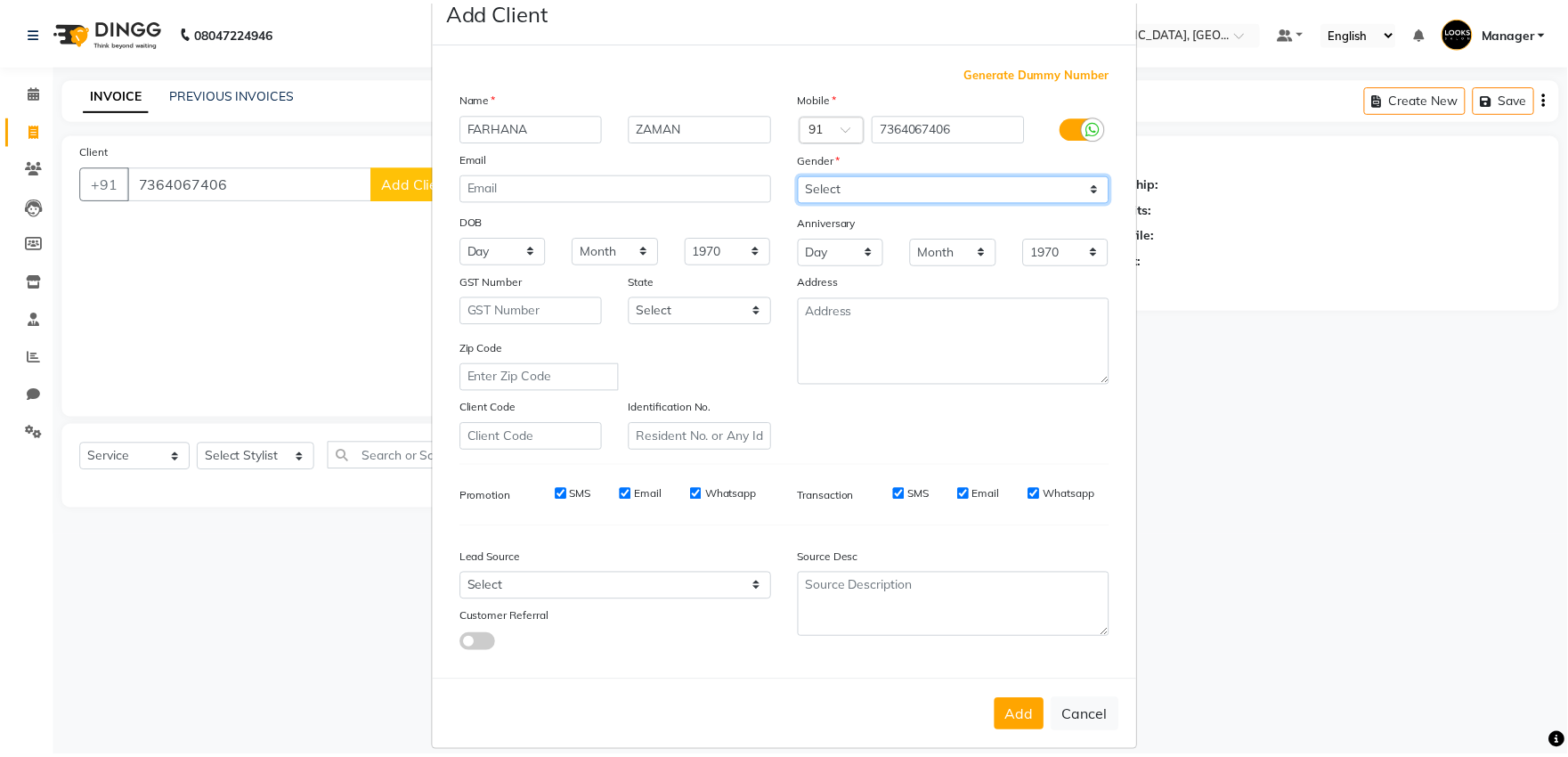
scroll to position [66, 0]
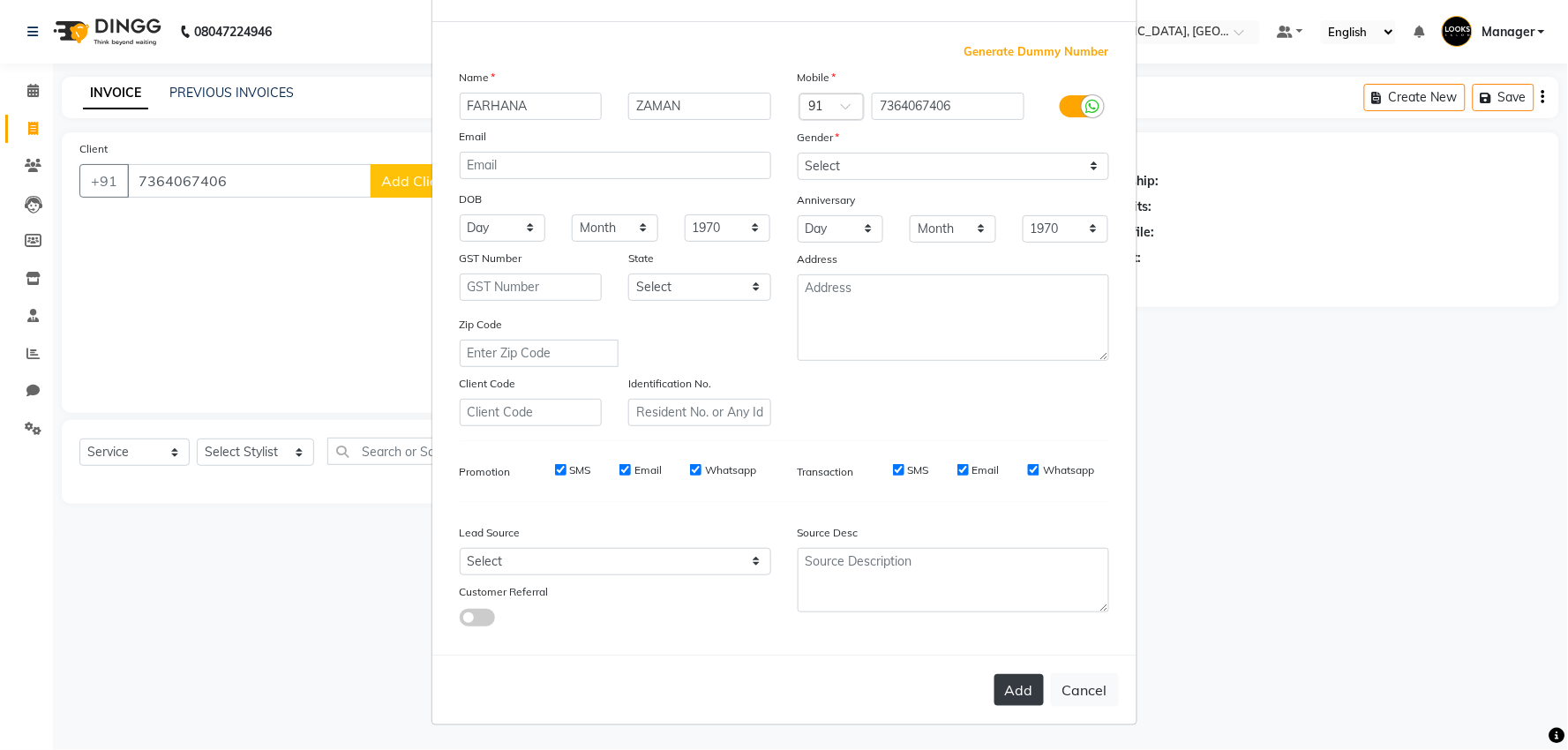
click at [1028, 697] on button "Add" at bounding box center [1019, 689] width 49 height 31
select select
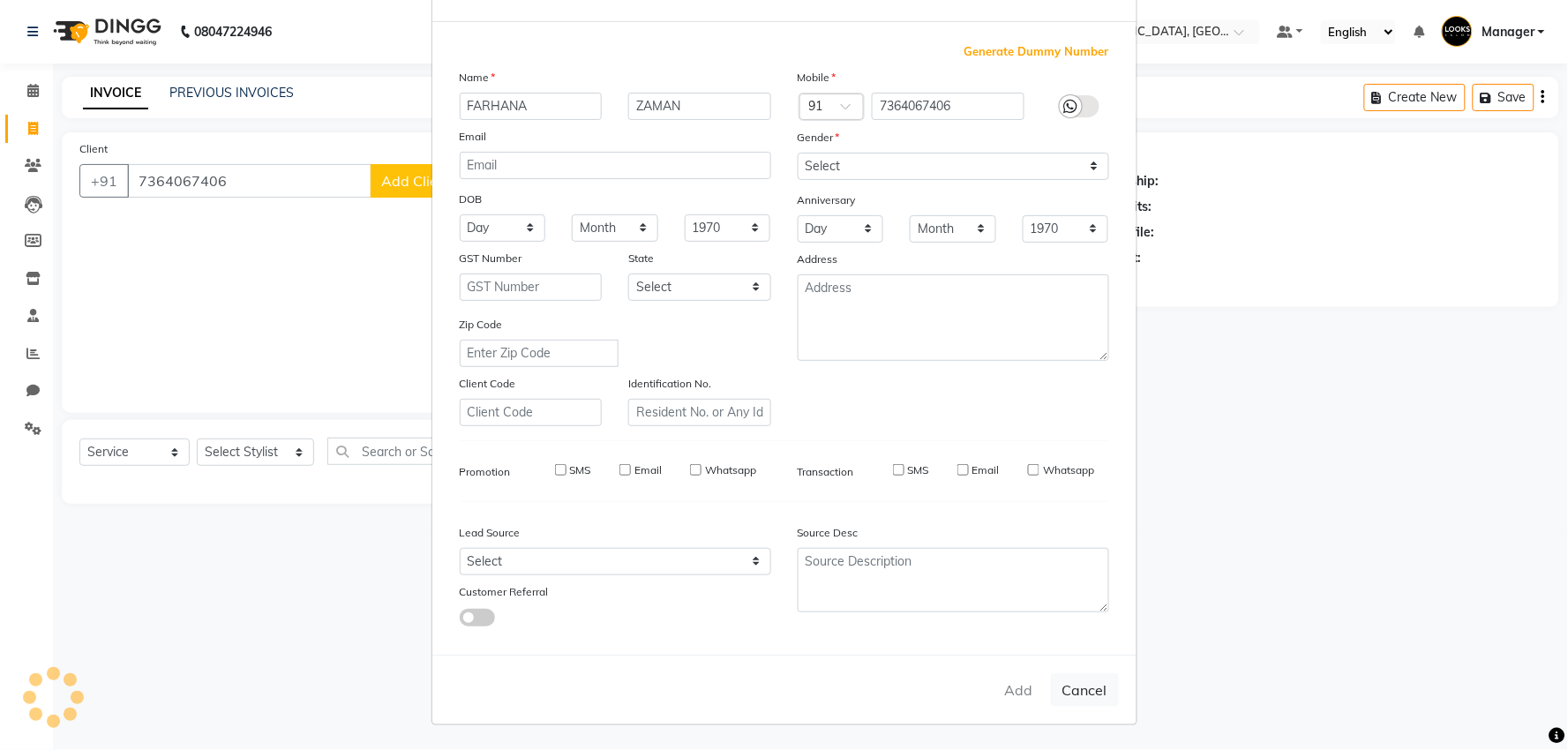
select select
checkbox input "false"
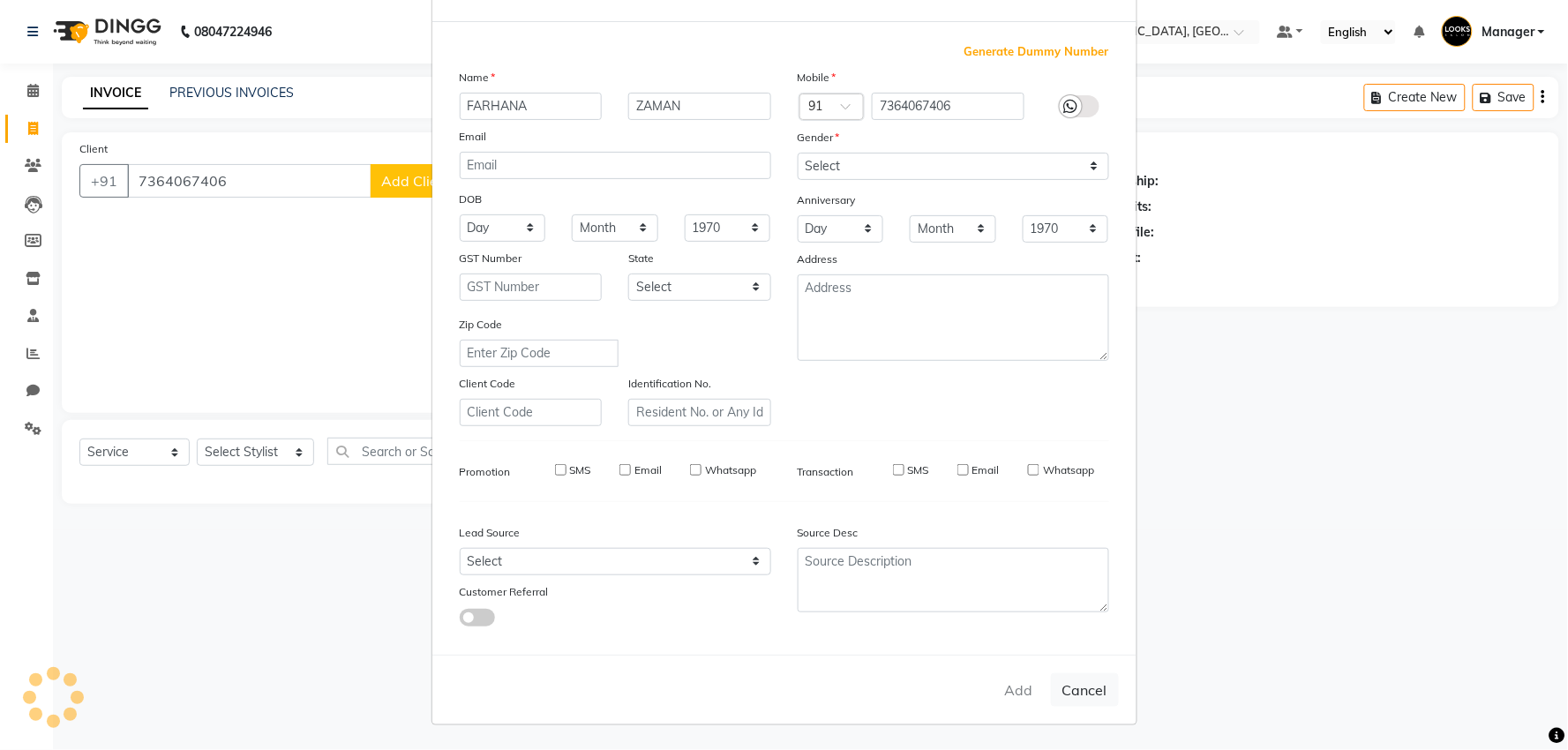
checkbox input "false"
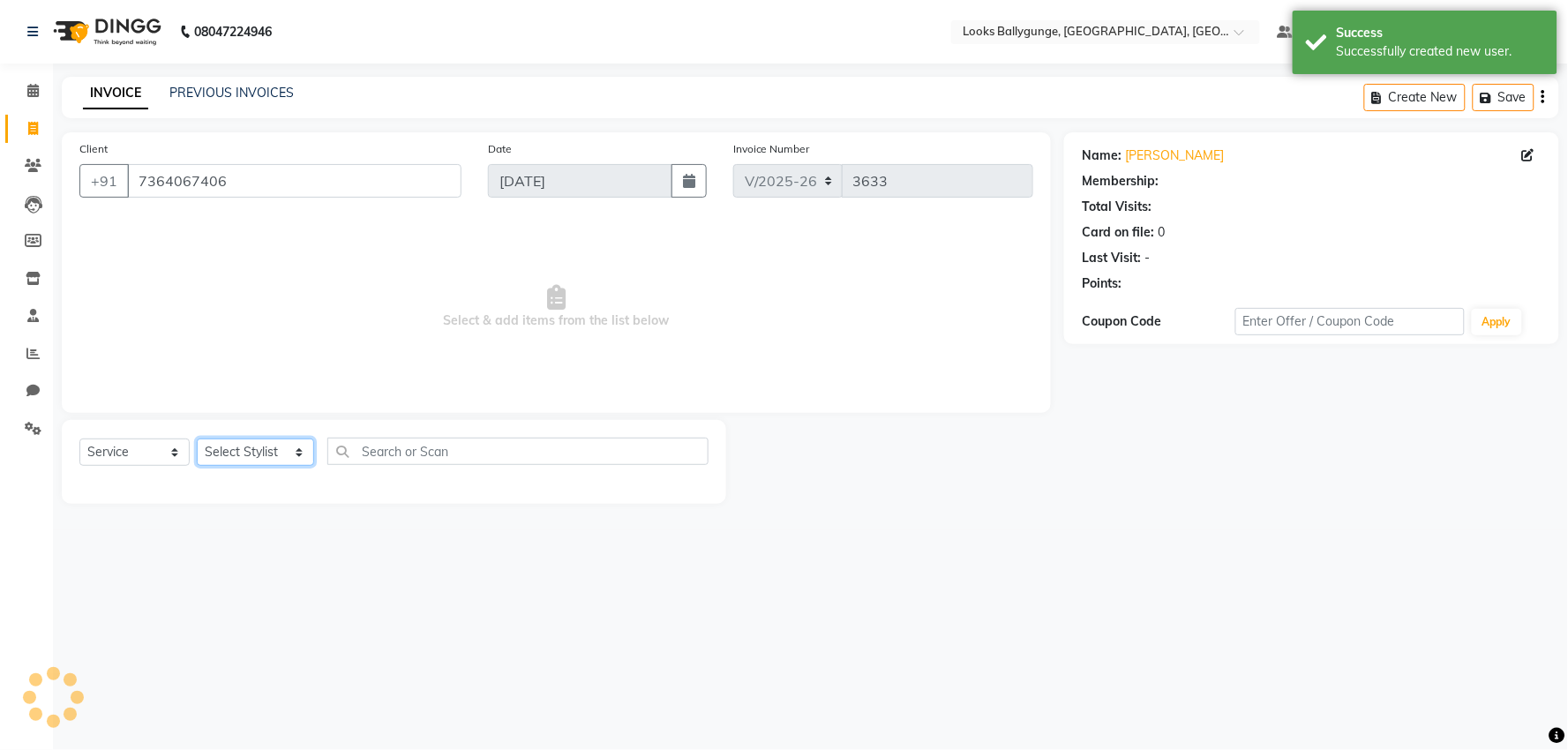
click at [274, 443] on select "Select Stylist [PERSON_NAME] amit_pdct anil [PERSON_NAME] COUNTER_SALES [PERSON…" at bounding box center [255, 452] width 117 height 28
select select "1: Object"
select select "62162"
click at [197, 439] on select "Select Stylist [PERSON_NAME] amit_pdct anil [PERSON_NAME] COUNTER_SALES [PERSON…" at bounding box center [255, 452] width 117 height 28
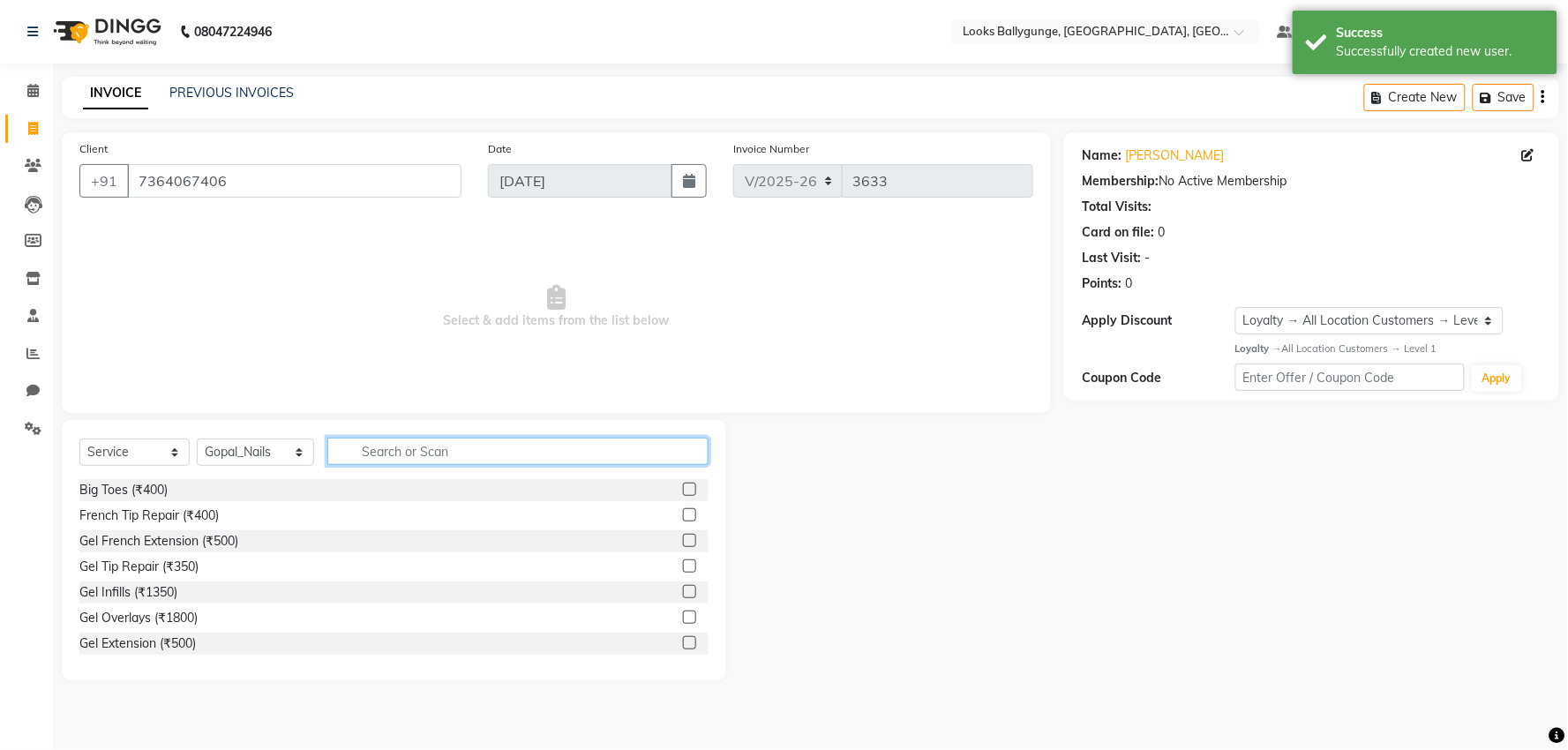
click at [409, 438] on input "text" at bounding box center [517, 451] width 381 height 28
type input "NAIL"
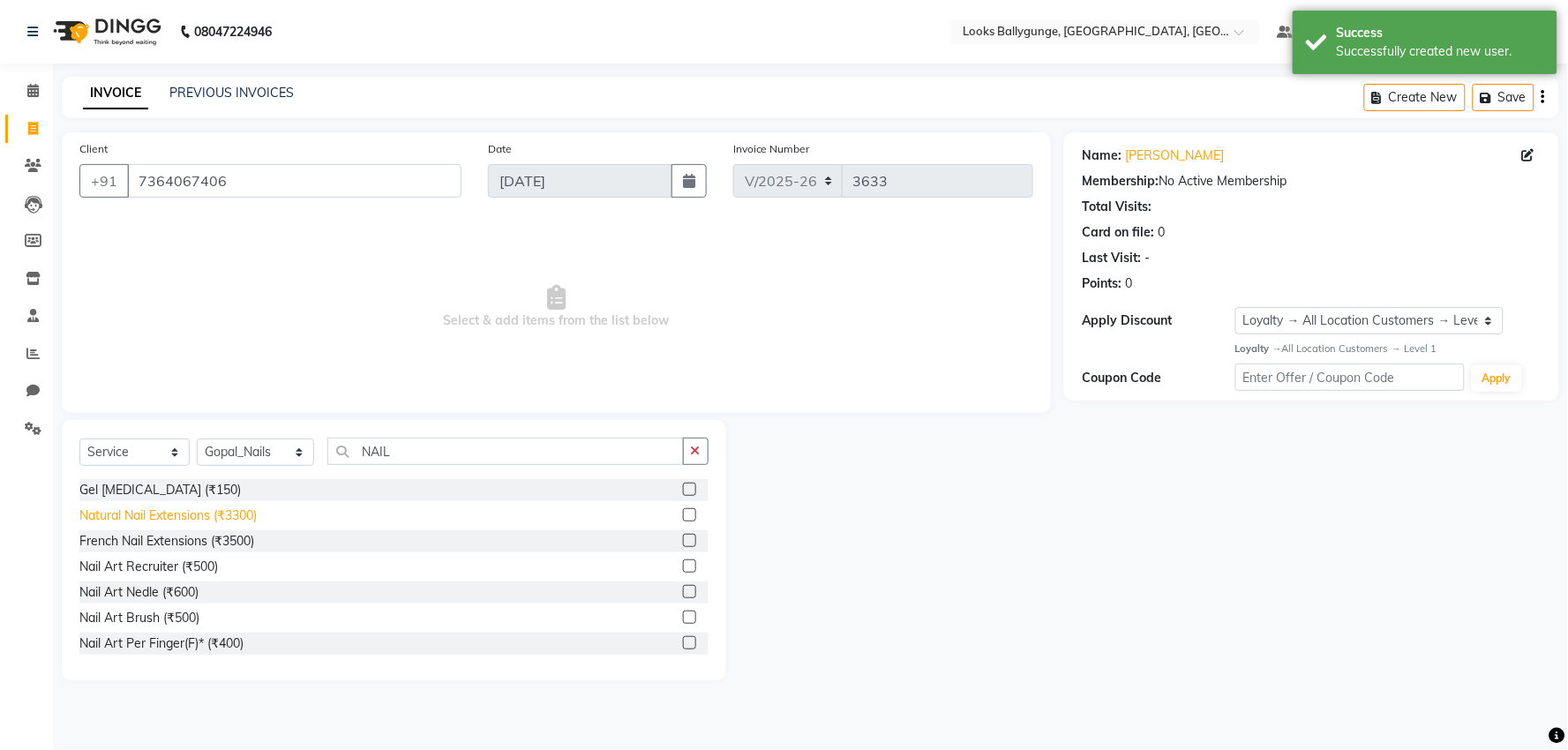
click at [242, 517] on div "Natural Nail Extensions (₹3300)" at bounding box center [168, 515] width 178 height 18
checkbox input "false"
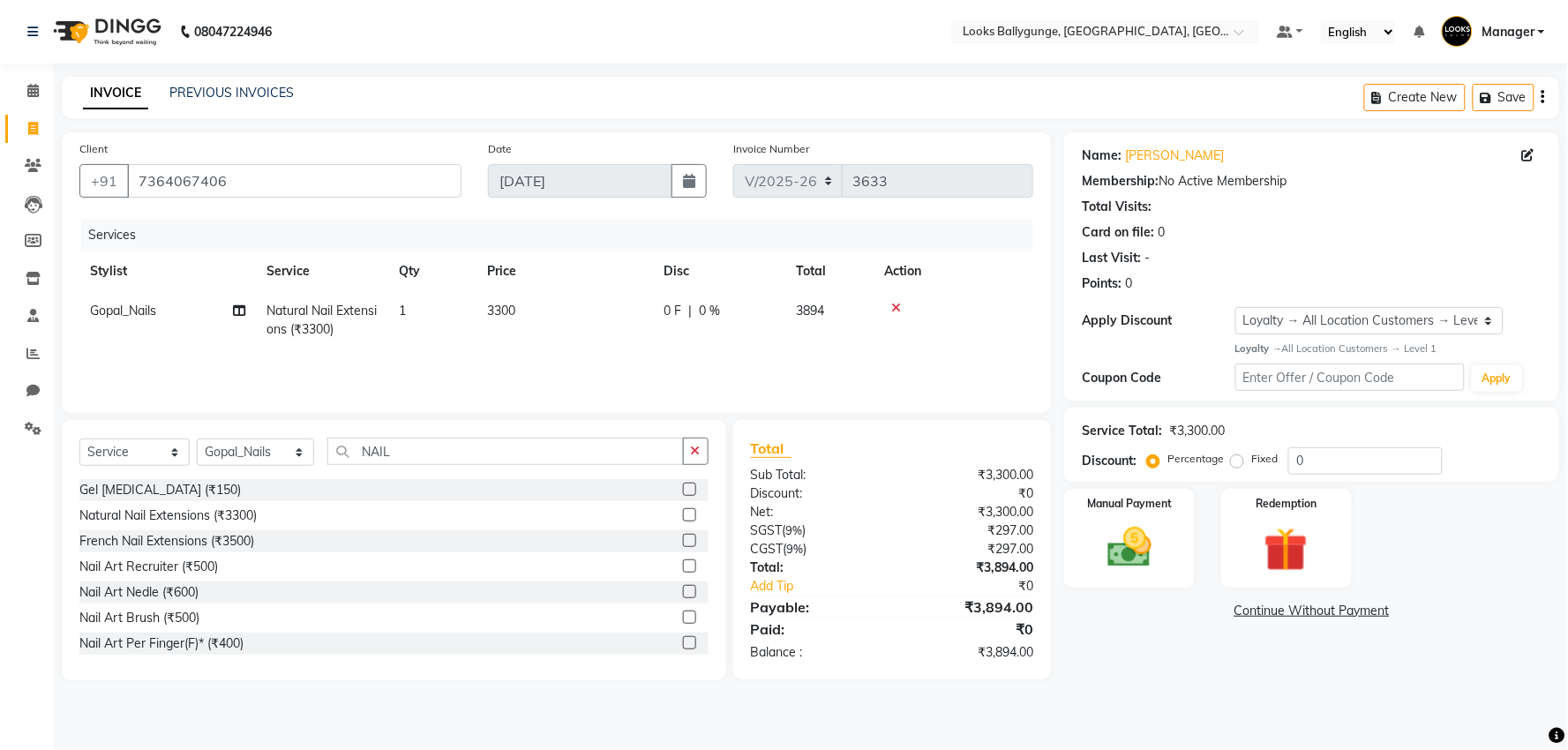
click at [636, 313] on td "3300" at bounding box center [565, 319] width 177 height 58
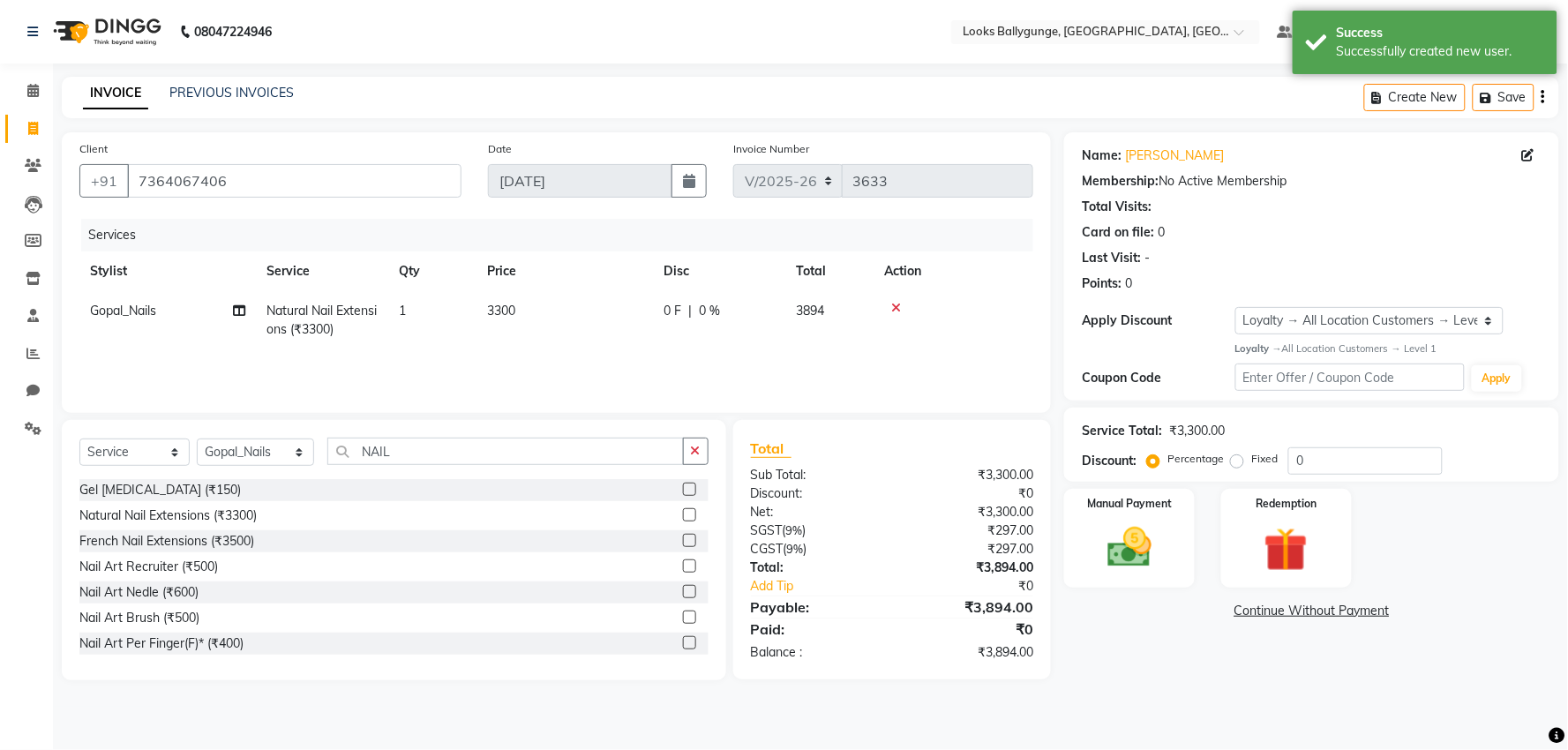
select select "62162"
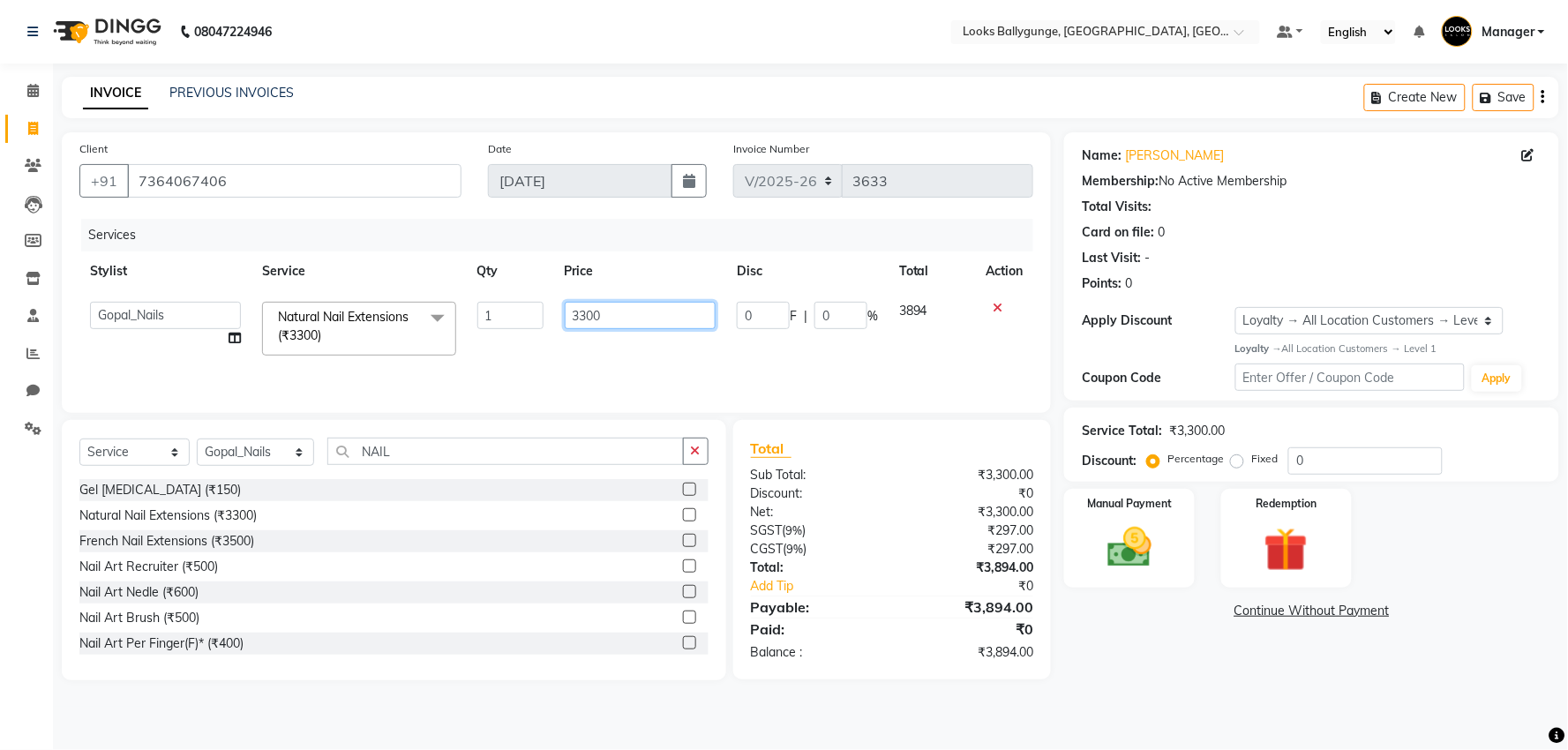
drag, startPoint x: 642, startPoint y: 313, endPoint x: 493, endPoint y: 310, distance: 149.0
click at [493, 310] on tr "Ali_Stylist amit_pdct anil [PERSON_NAME] COUNTER_SALES [PERSON_NAME] Gopal_Nail…" at bounding box center [556, 328] width 954 height 75
type input "2200"
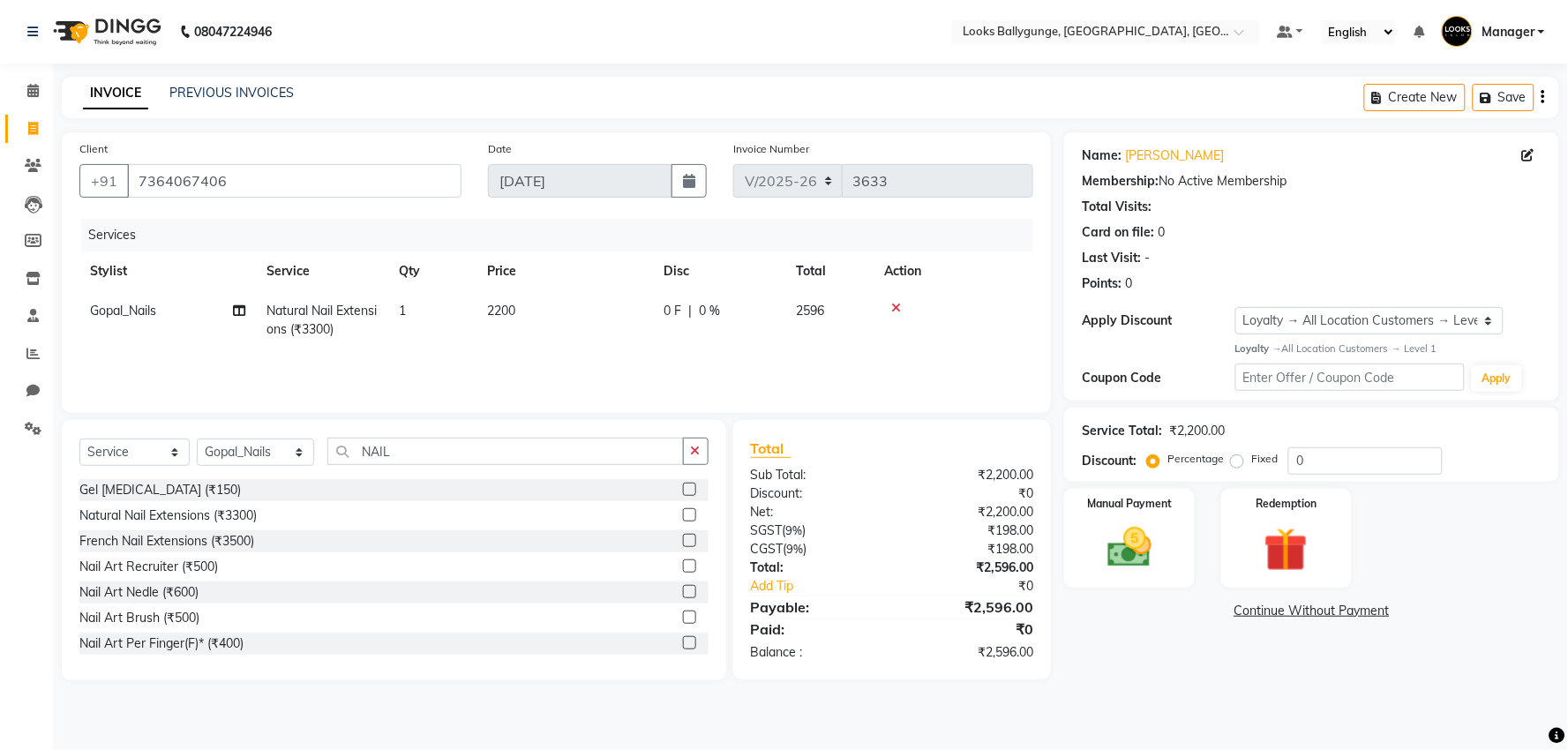
click at [600, 412] on div "Client [PHONE_NUMBER] Date [DATE] Invoice Number V/2025 V/[PHONE_NUMBER] Servic…" at bounding box center [556, 272] width 989 height 280
click at [1149, 558] on img at bounding box center [1130, 548] width 74 height 53
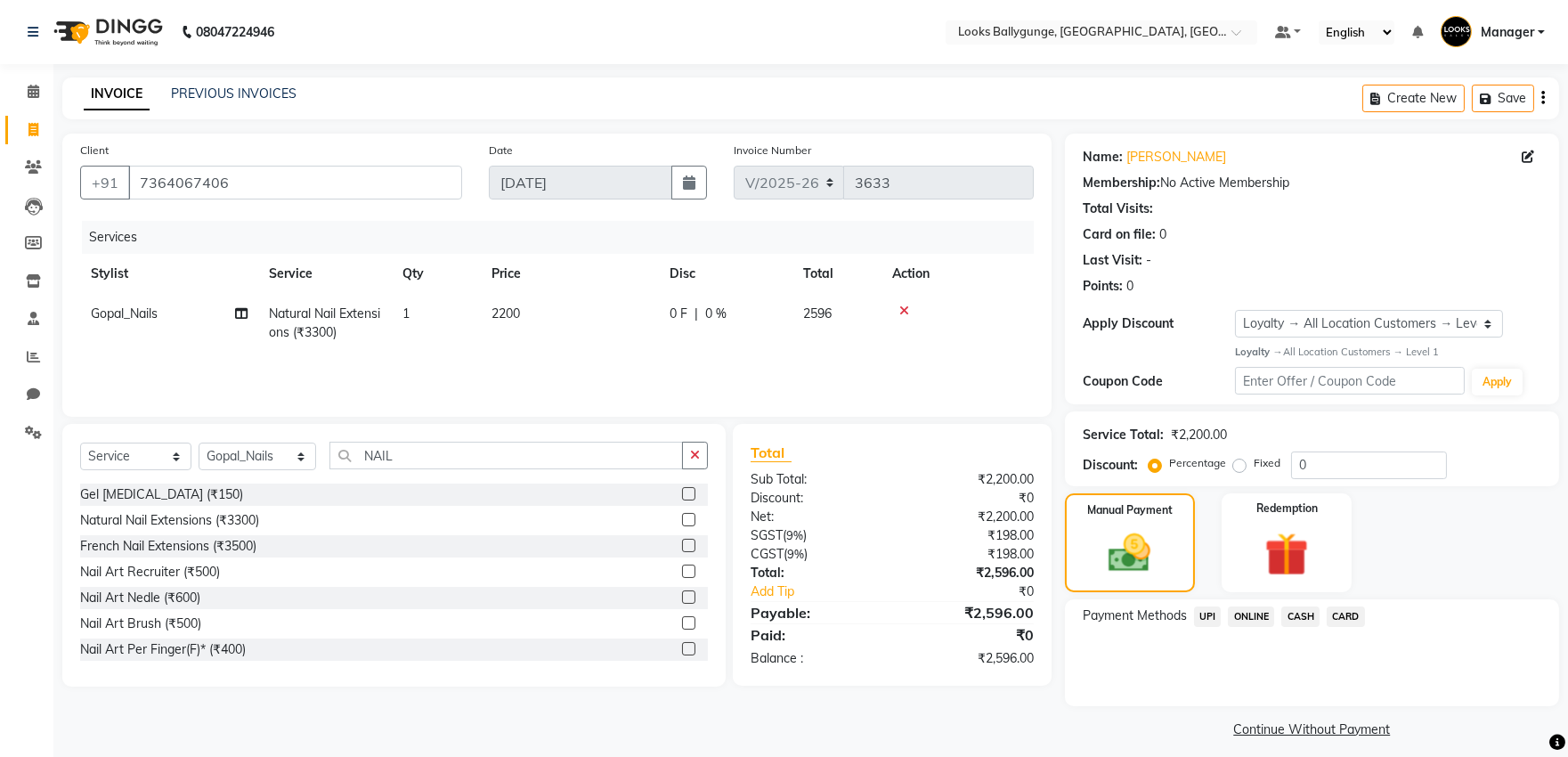
click at [1349, 621] on span "CARD" at bounding box center [1346, 616] width 38 height 20
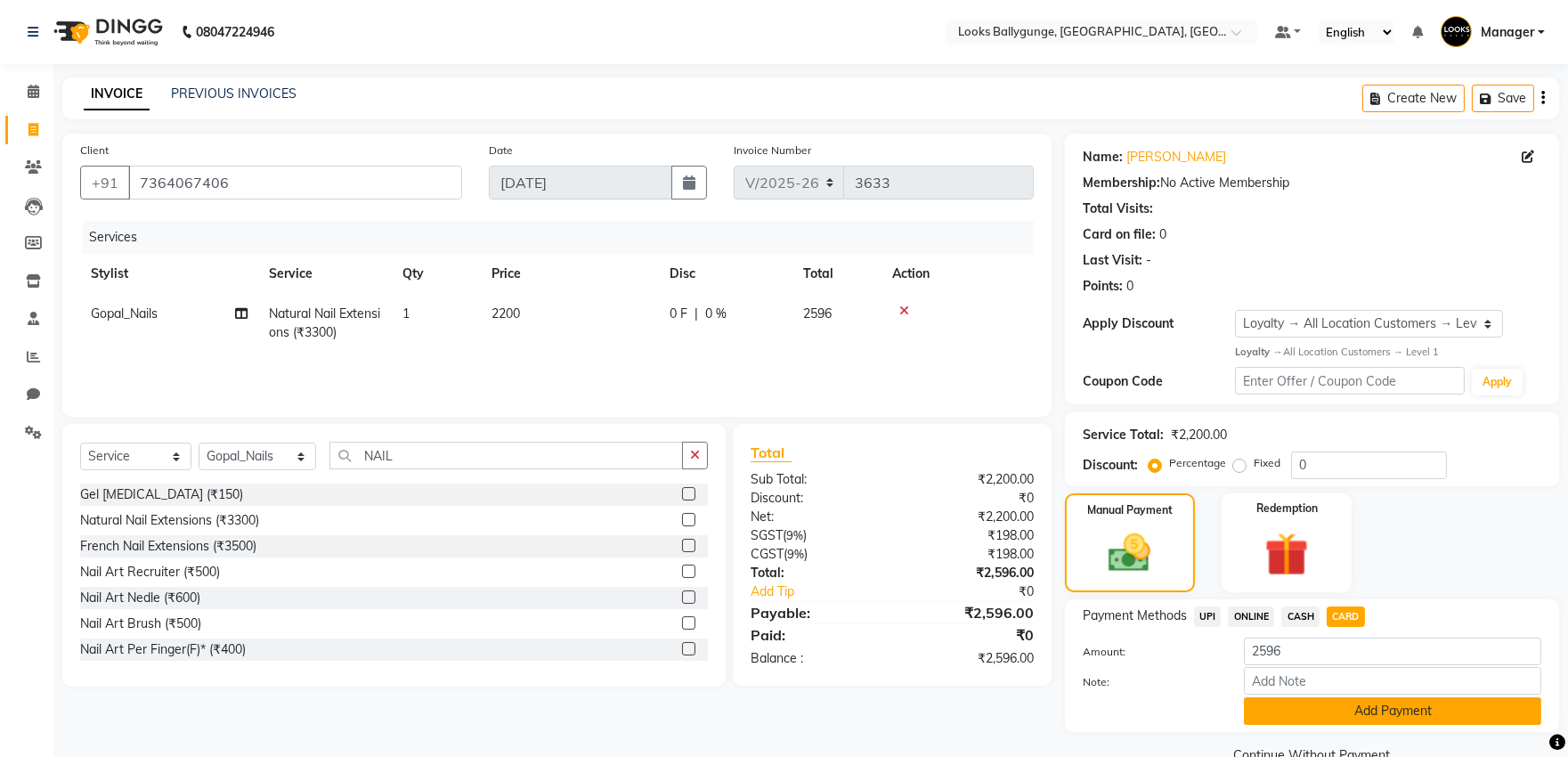
click at [1305, 707] on button "Add Payment" at bounding box center [1393, 711] width 297 height 28
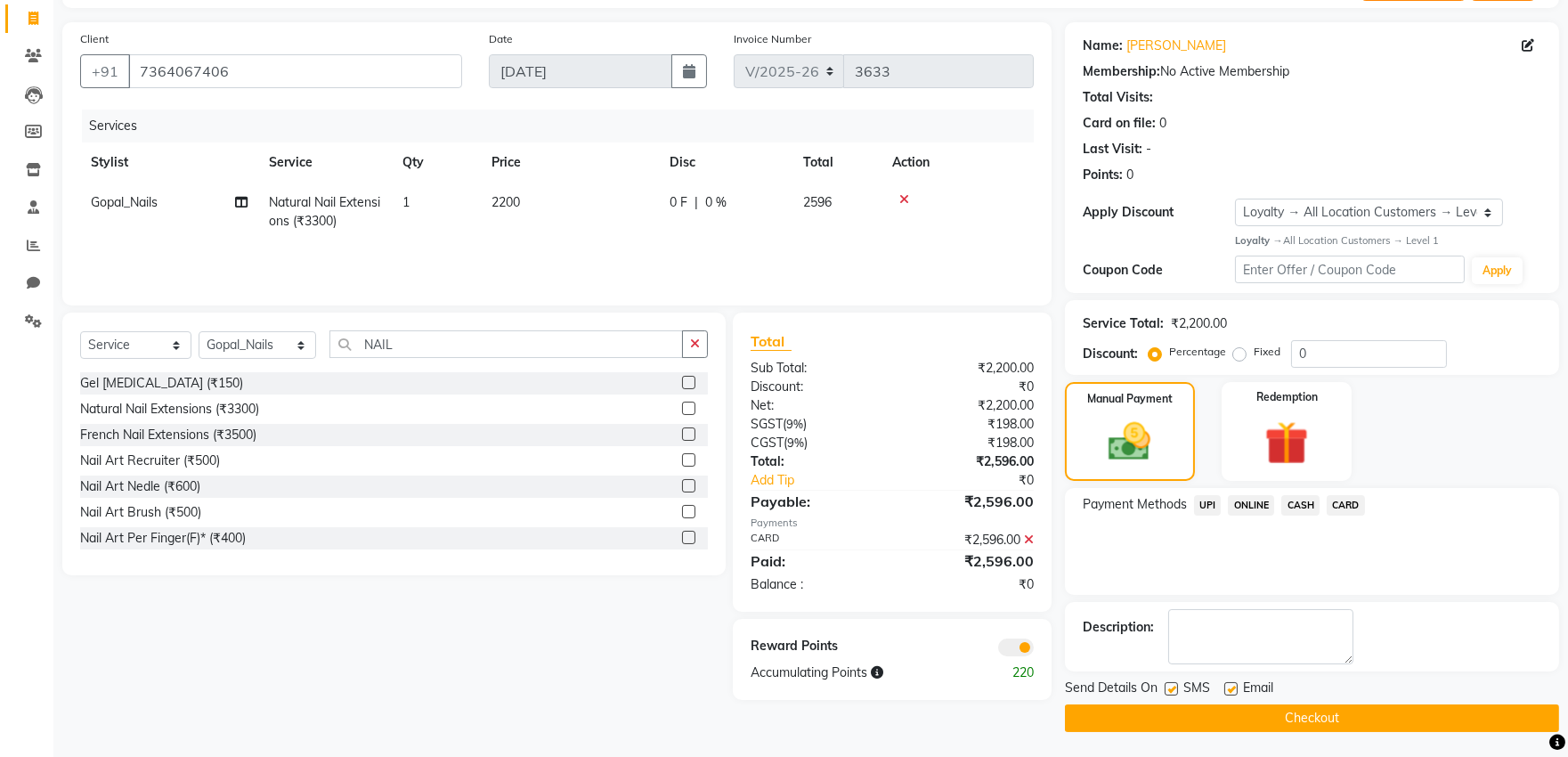
scroll to position [112, 0]
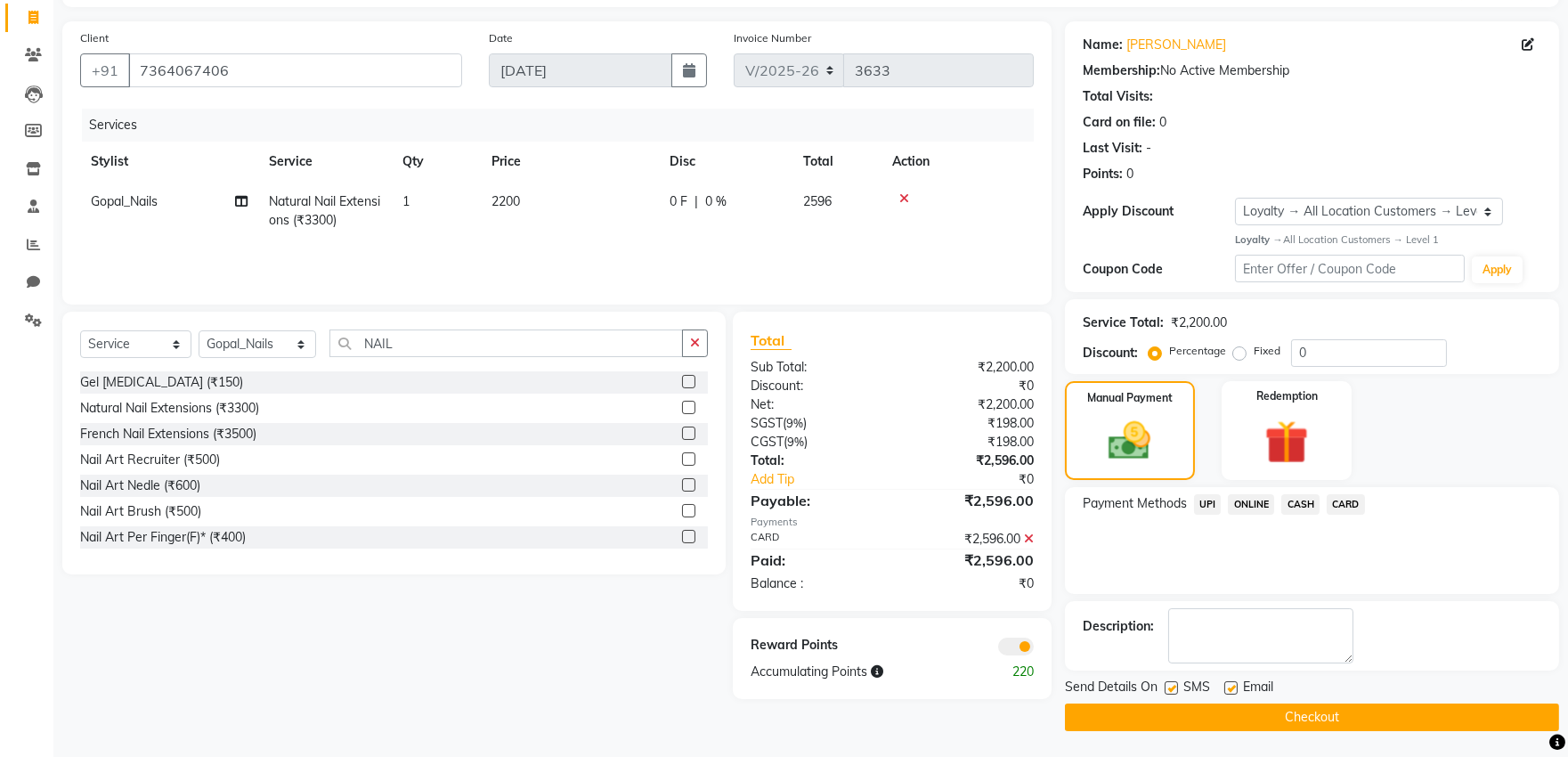
click at [1287, 714] on button "Checkout" at bounding box center [1312, 717] width 494 height 28
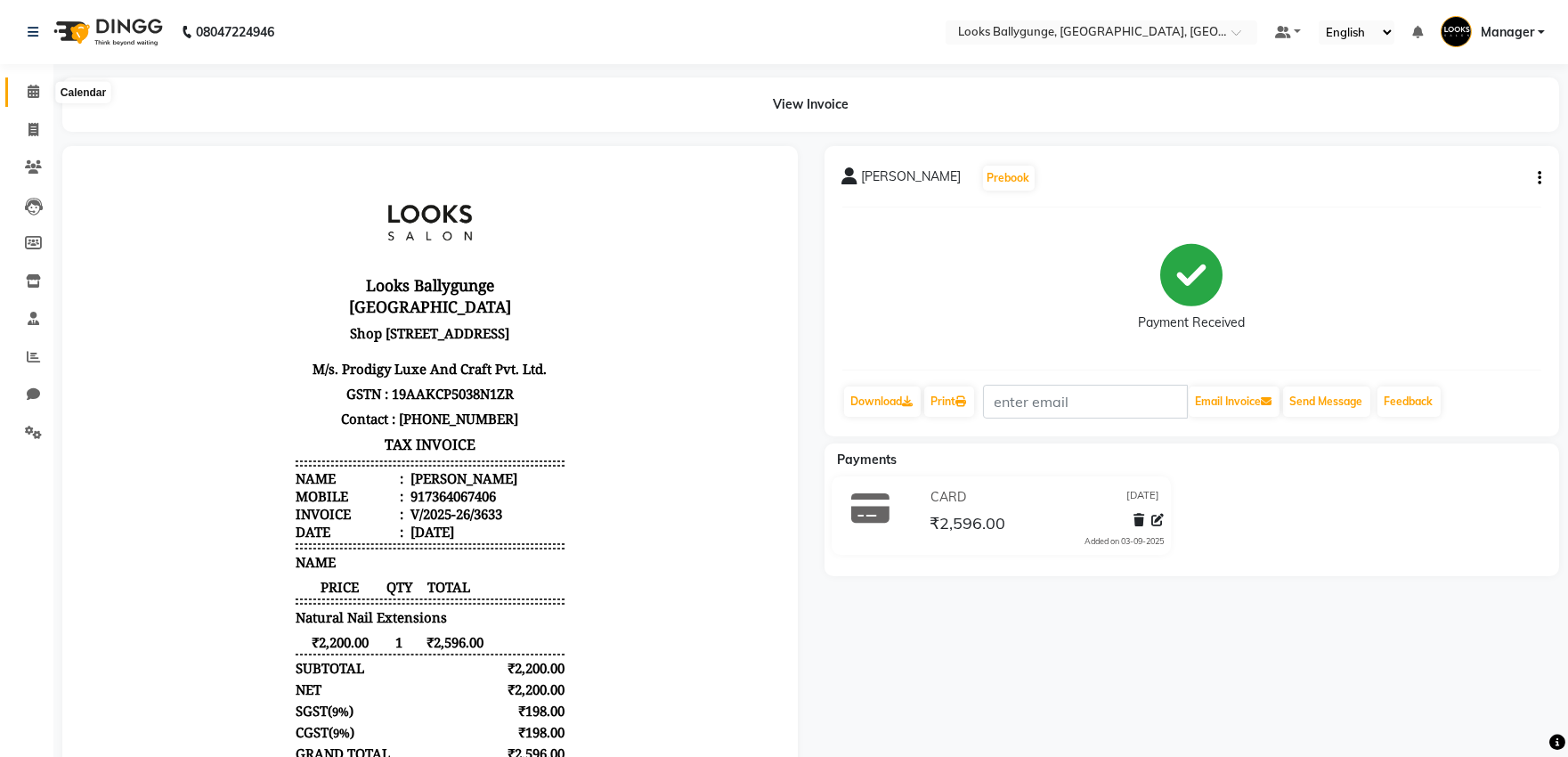
click at [25, 85] on span at bounding box center [34, 91] width 31 height 20
